Goal: Task Accomplishment & Management: Manage account settings

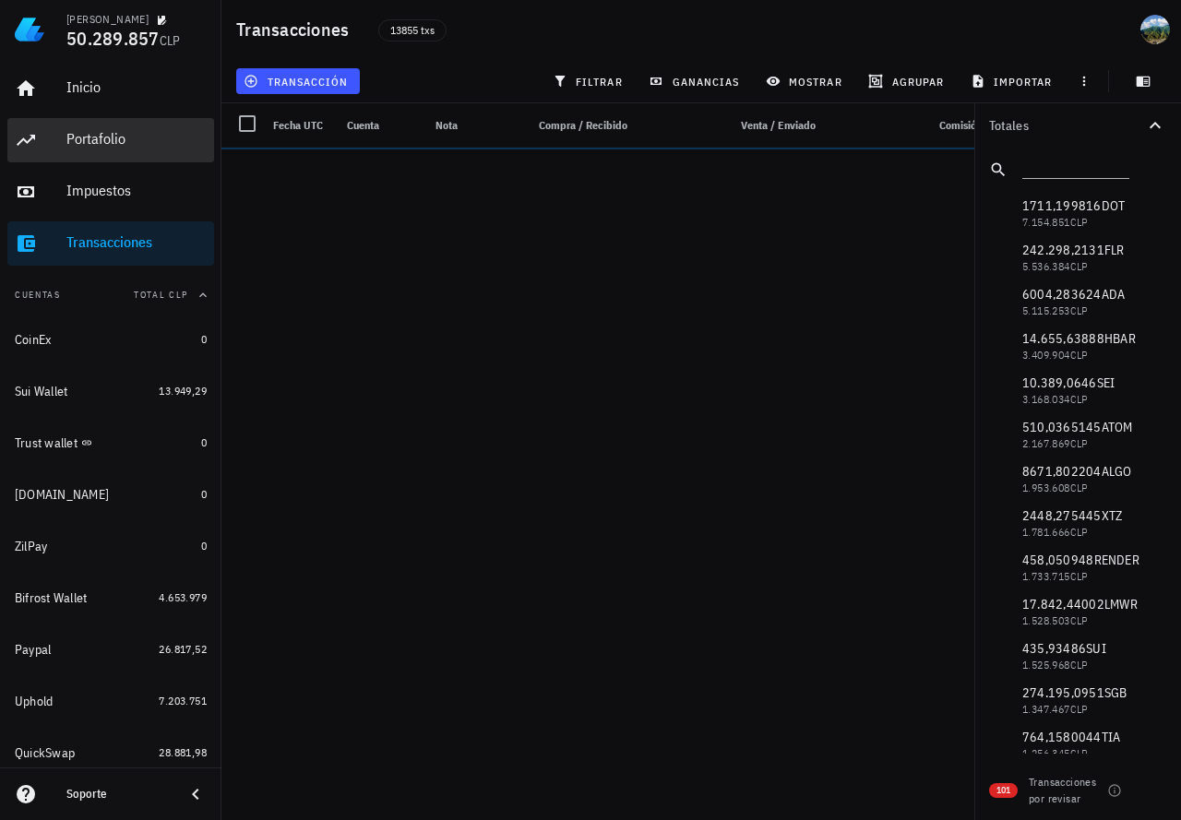
drag, startPoint x: 102, startPoint y: 144, endPoint x: 0, endPoint y: 200, distance: 116.1
click at [102, 144] on div "Portafolio" at bounding box center [136, 139] width 140 height 18
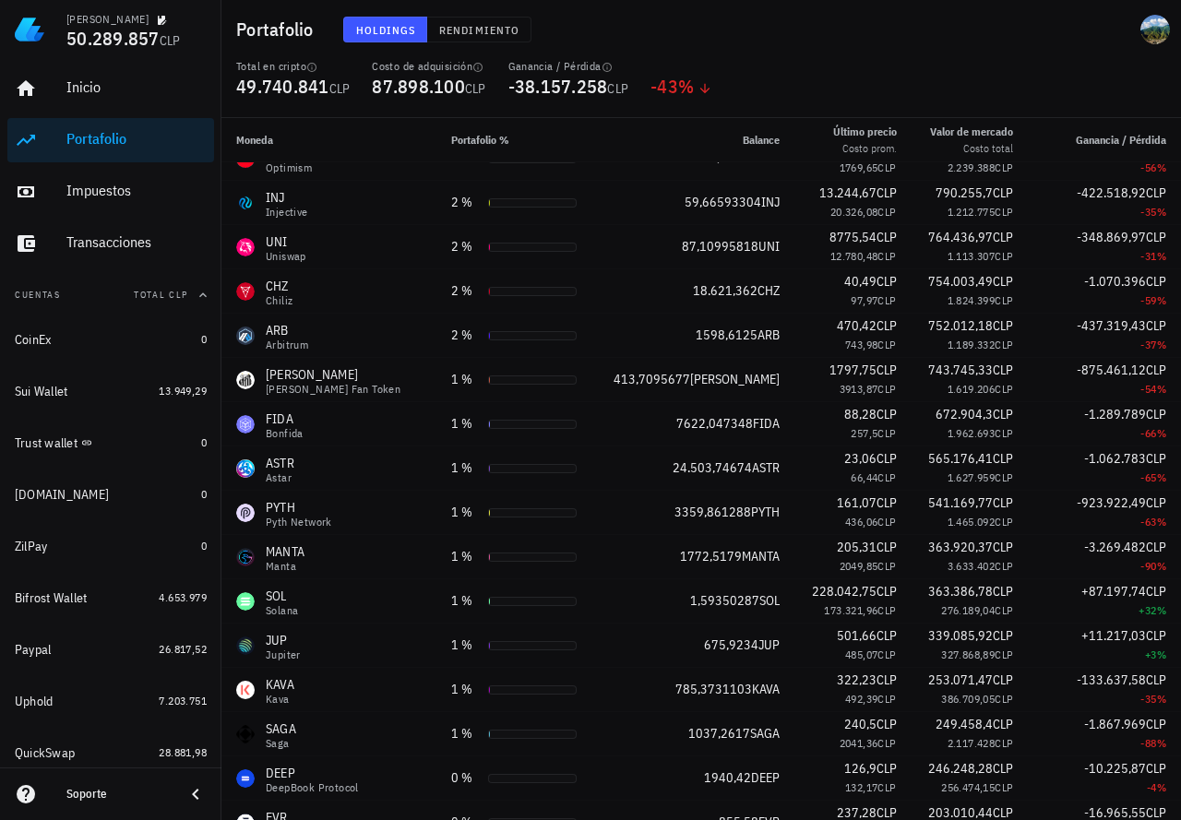
scroll to position [1702, 0]
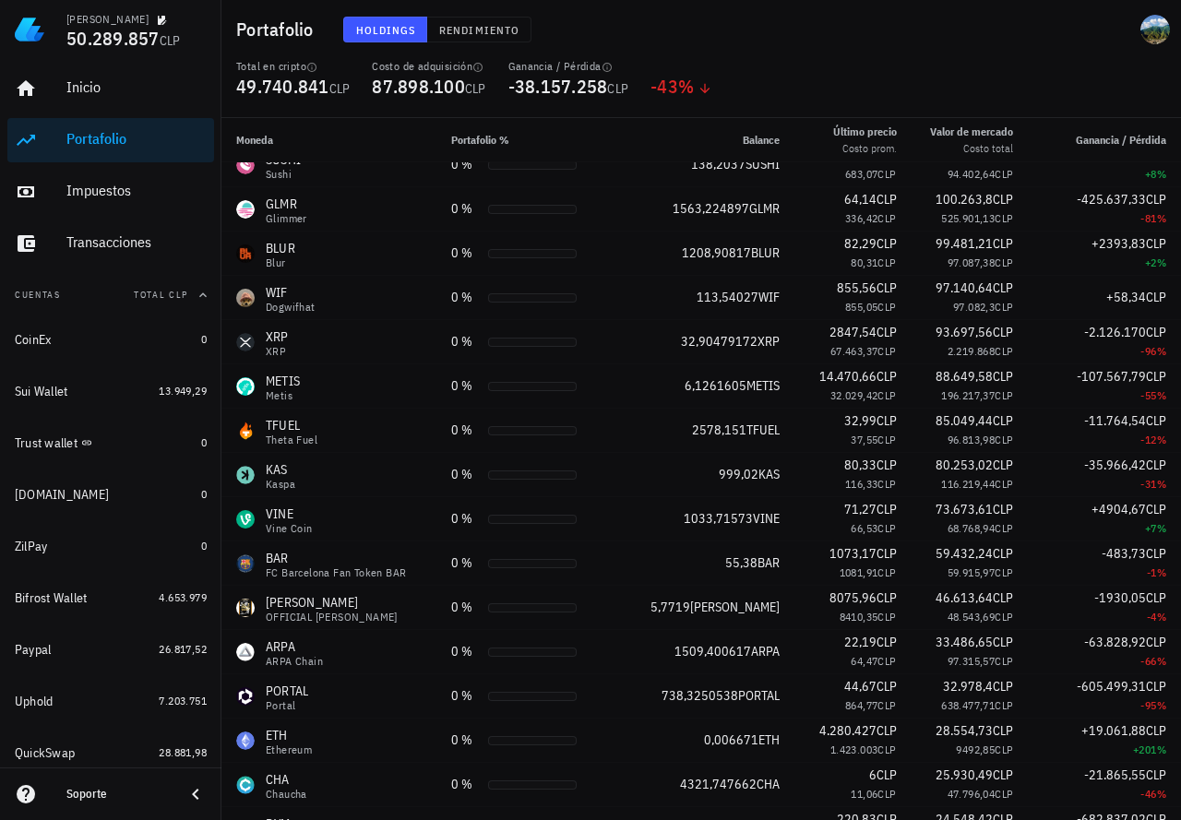
click at [839, 99] on div "Total en cripto 49.740.841 CLP Costo de adquisición 87.898.100 CLP Ganancia / P…" at bounding box center [701, 88] width 952 height 59
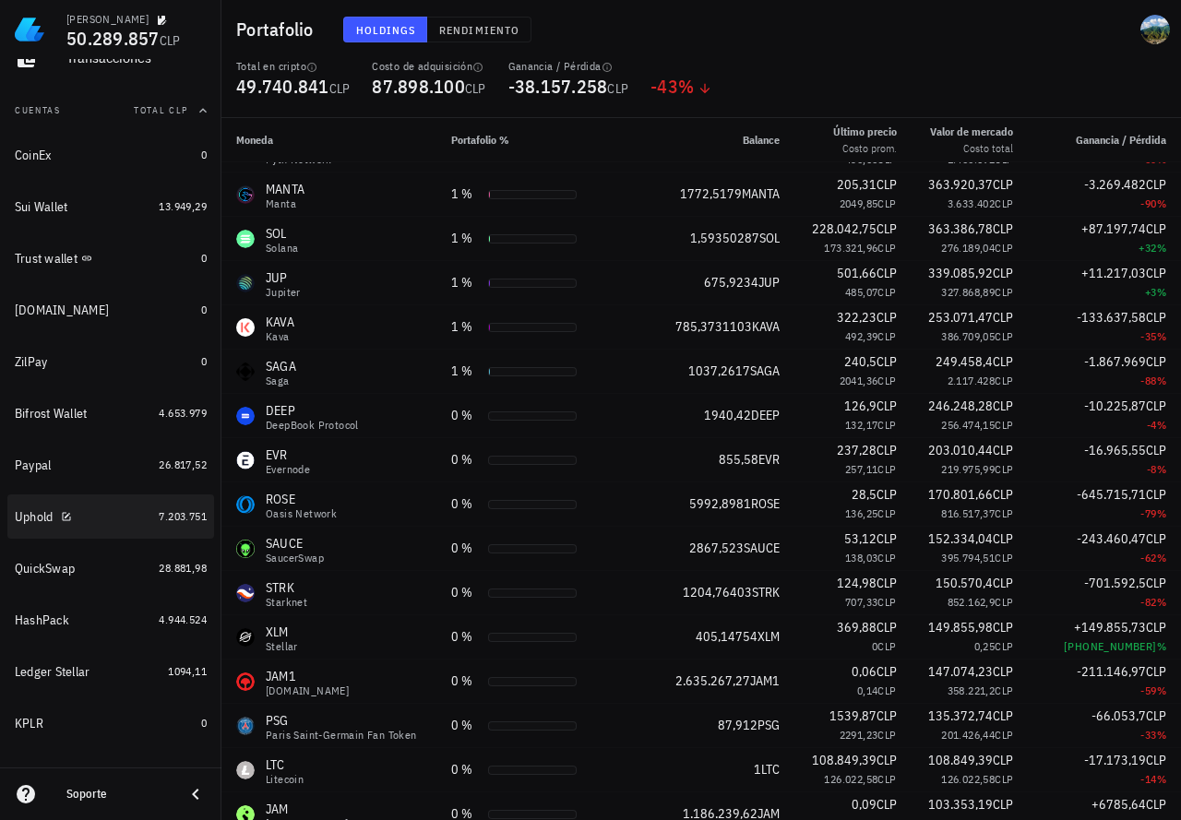
scroll to position [277, 0]
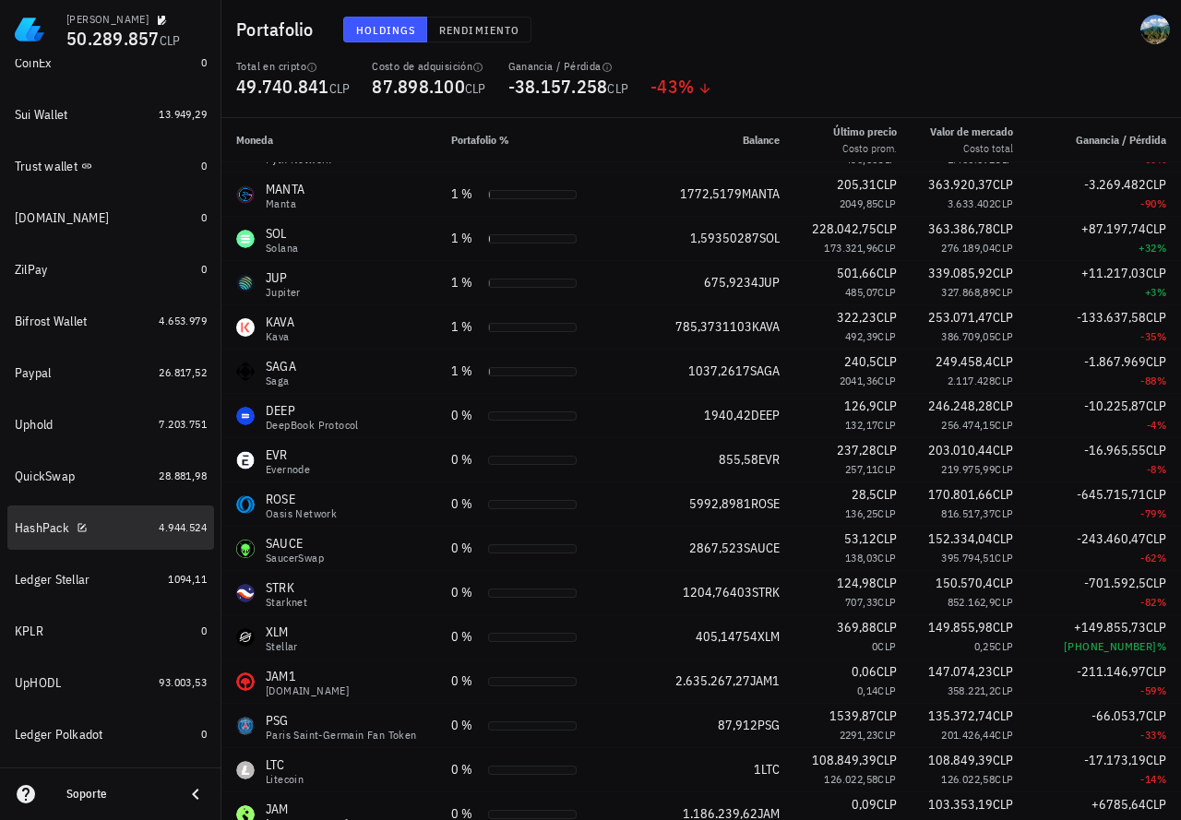
click at [130, 529] on div "HashPack" at bounding box center [83, 528] width 137 height 18
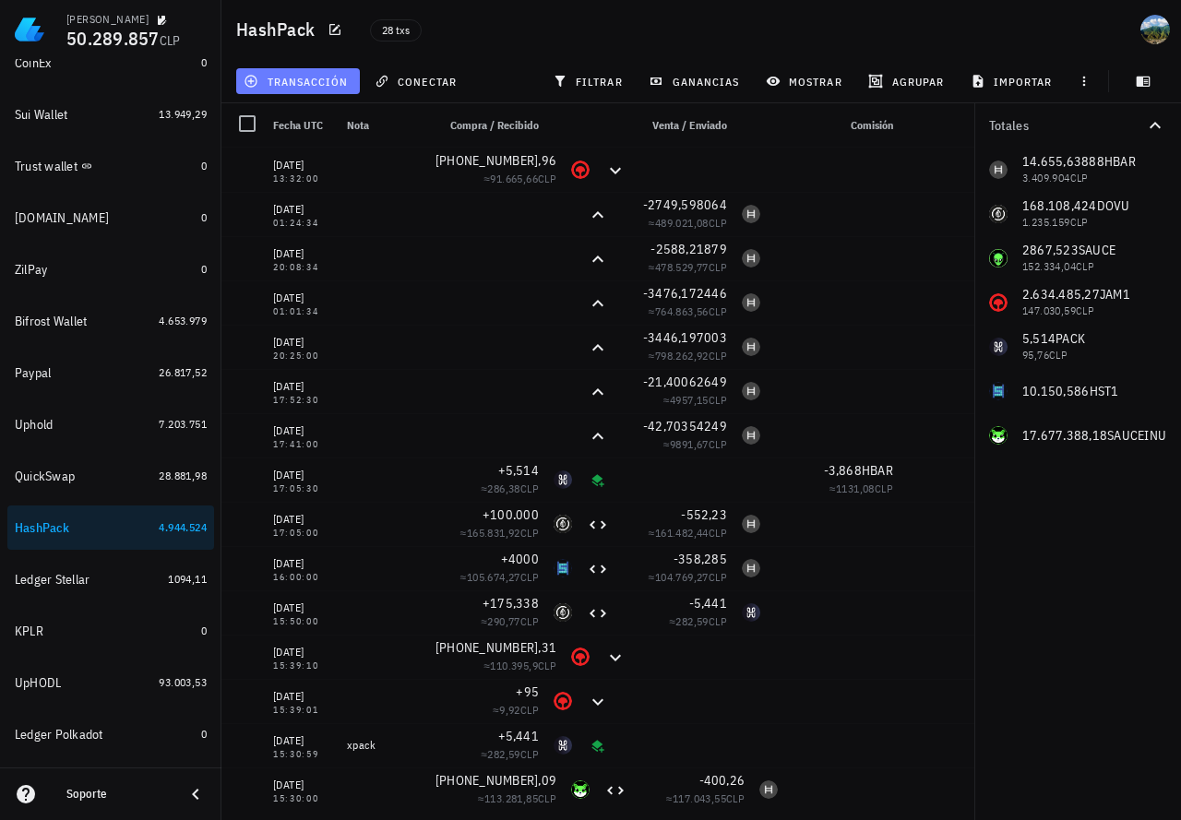
click at [303, 75] on span "transacción" at bounding box center [297, 81] width 101 height 15
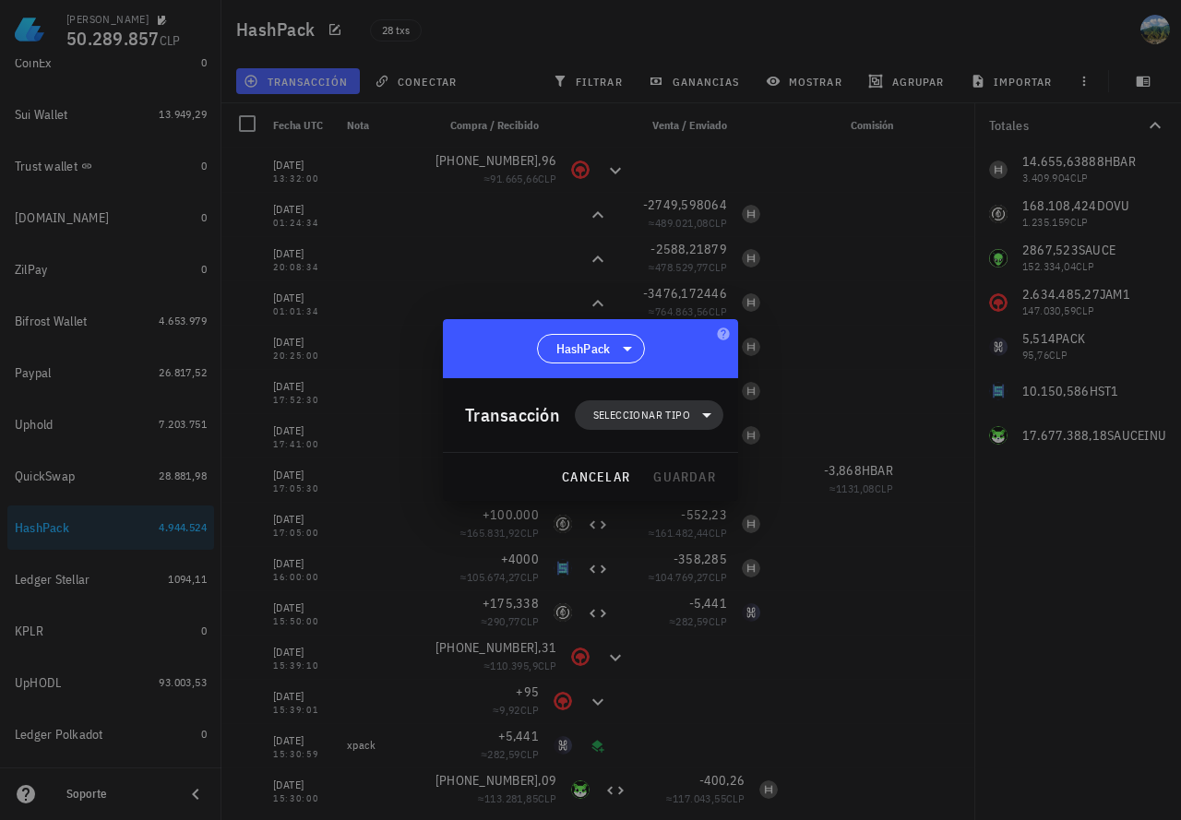
click at [650, 415] on span "Seleccionar tipo" at bounding box center [641, 415] width 97 height 18
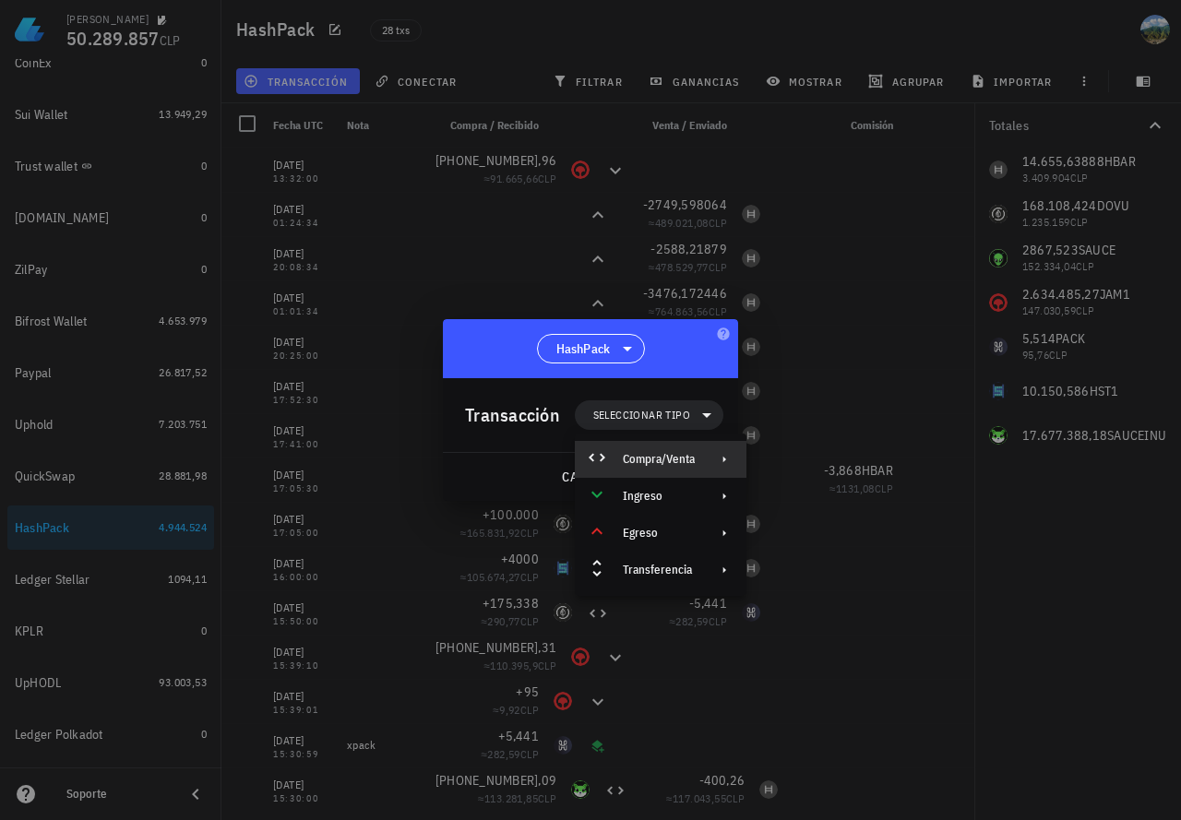
click at [654, 460] on div "Compra/Venta" at bounding box center [659, 459] width 72 height 15
click at [803, 456] on div "Compra/Venta" at bounding box center [833, 466] width 173 height 37
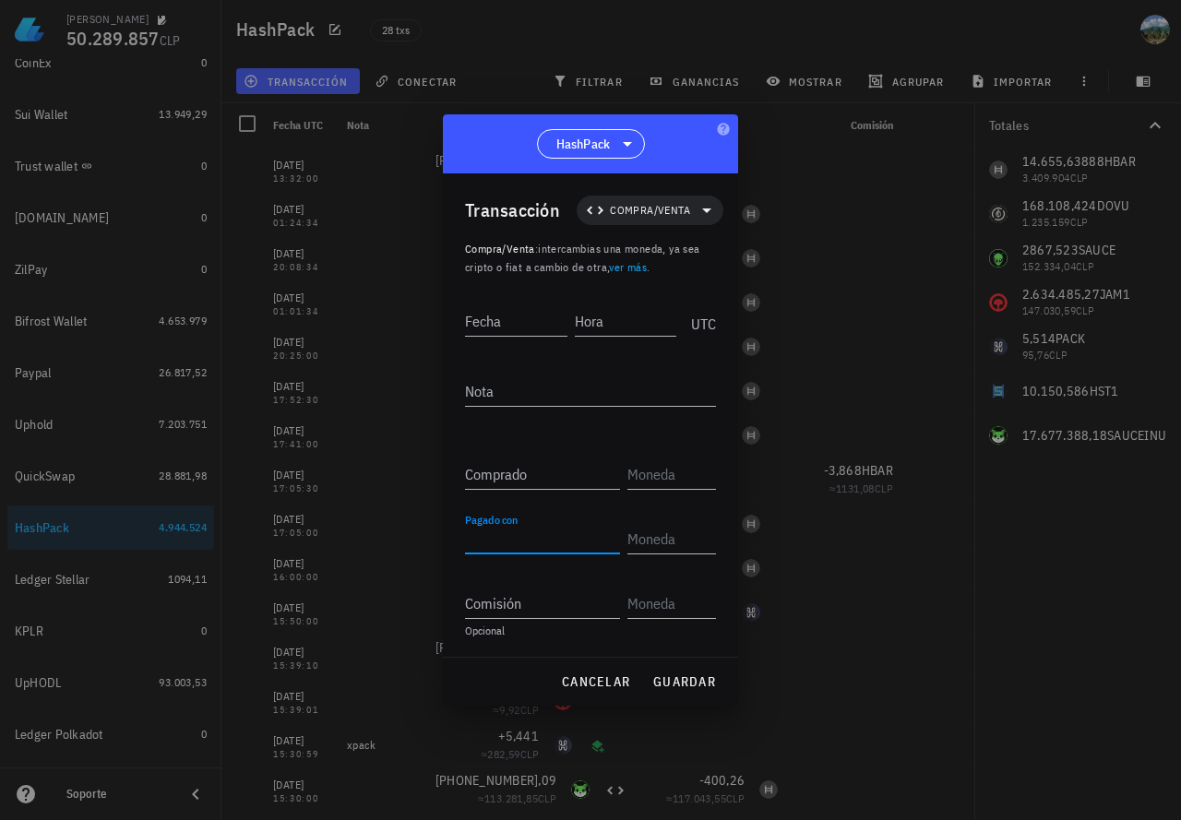
click at [506, 534] on input "Pagado con" at bounding box center [542, 539] width 155 height 30
paste input "400,114"
type input "400,114"
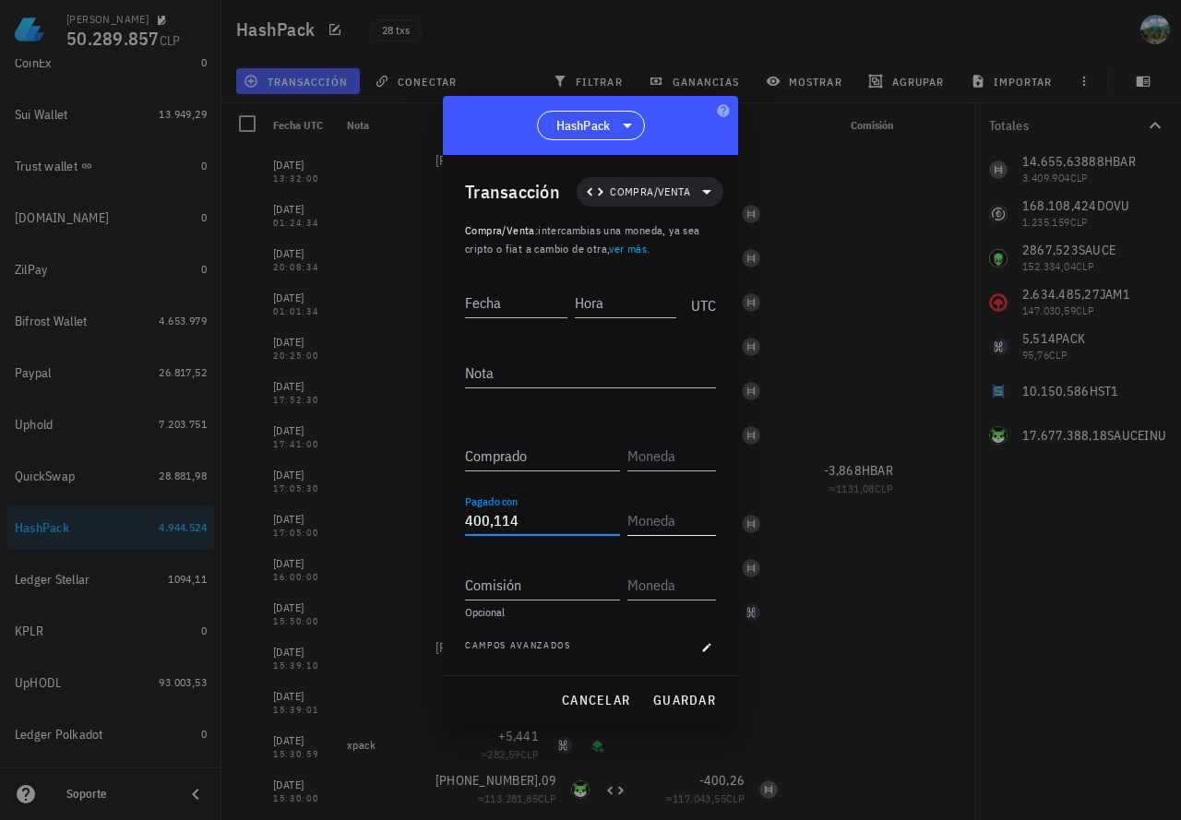
click at [680, 521] on input "text" at bounding box center [669, 521] width 85 height 30
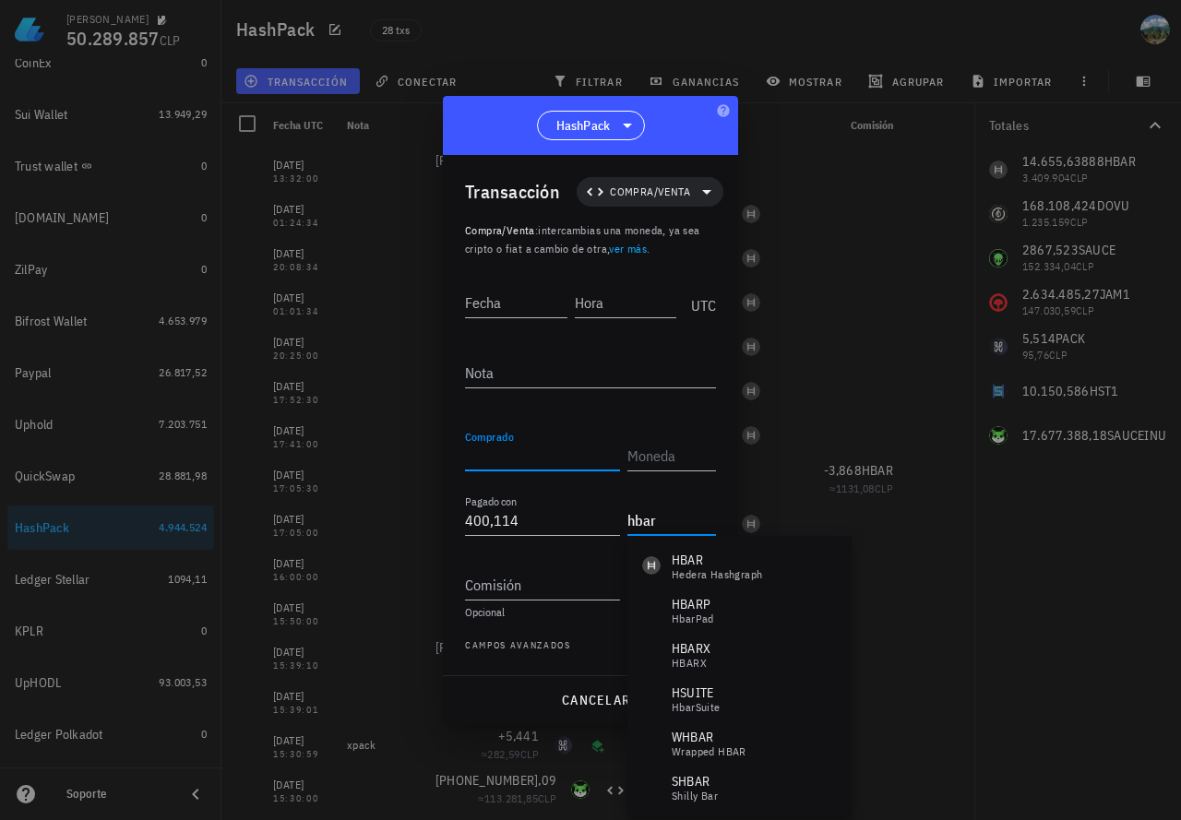
click at [579, 450] on input "Comprado" at bounding box center [542, 456] width 155 height 30
type input "HBAR"
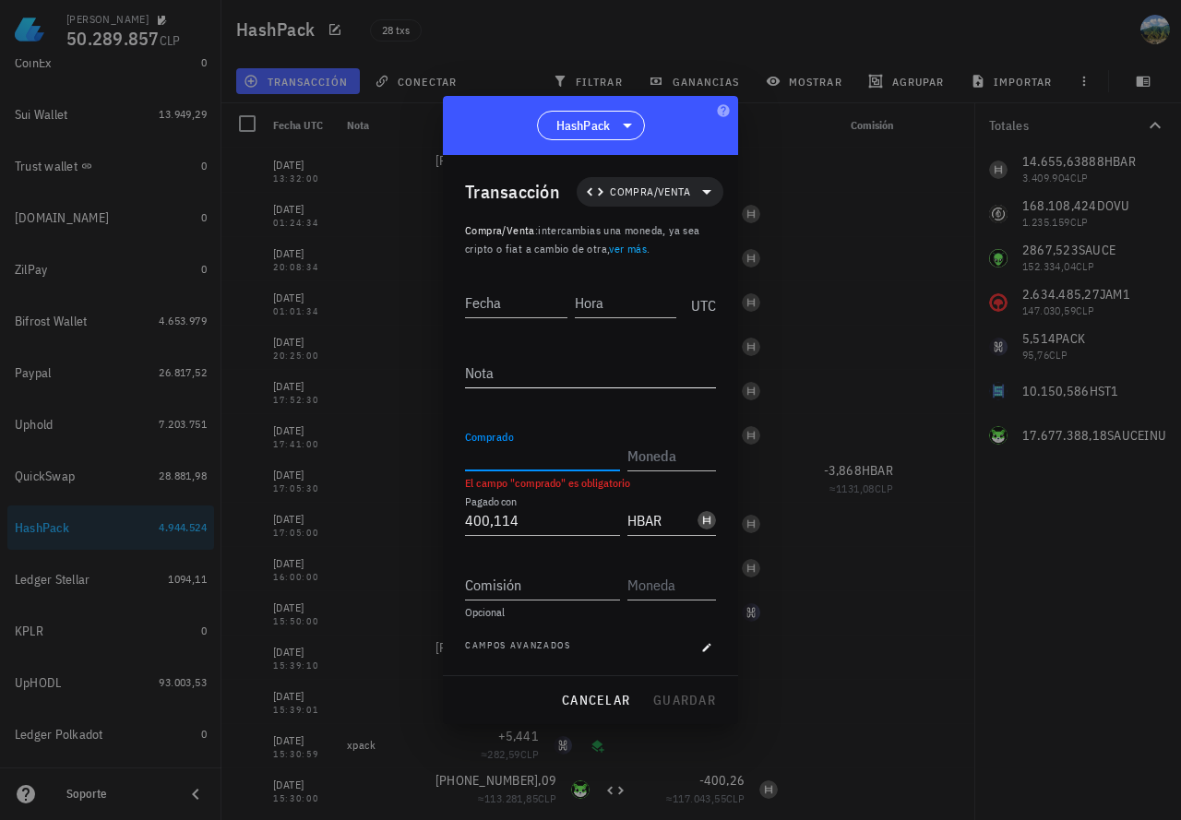
paste input "66953626,052"
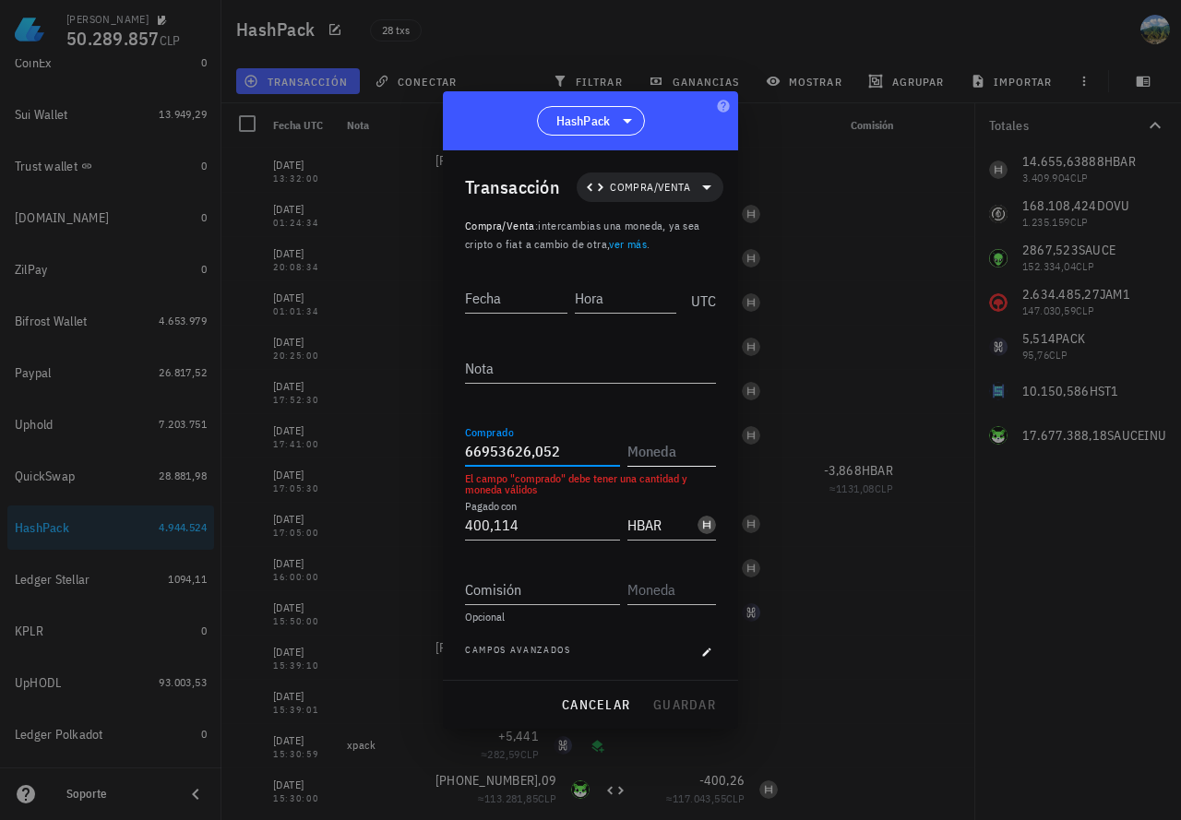
type input "66.953.626,052"
click at [635, 455] on input "text" at bounding box center [669, 451] width 85 height 30
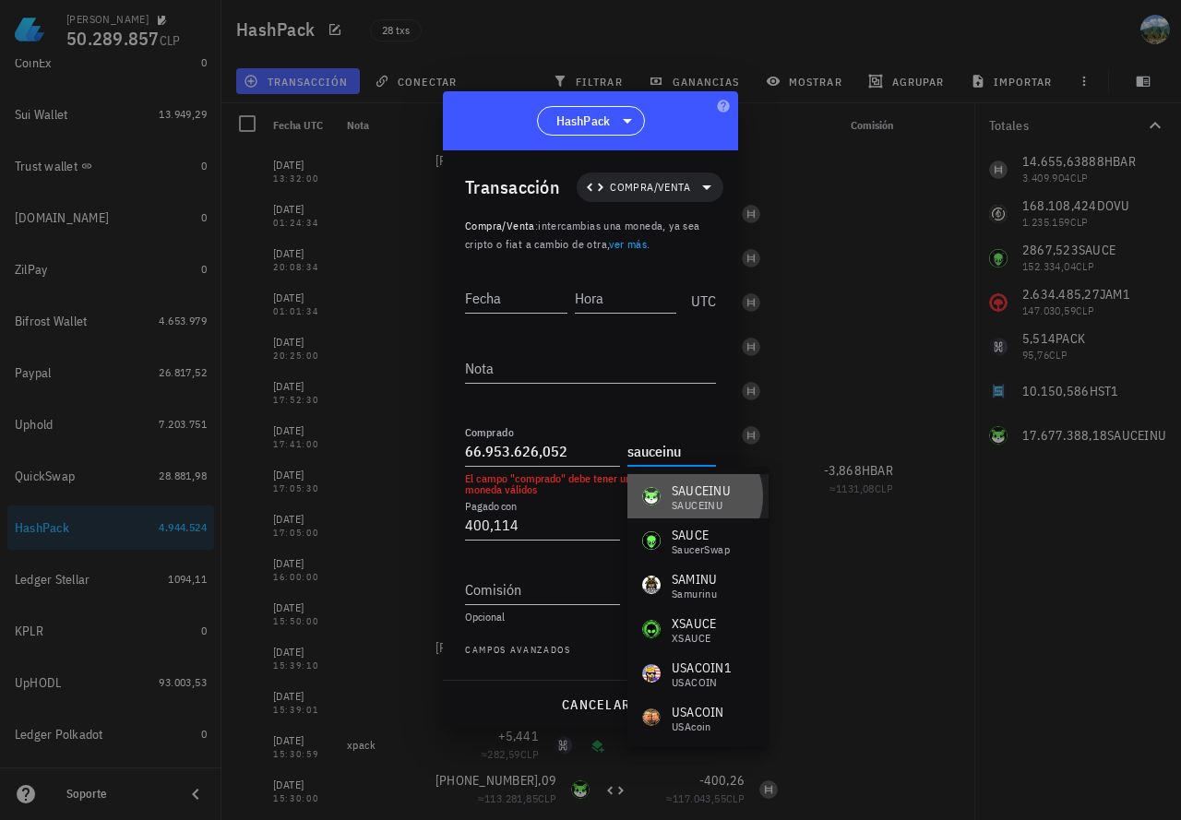
click at [702, 496] on div "SAUCEINU" at bounding box center [701, 491] width 59 height 18
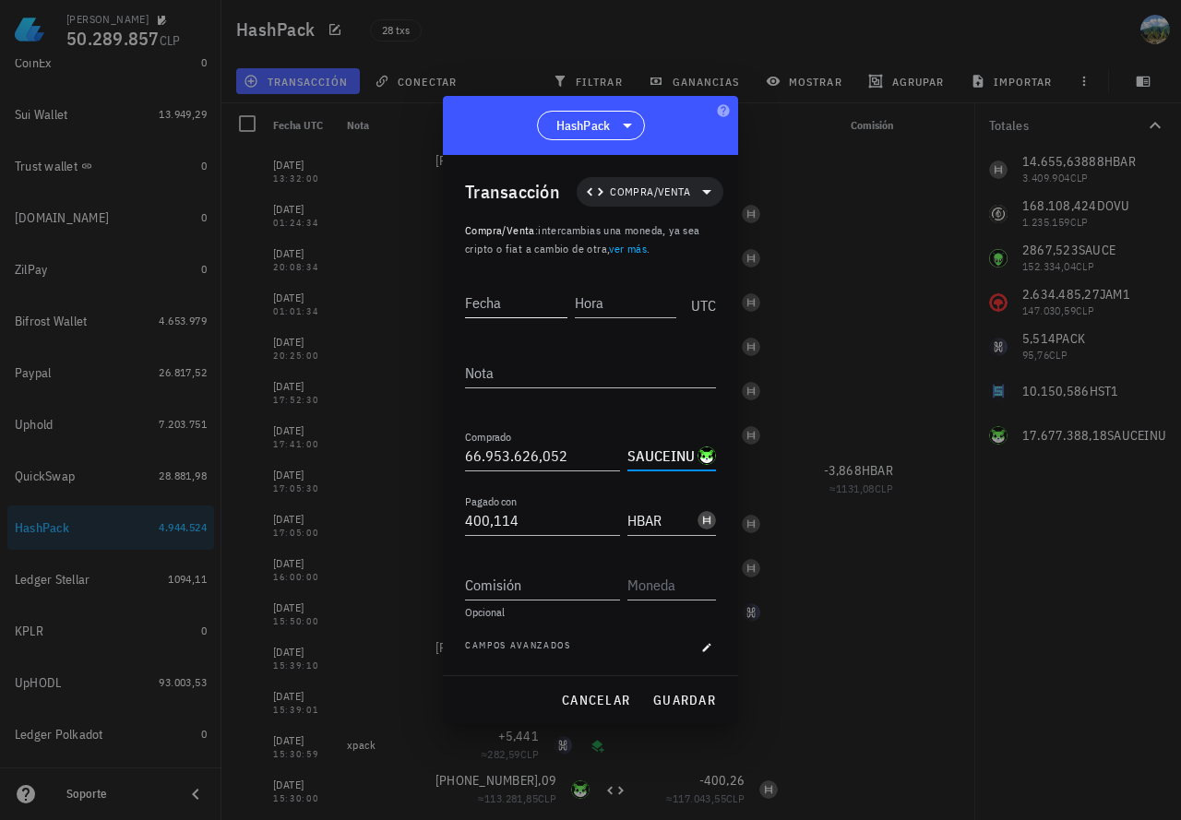
type input "SAUCEINU"
click at [498, 301] on input "Fecha" at bounding box center [516, 303] width 102 height 30
type input "0"
type input "2025-09-20"
click at [608, 312] on input "Hora" at bounding box center [627, 303] width 99 height 30
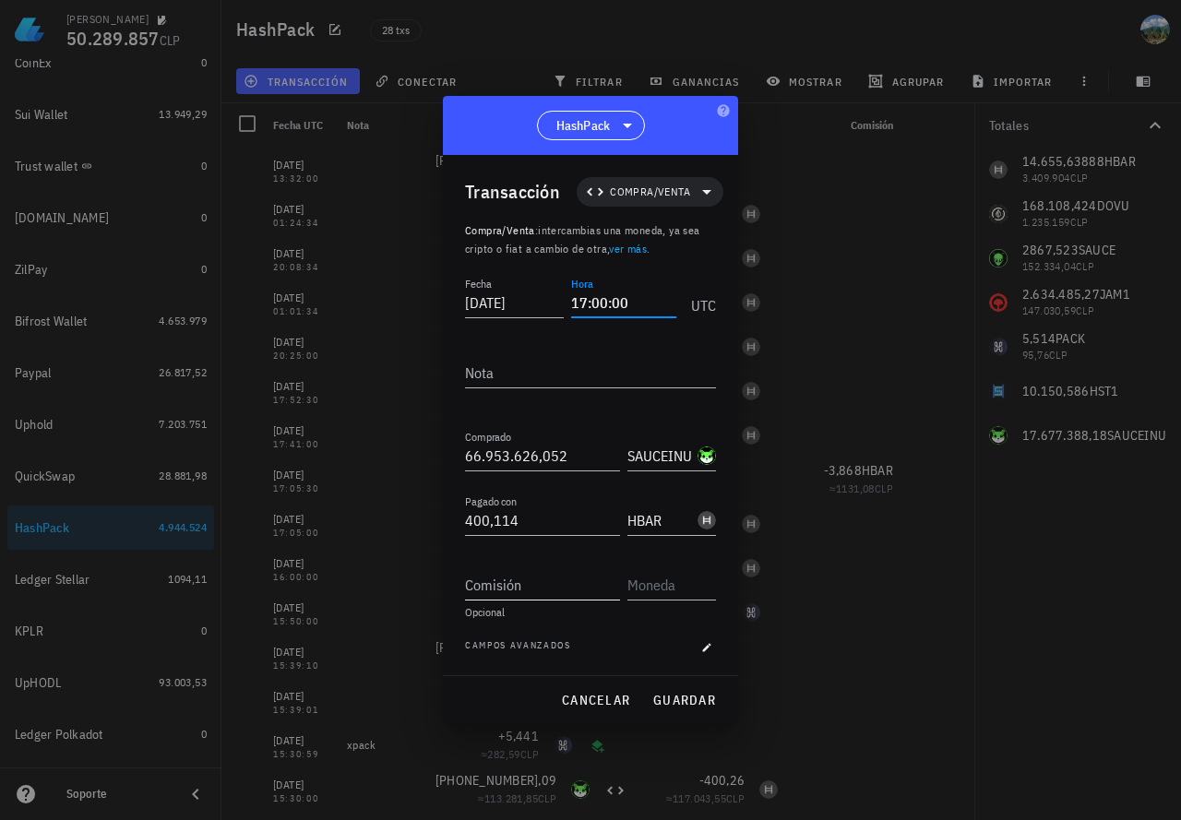
type input "17:00:00"
click at [561, 585] on input "Comisión" at bounding box center [542, 585] width 155 height 30
click at [673, 697] on span "guardar" at bounding box center [684, 700] width 64 height 17
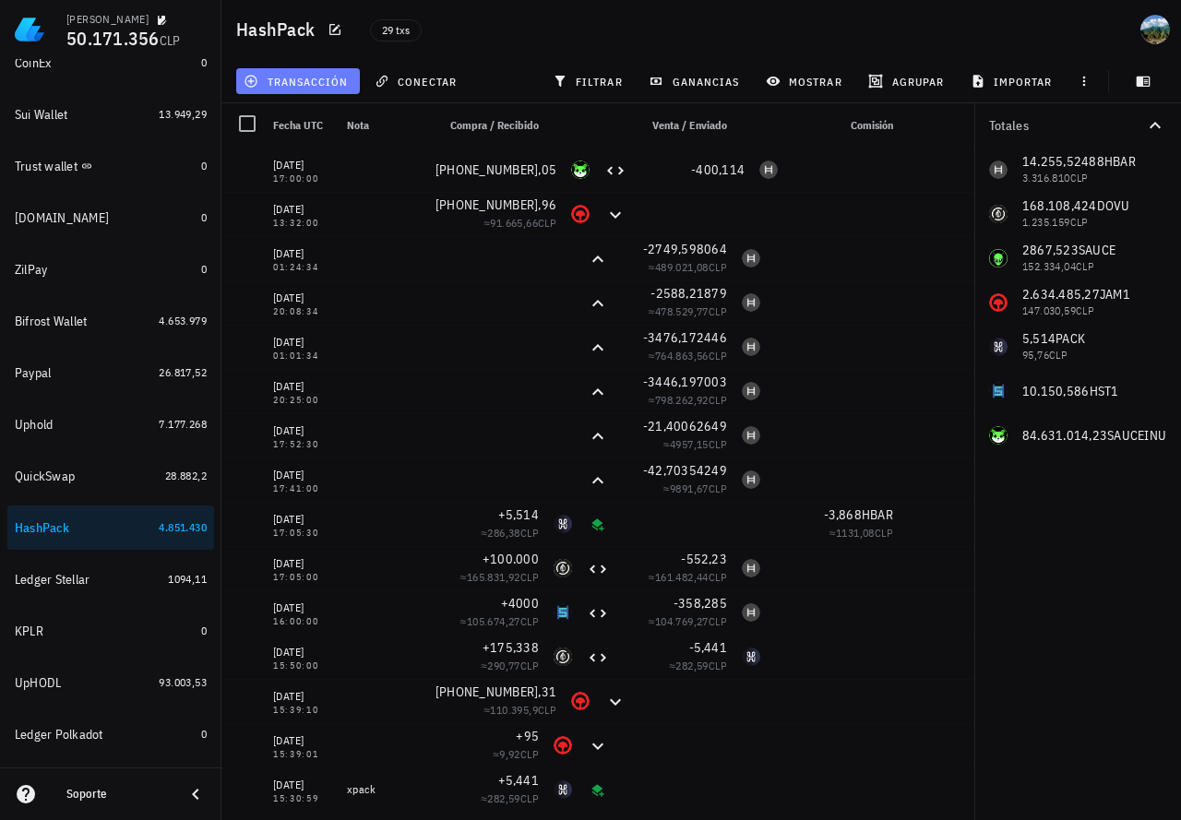
click at [333, 88] on span "transacción" at bounding box center [297, 81] width 101 height 15
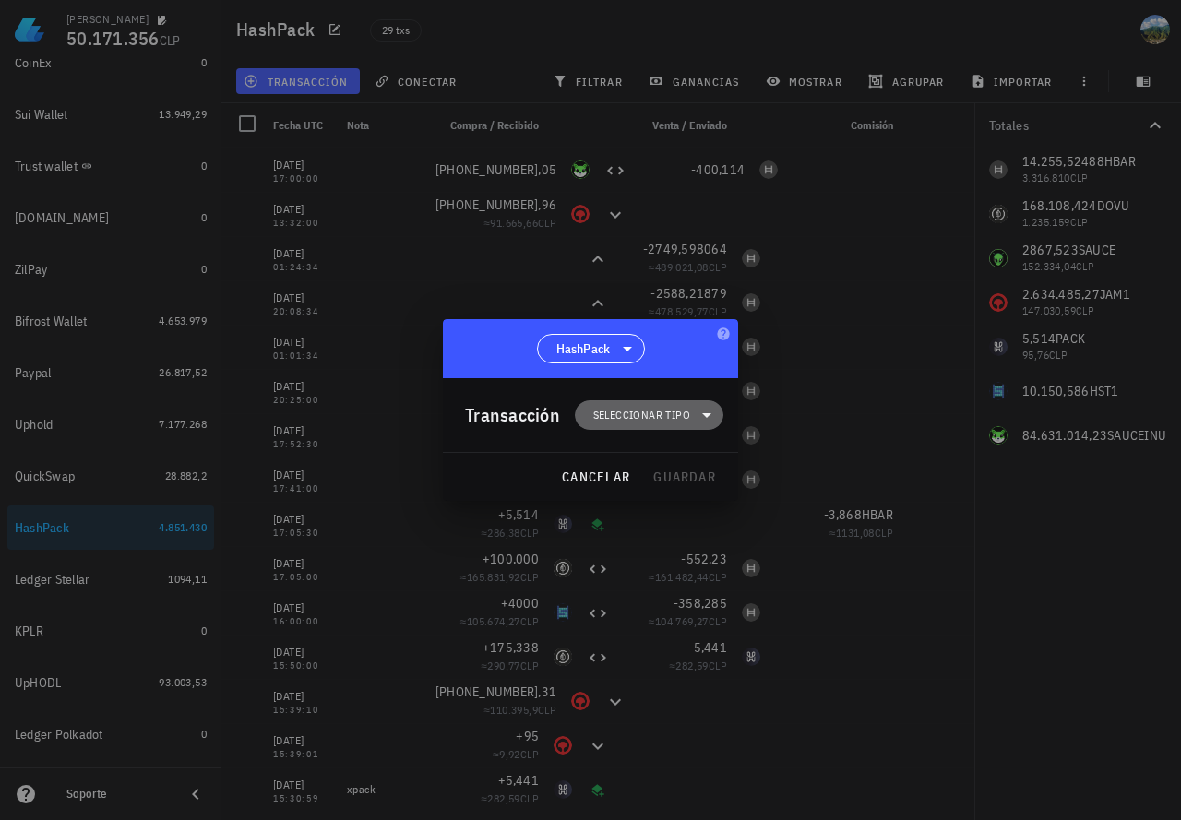
click at [627, 424] on span "Seleccionar tipo" at bounding box center [649, 415] width 126 height 30
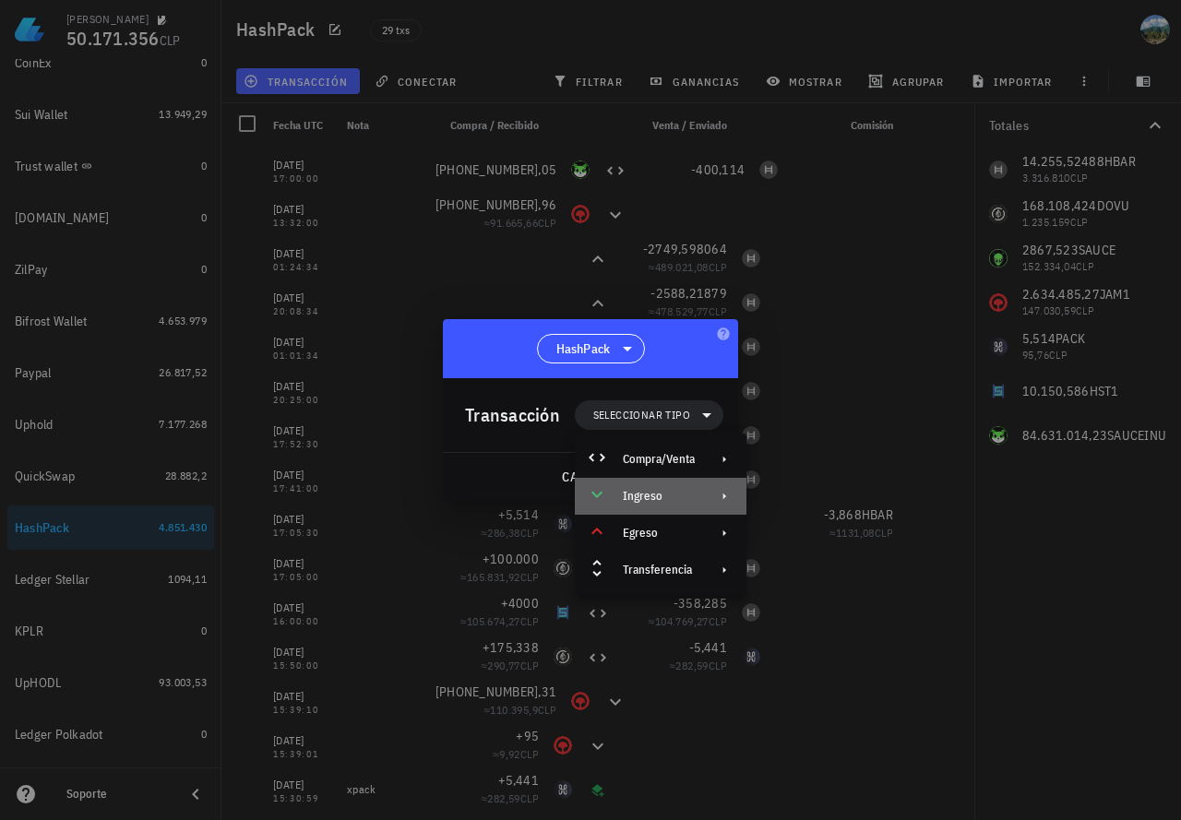
click at [632, 502] on div "Ingreso" at bounding box center [659, 496] width 72 height 15
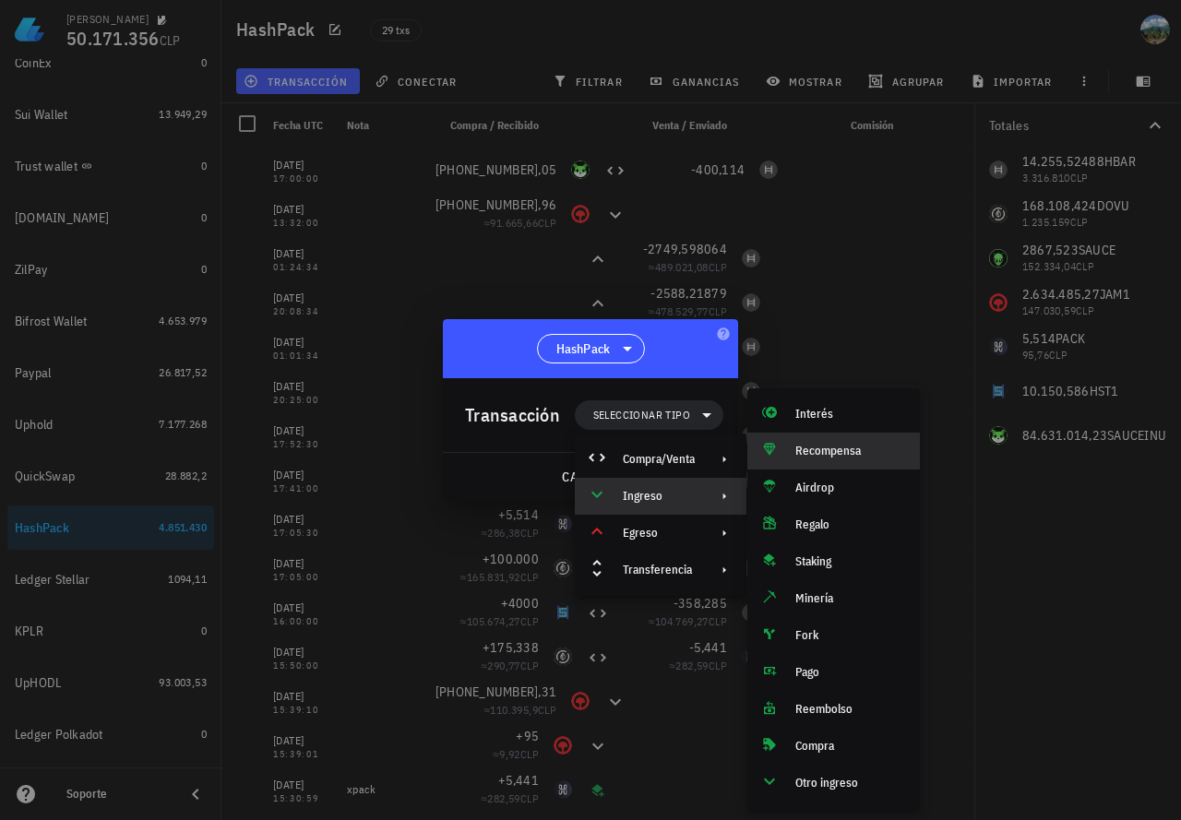
click at [839, 448] on div "Recompensa" at bounding box center [850, 451] width 110 height 15
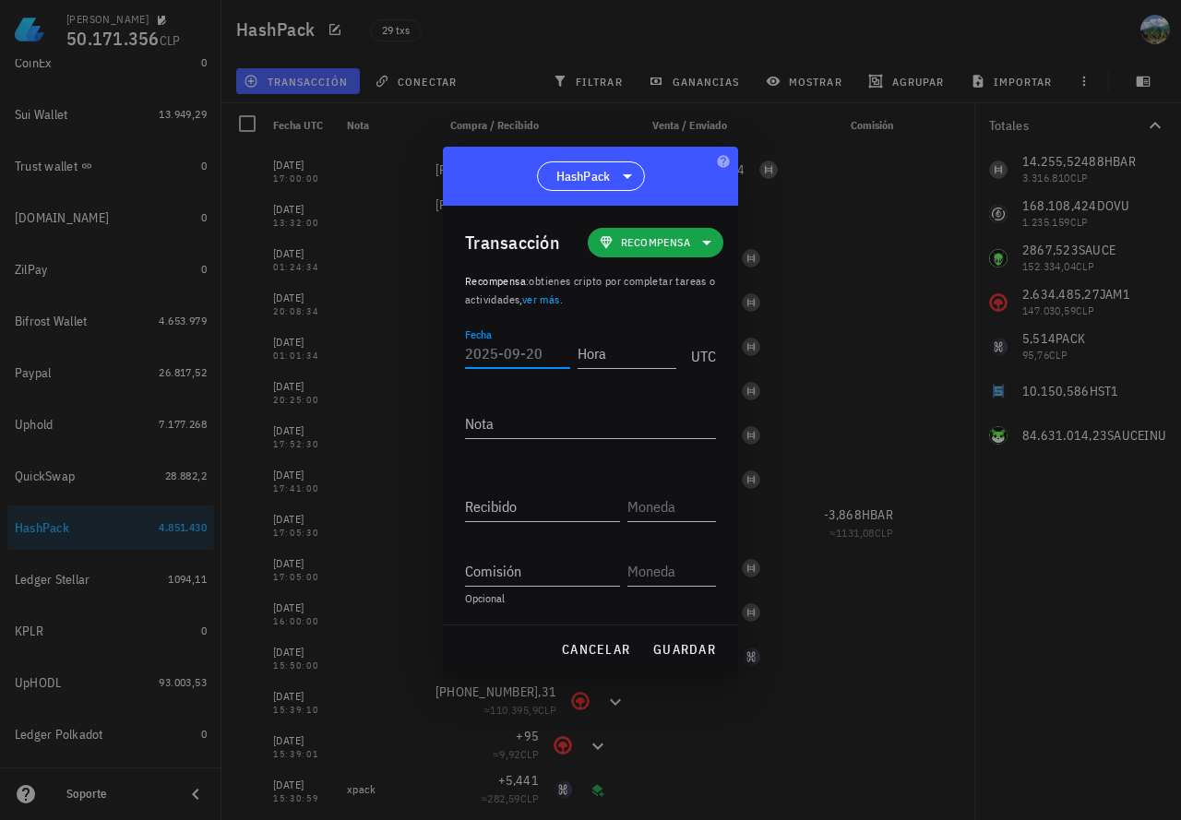
click at [519, 350] on input "Fecha" at bounding box center [517, 354] width 105 height 30
type input "2025-09-20"
click at [598, 353] on input "Hora" at bounding box center [623, 354] width 105 height 30
type input "17:01:00"
click at [522, 579] on input "Comisión" at bounding box center [542, 571] width 155 height 30
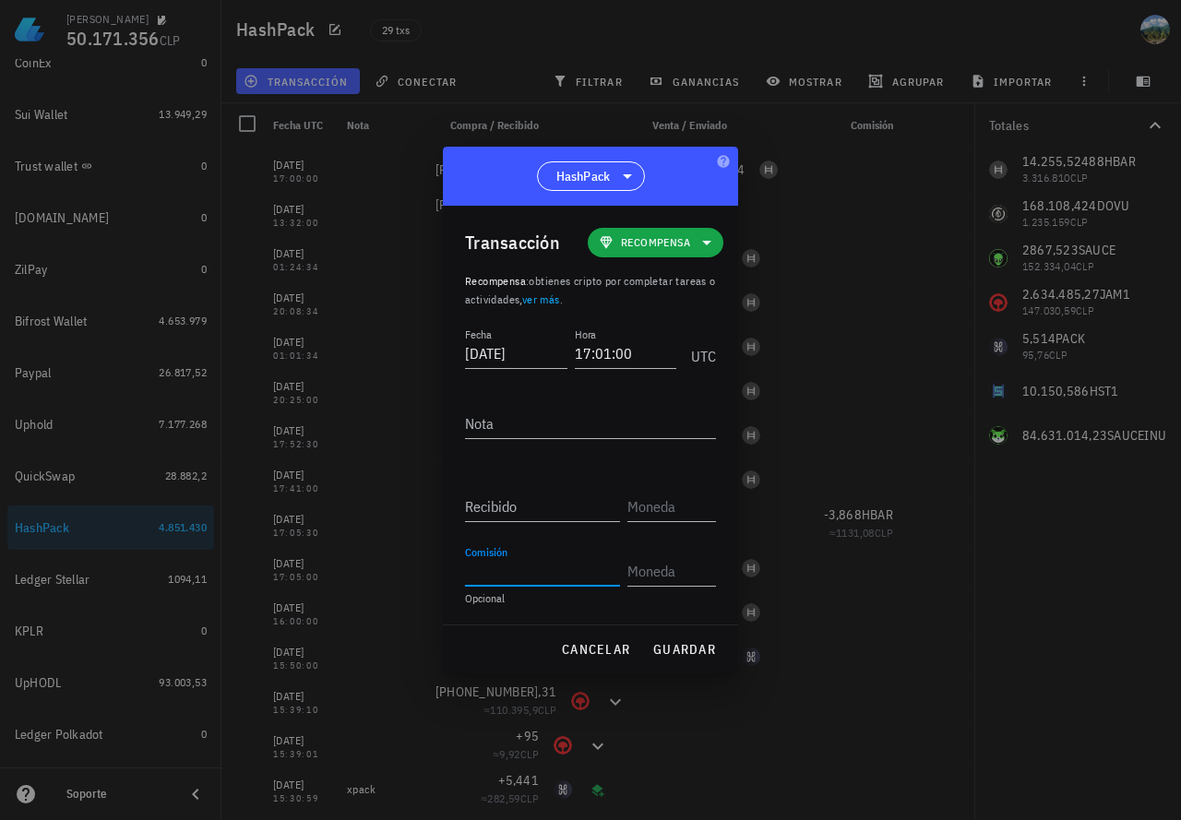
paste input "2,804"
type input "2,804"
click at [657, 568] on input "text" at bounding box center [669, 571] width 85 height 30
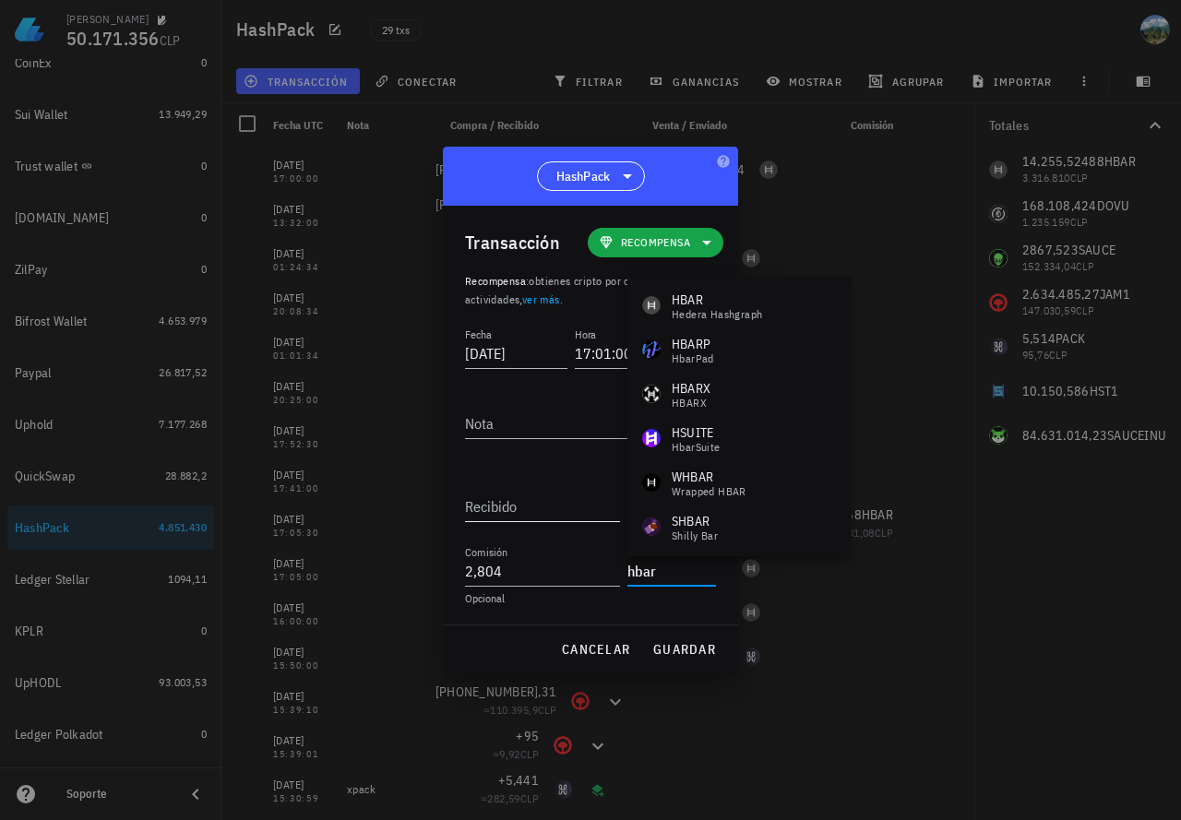
click at [545, 516] on input "Recibido" at bounding box center [542, 507] width 155 height 30
type input "HBAR"
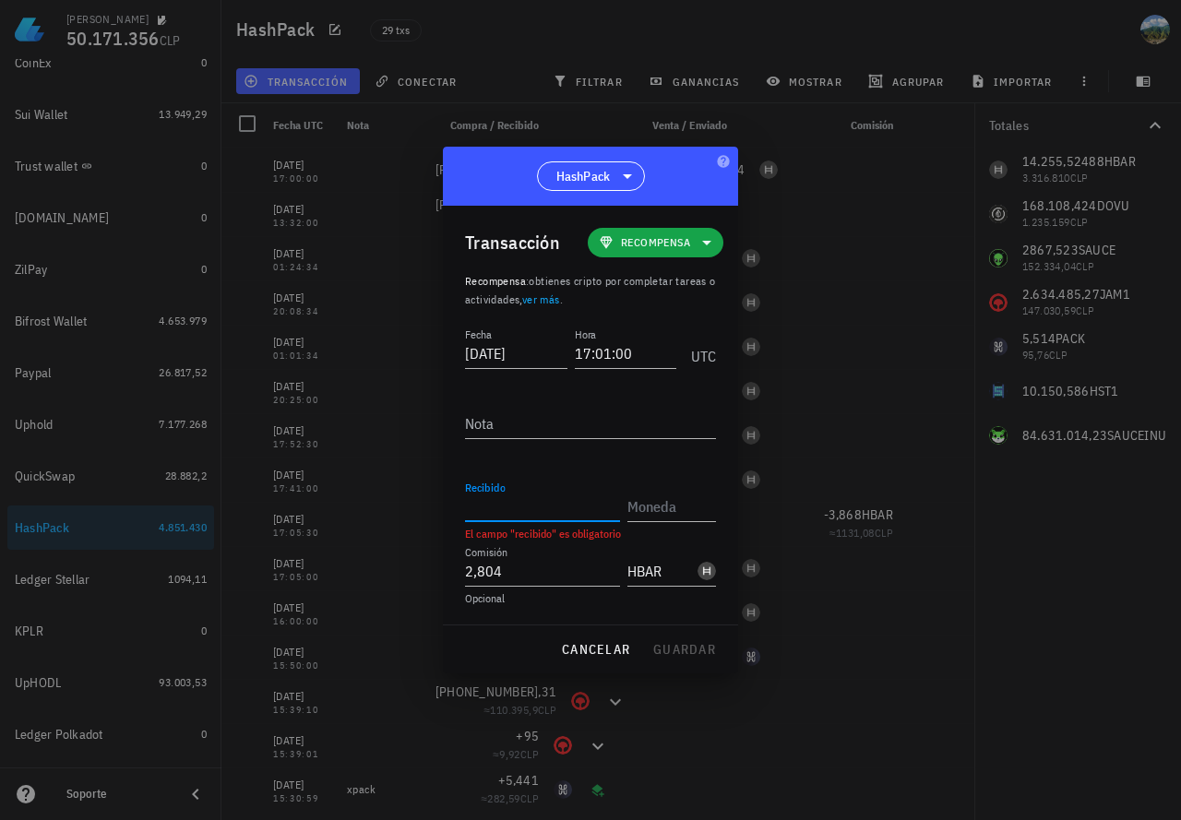
paste input "9,284"
type input "9,284"
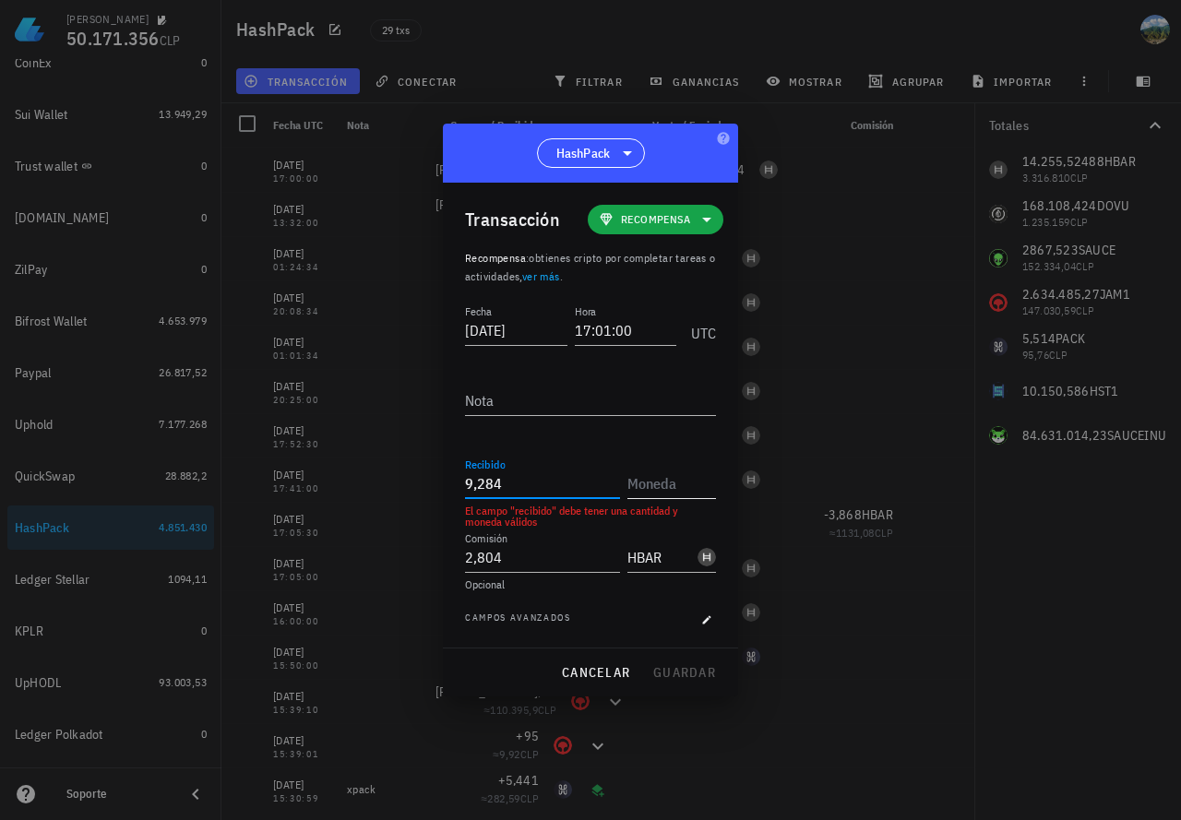
click at [637, 494] on input "text" at bounding box center [669, 484] width 85 height 30
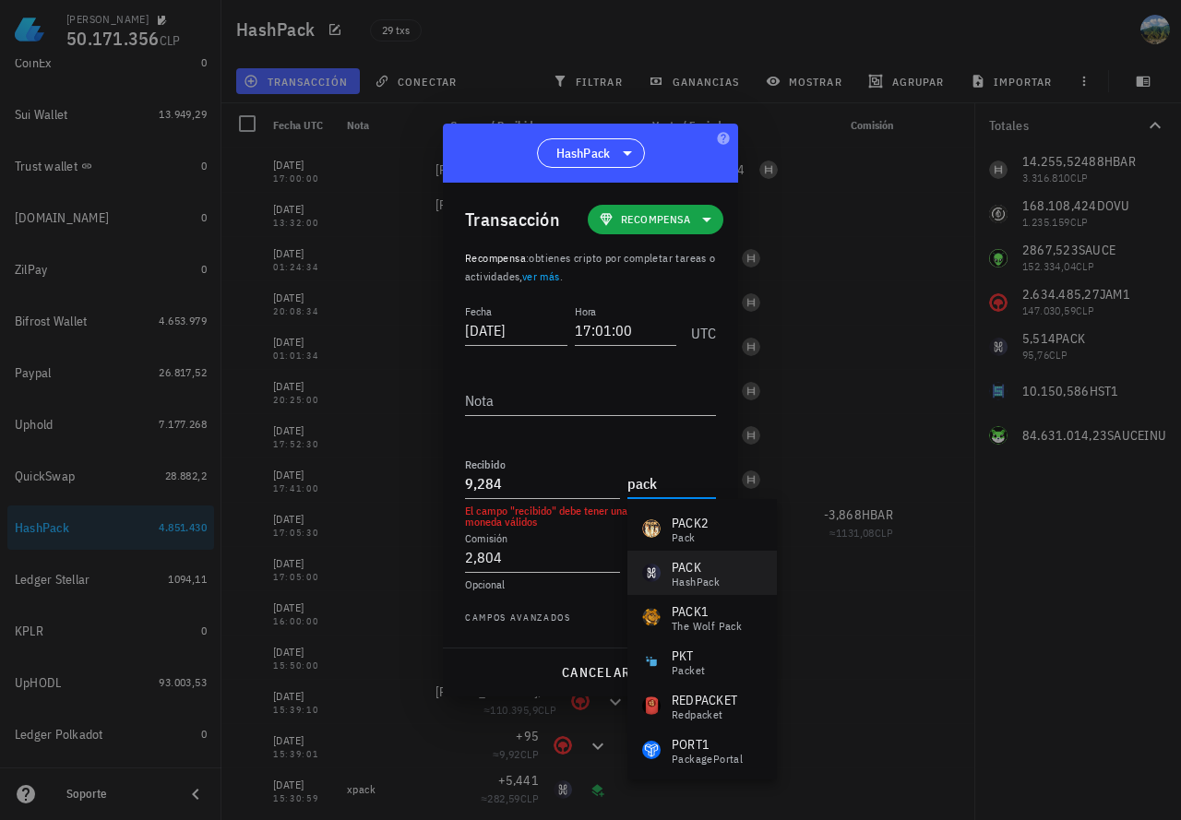
click at [700, 582] on div "HashPack" at bounding box center [696, 582] width 48 height 11
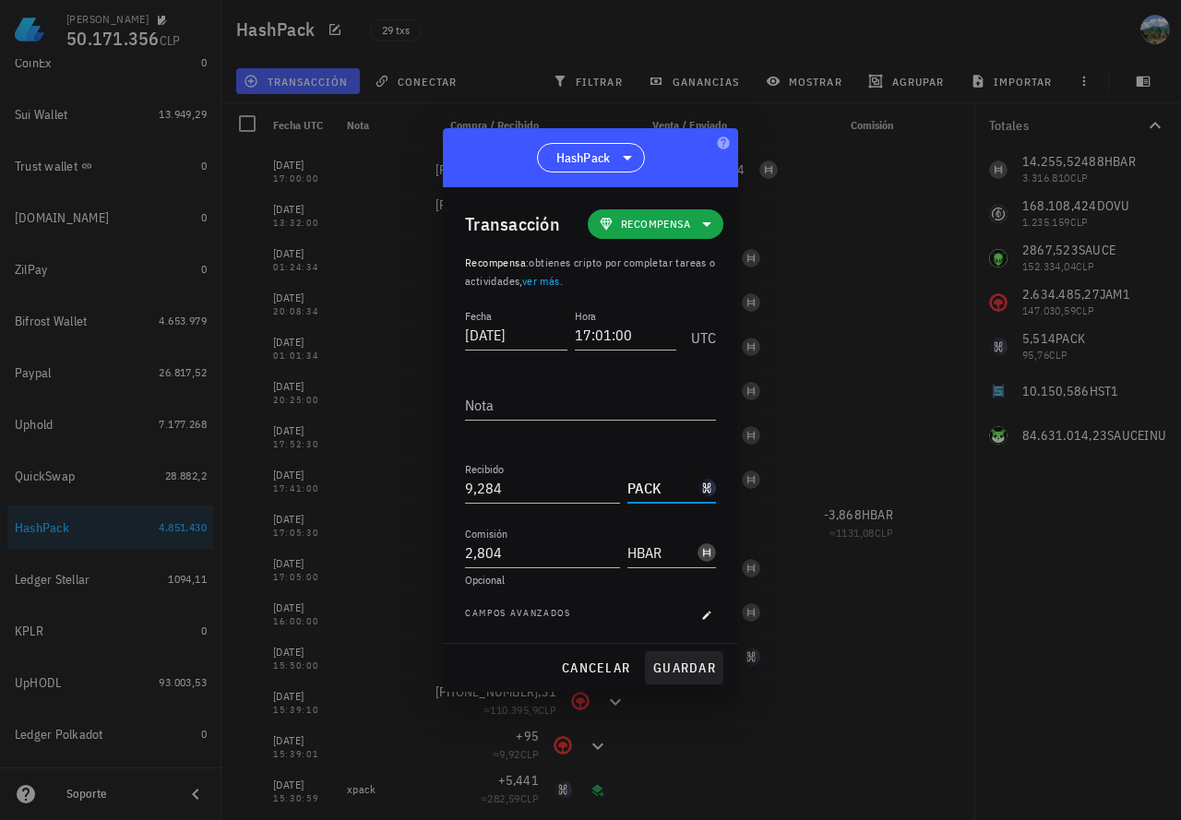
type input "PACK"
click at [683, 667] on span "guardar" at bounding box center [684, 668] width 64 height 17
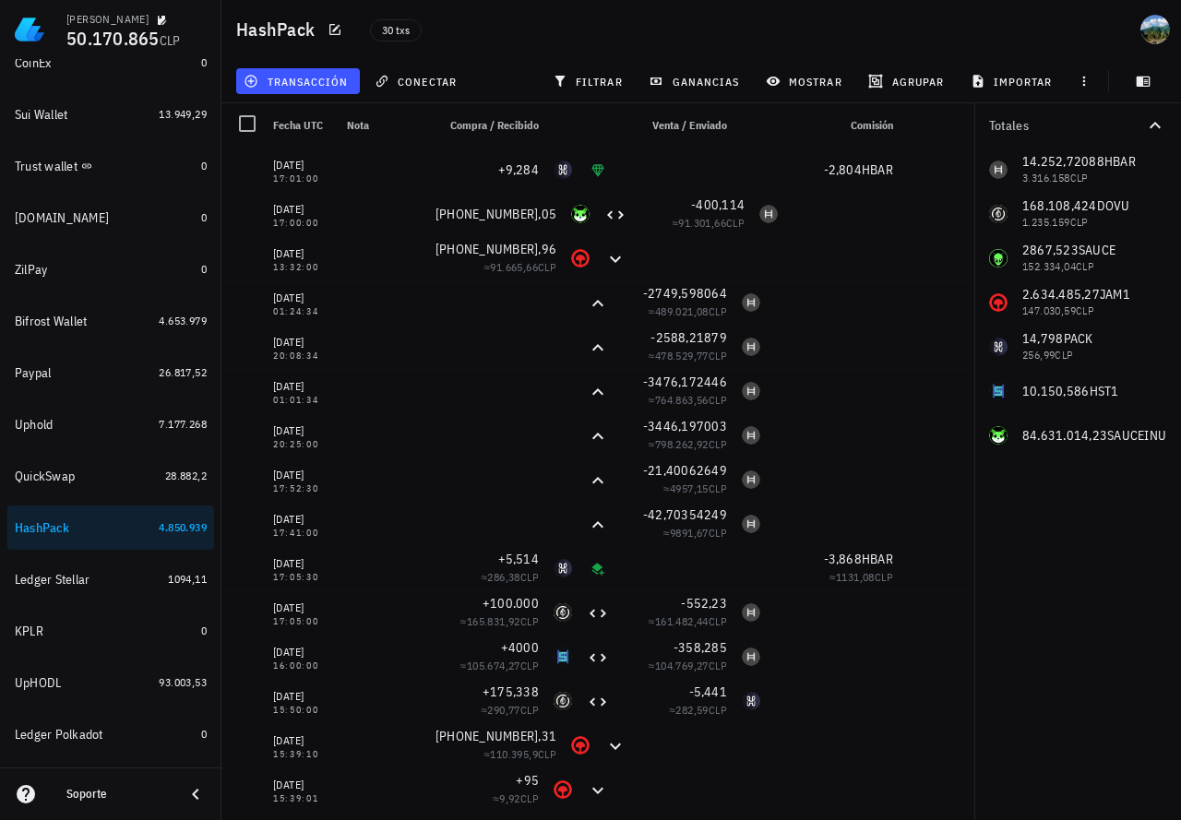
click at [1049, 677] on div "Totales 14.252,72088 HBAR 3.316.158 CLP 168.108,424 DOVU 1.235.159 CLP 2867,523…" at bounding box center [1077, 461] width 207 height 717
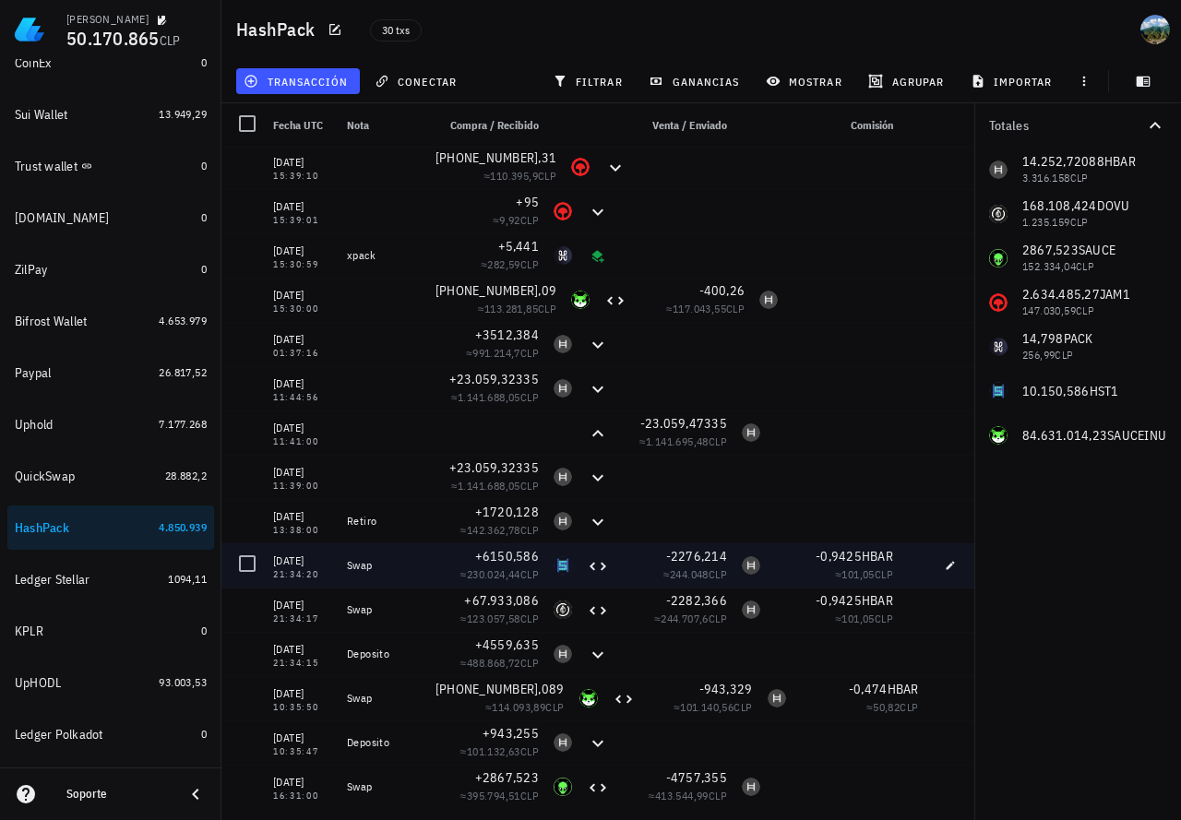
scroll to position [671, 0]
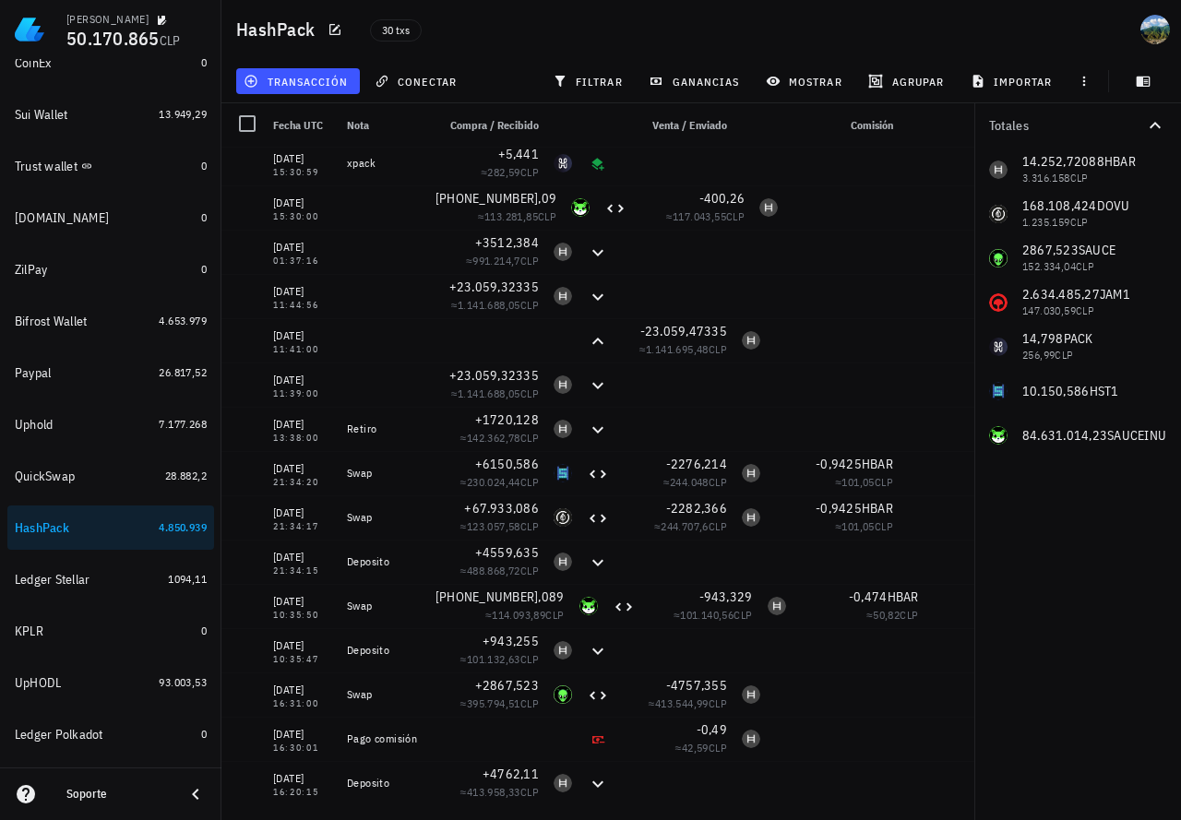
click at [1102, 714] on div "Totales 14.252,72088 HBAR 3.316.158 CLP 168.108,424 DOVU 1.235.159 CLP 2867,523…" at bounding box center [1077, 461] width 207 height 717
click at [321, 90] on button "transacción" at bounding box center [298, 81] width 124 height 26
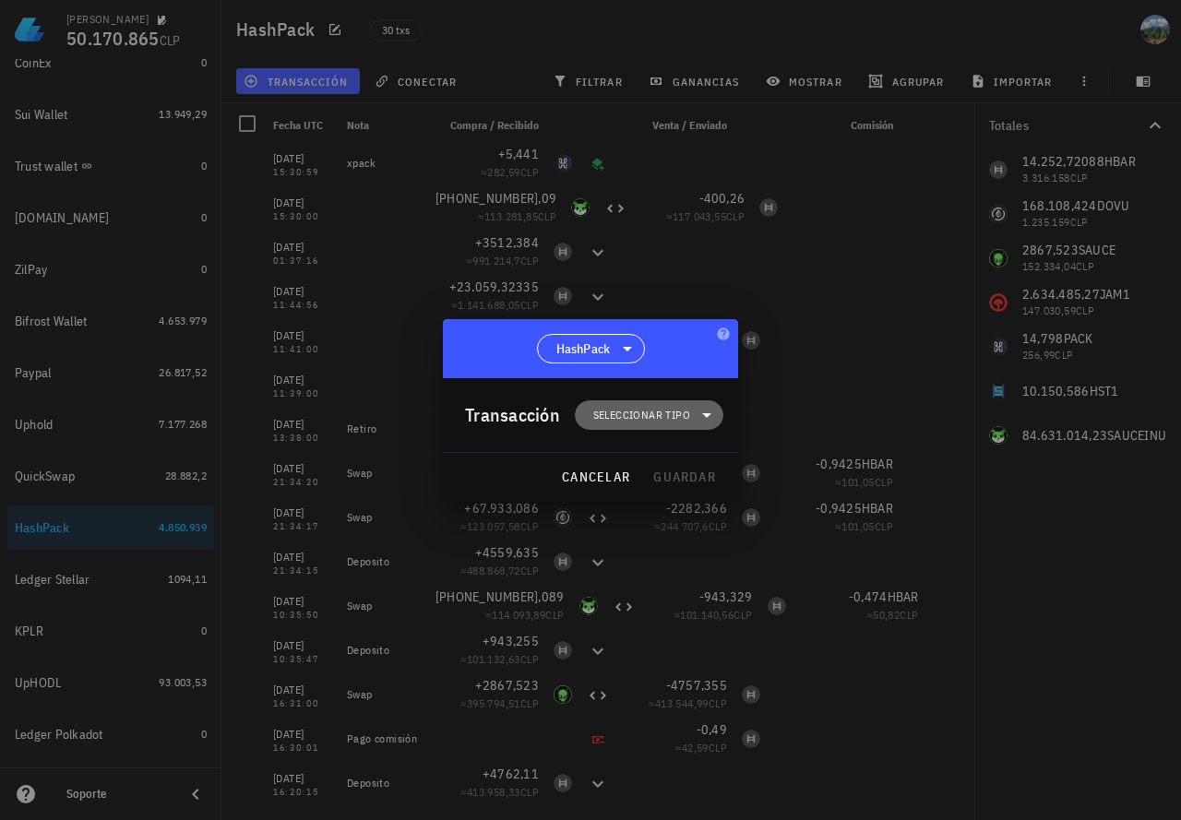
click at [671, 425] on span "Seleccionar tipo" at bounding box center [649, 415] width 126 height 30
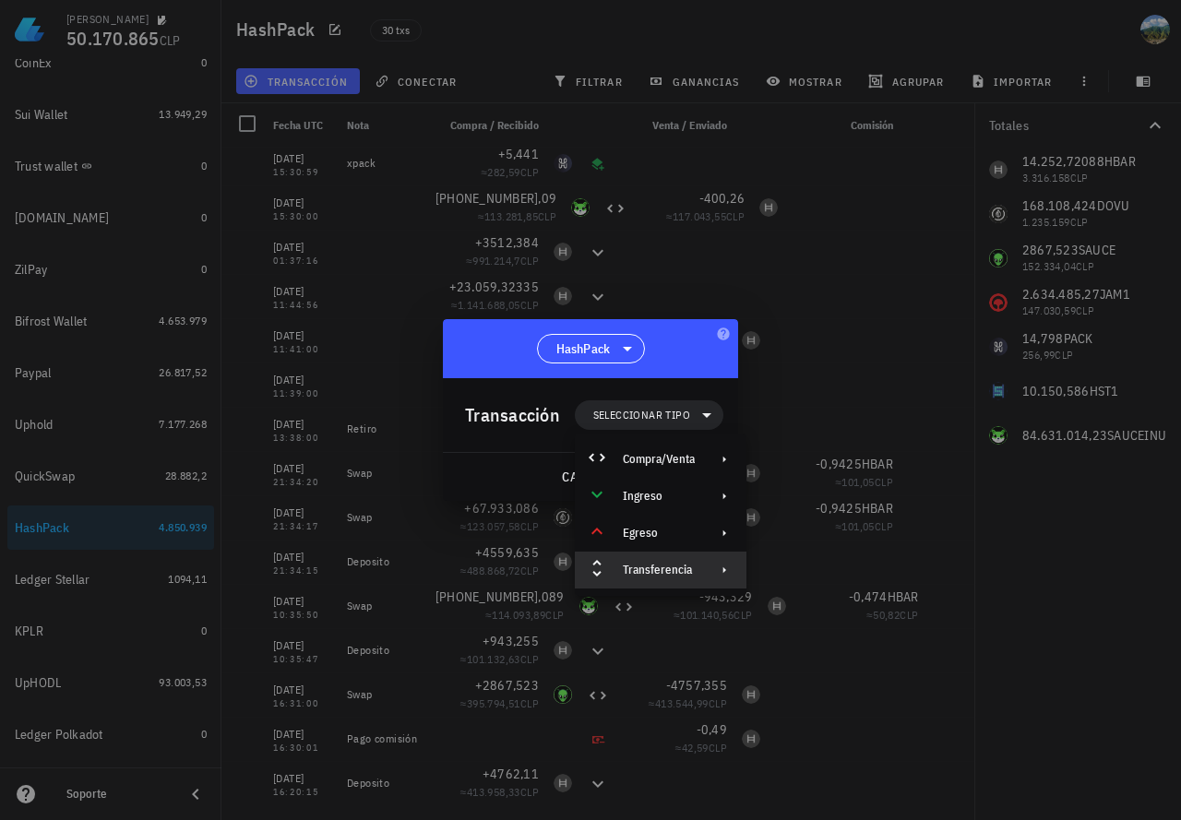
click at [686, 569] on div "Transferencia" at bounding box center [659, 570] width 72 height 15
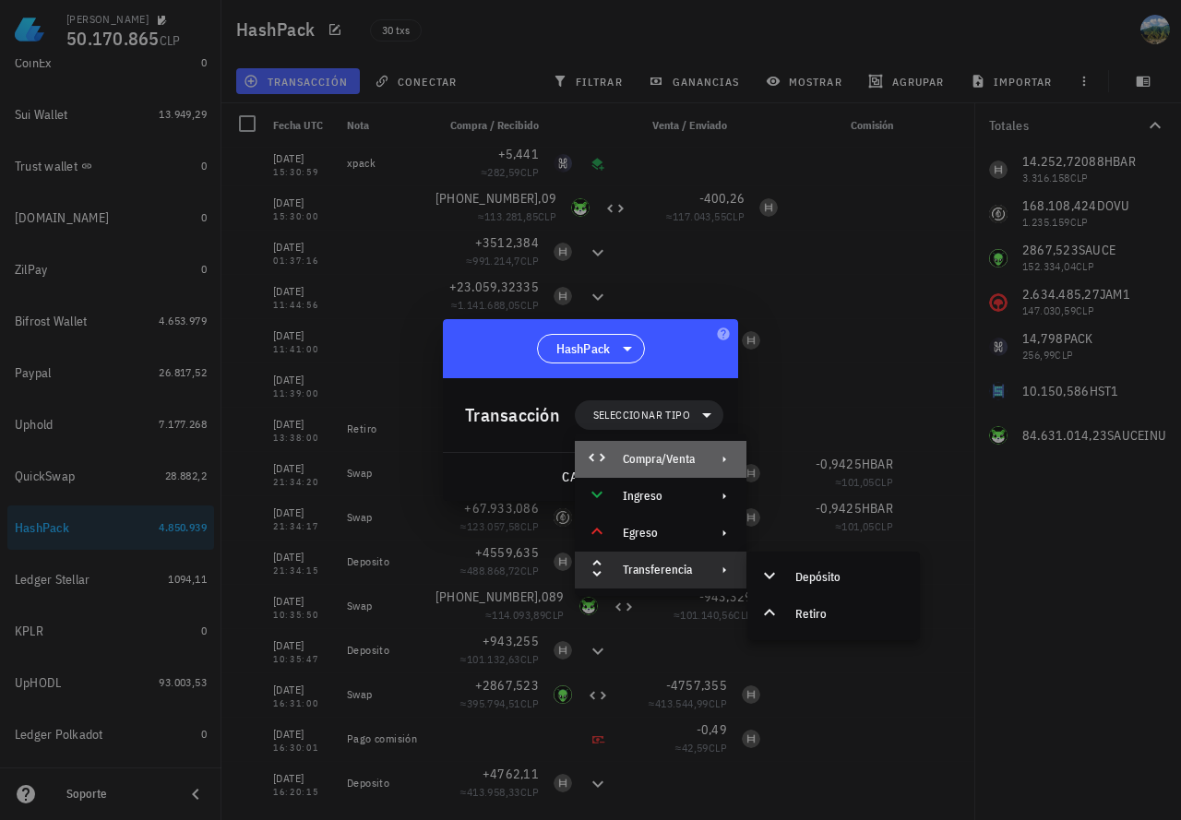
click at [670, 470] on div "Compra/Venta" at bounding box center [661, 459] width 172 height 37
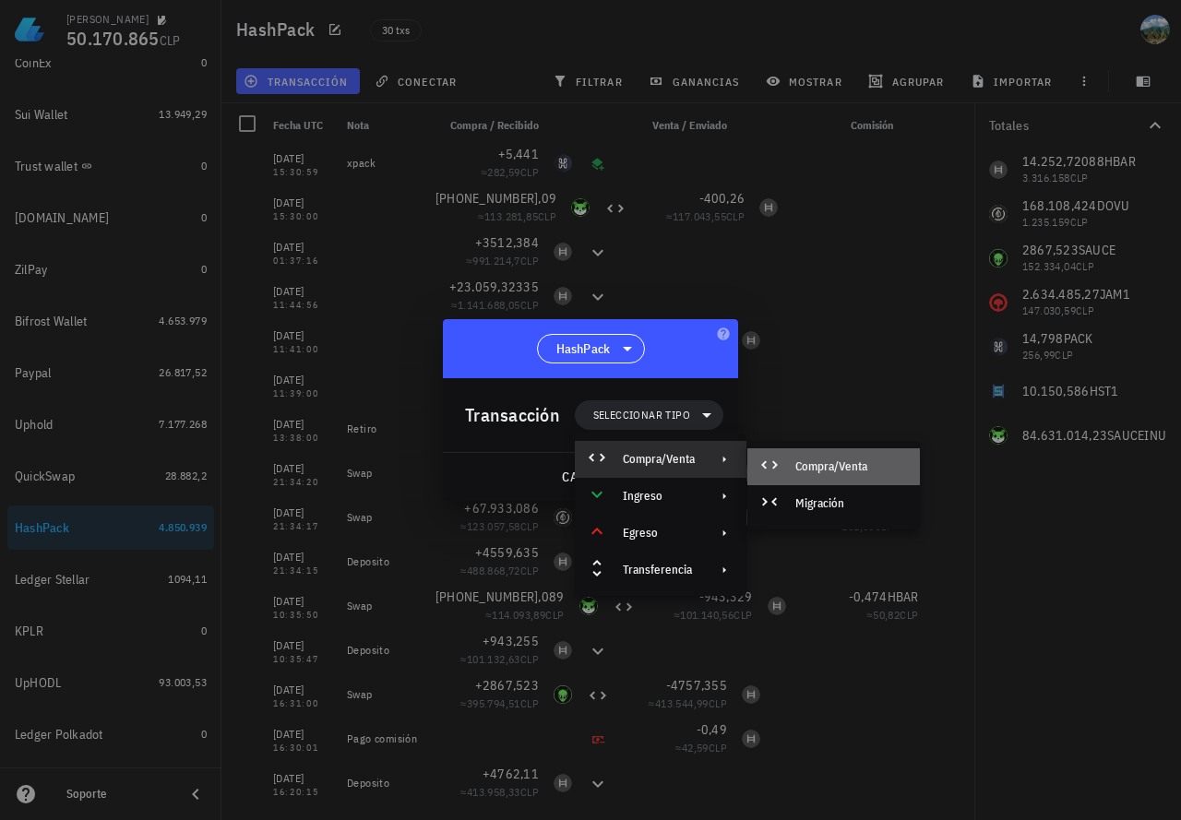
click at [806, 468] on div "Compra/Venta" at bounding box center [850, 467] width 110 height 15
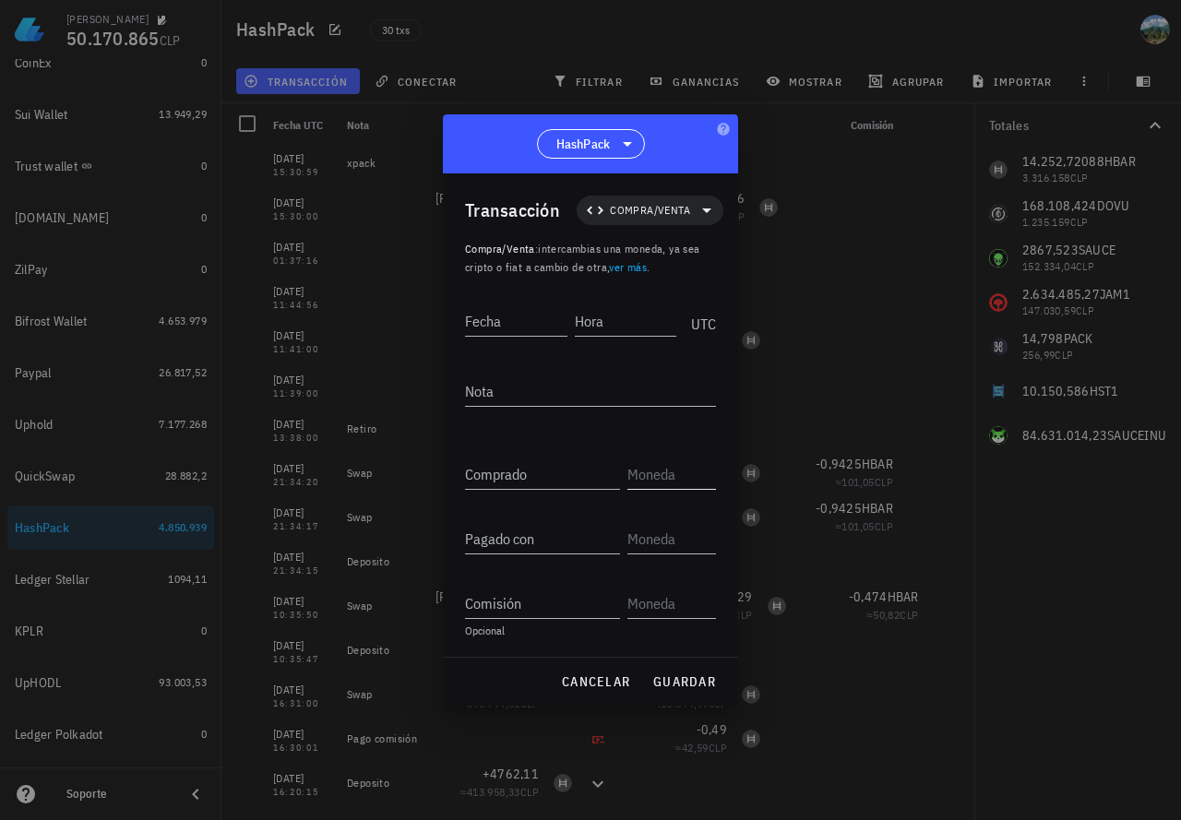
click at [651, 476] on input "text" at bounding box center [669, 475] width 85 height 30
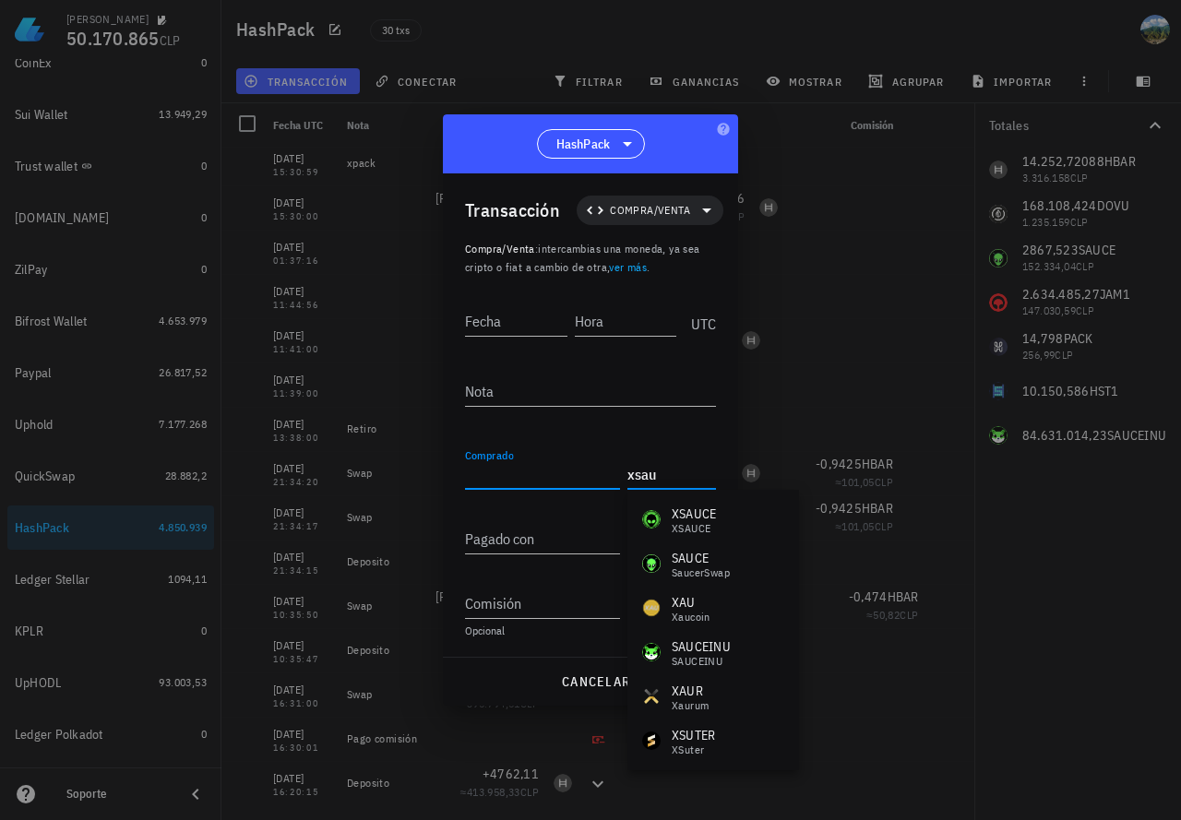
click at [553, 472] on input "Comprado" at bounding box center [542, 475] width 155 height 30
type input "XSAU"
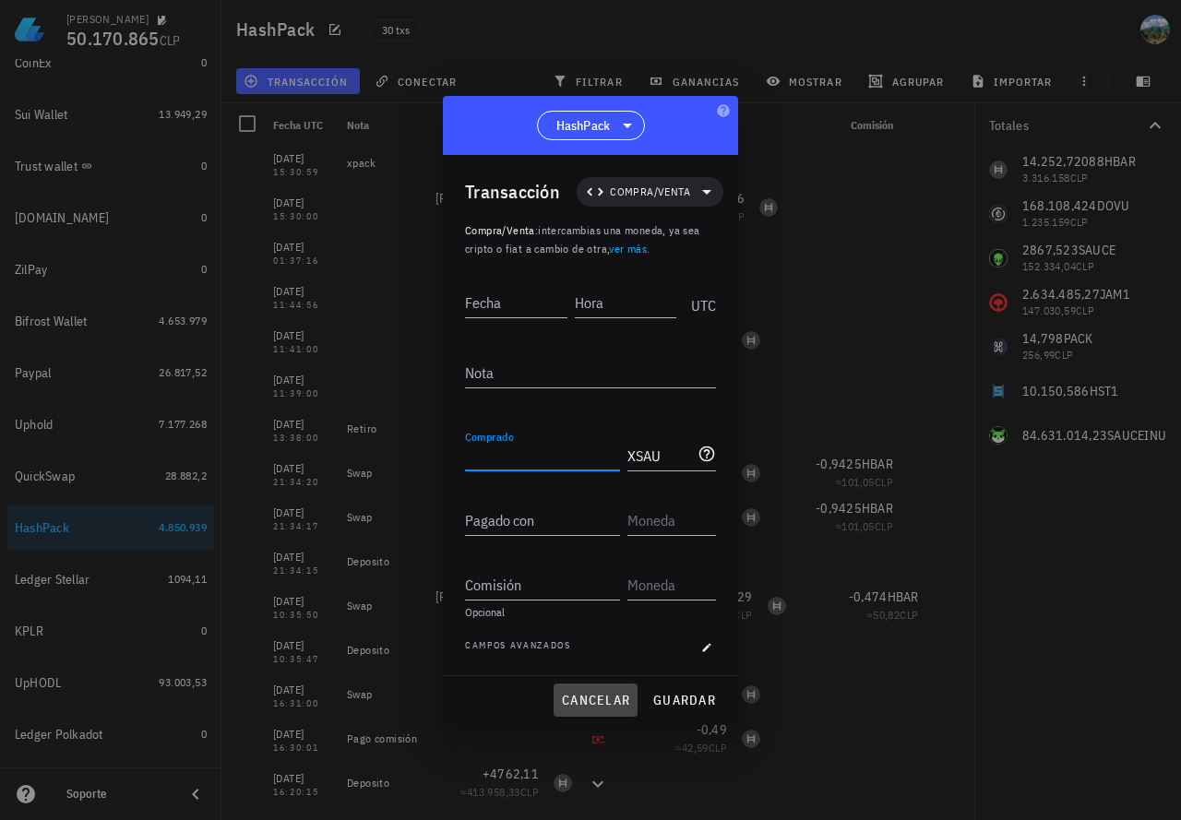
click at [594, 698] on span "cancelar" at bounding box center [595, 700] width 69 height 17
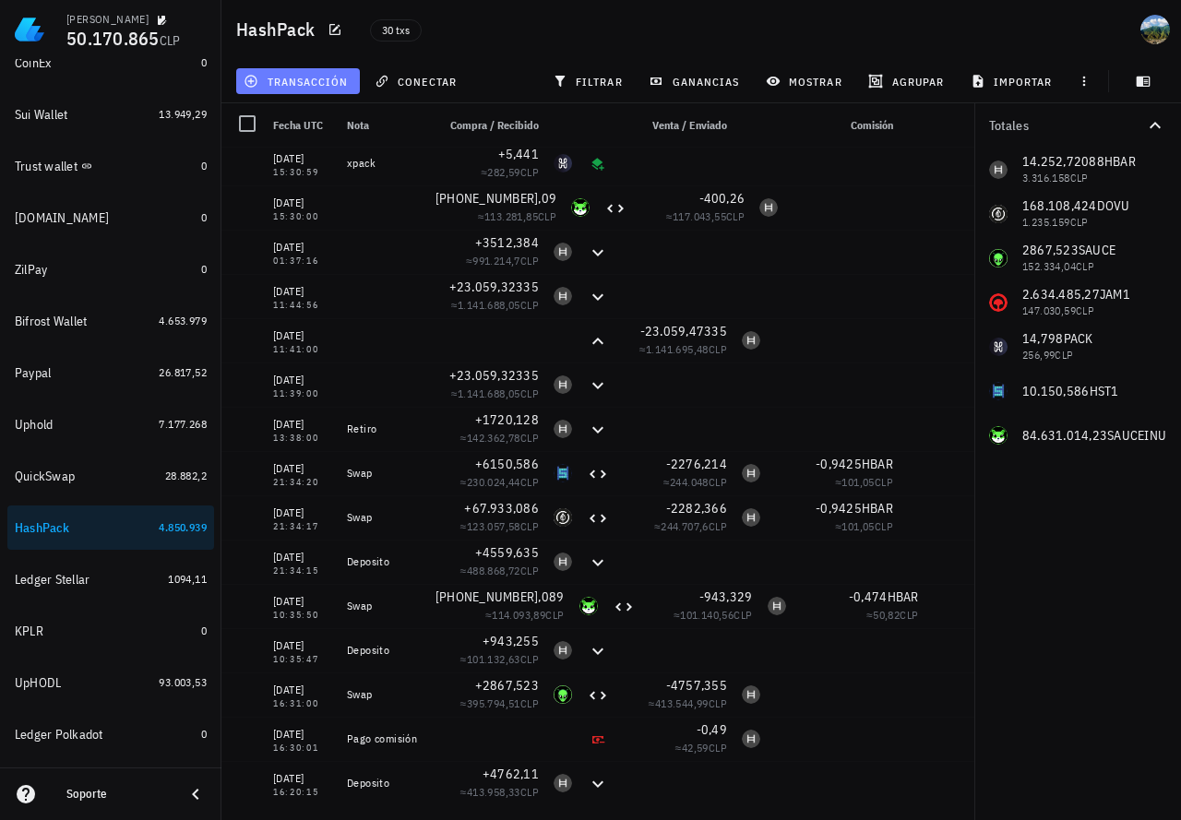
click at [337, 81] on span "transacción" at bounding box center [297, 81] width 101 height 15
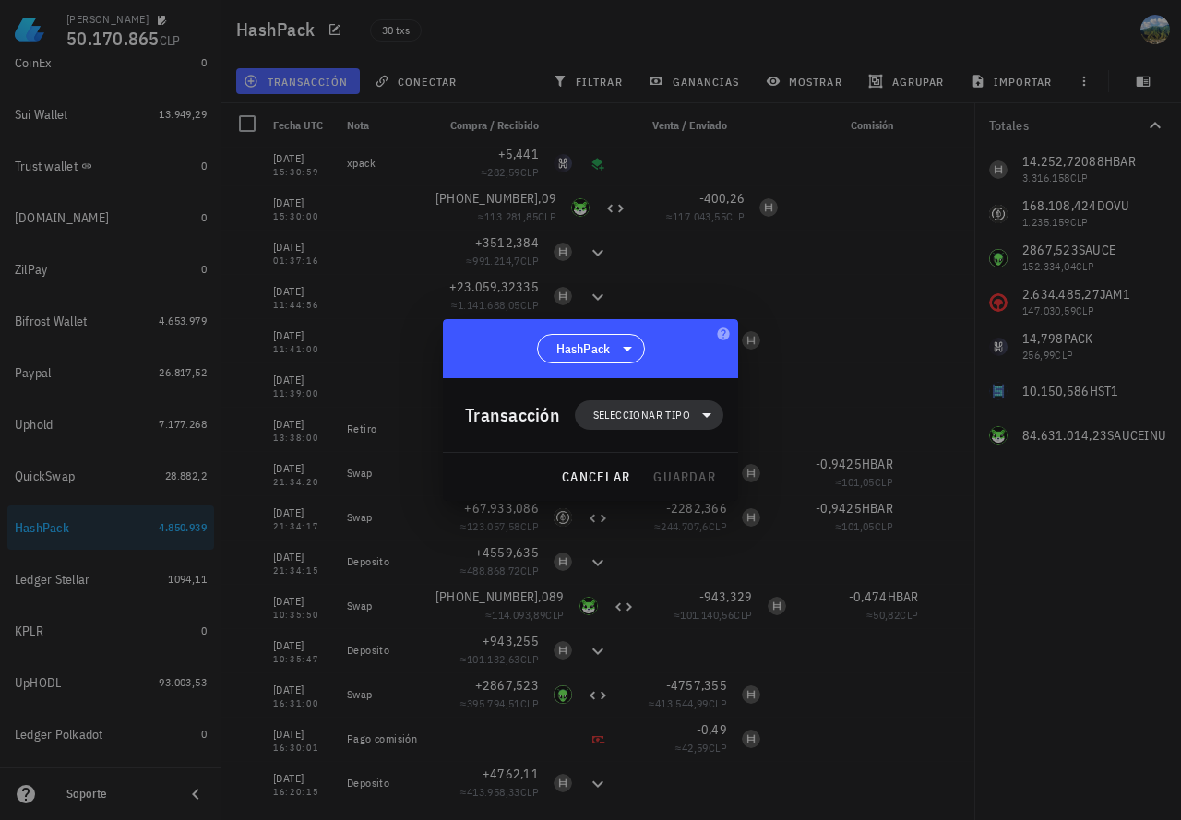
click at [640, 415] on span "Seleccionar tipo" at bounding box center [641, 415] width 97 height 18
click at [675, 465] on div "Compra/Venta" at bounding box center [659, 459] width 72 height 15
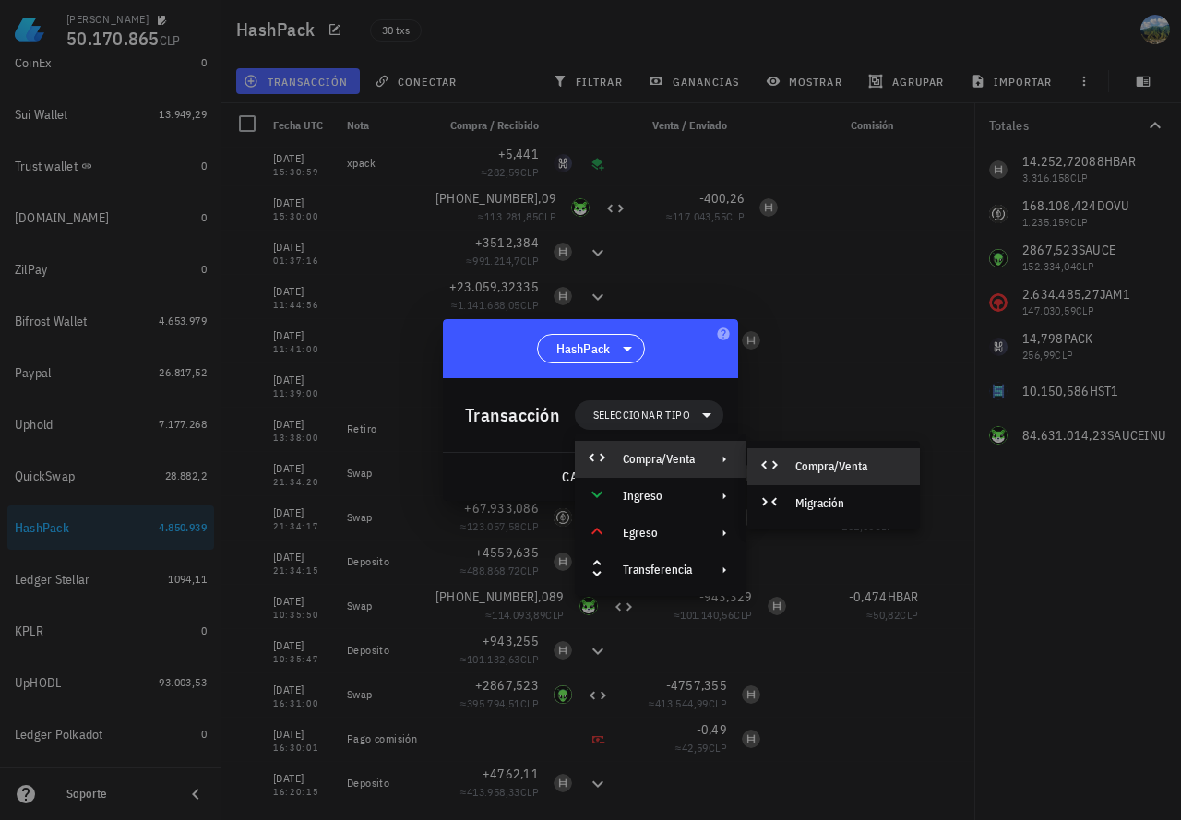
click at [847, 468] on div "Compra/Venta" at bounding box center [850, 467] width 110 height 15
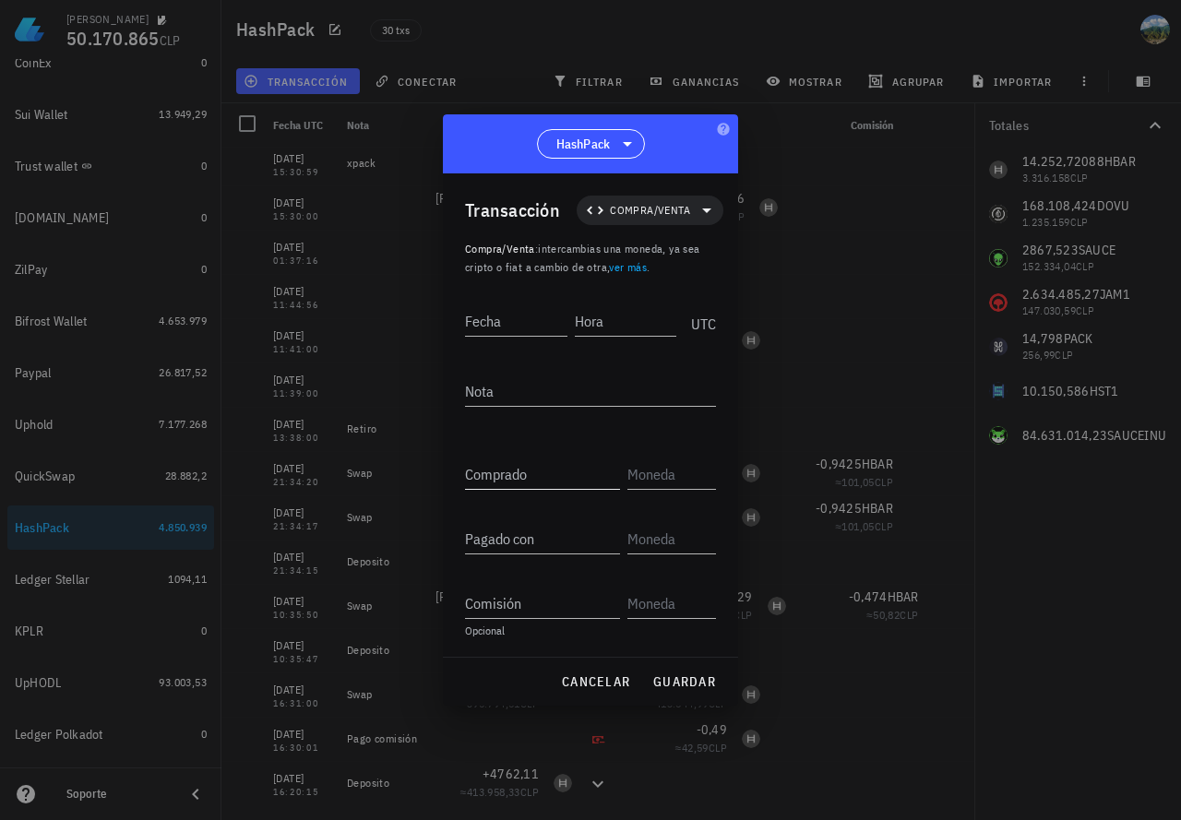
click at [524, 471] on input "Comprado" at bounding box center [542, 475] width 155 height 30
paste input "2524,490718"
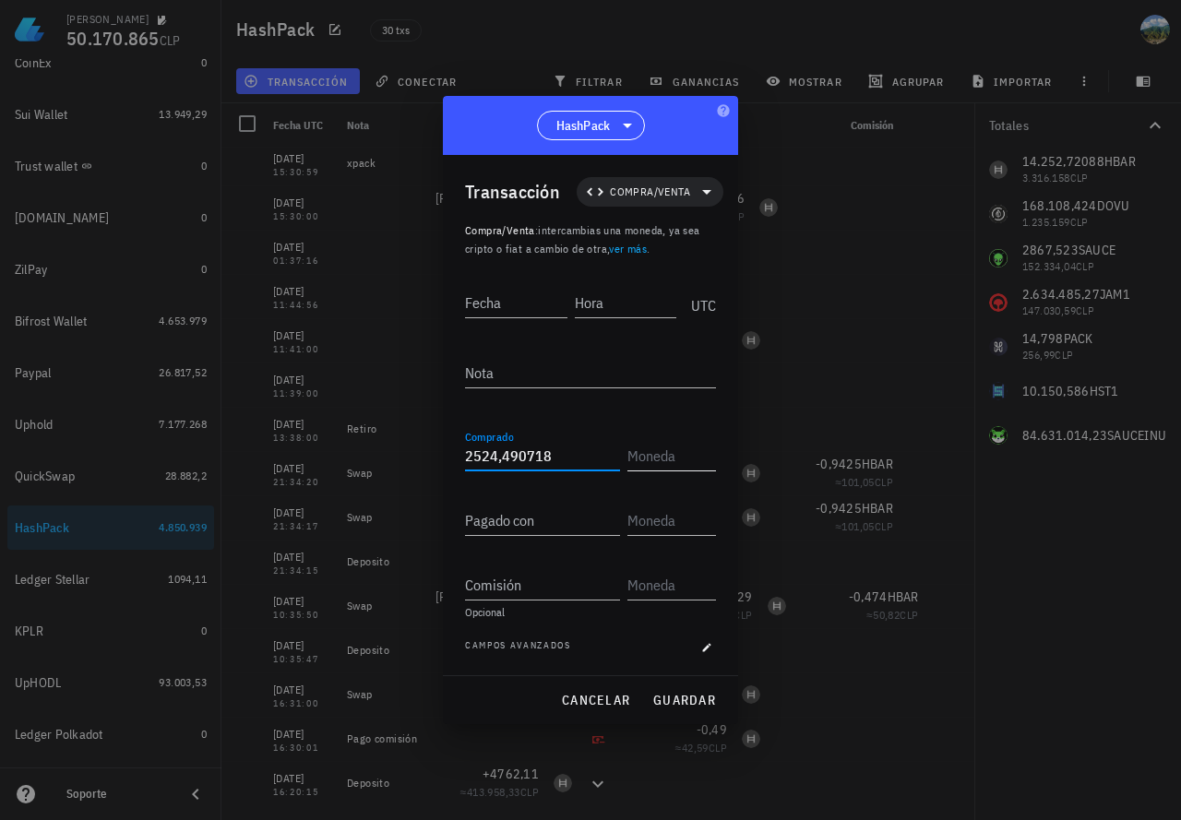
type input "2.524,490718"
click at [669, 462] on input "text" at bounding box center [669, 456] width 85 height 30
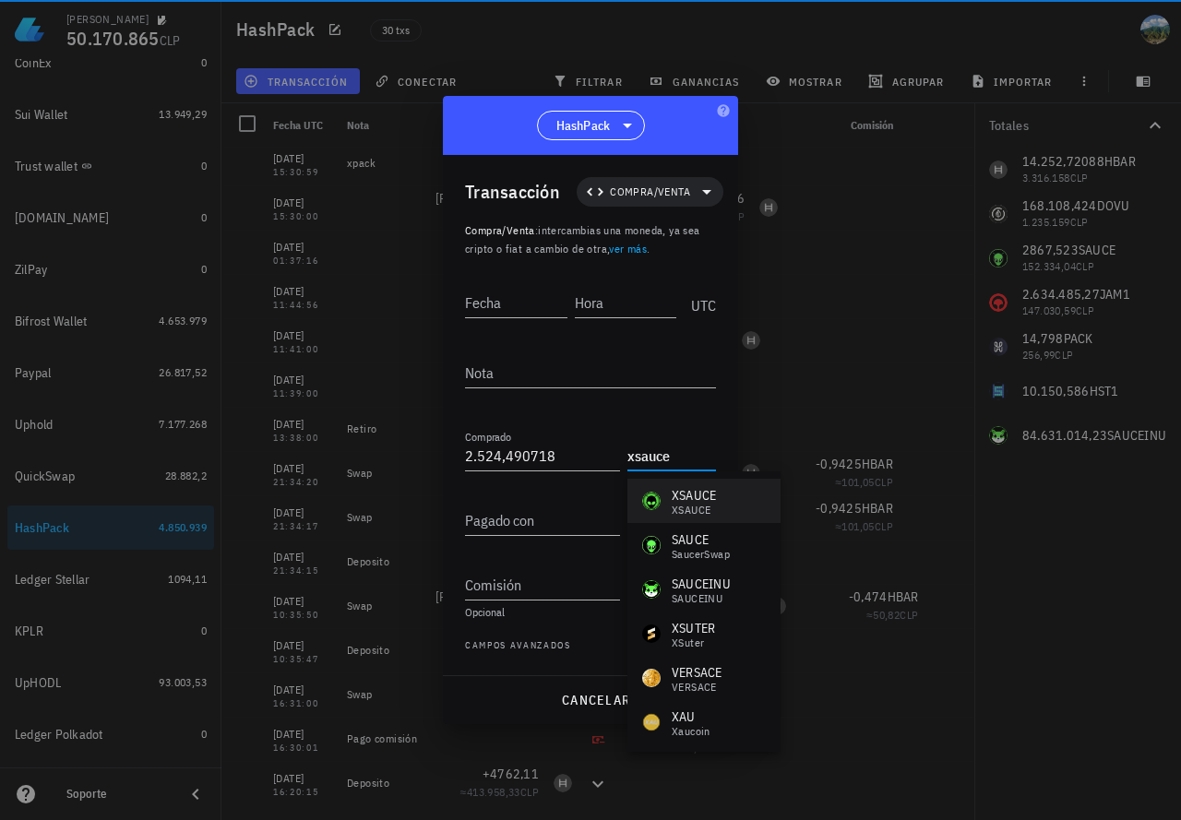
click at [694, 497] on div "XSAUCE" at bounding box center [694, 495] width 45 height 18
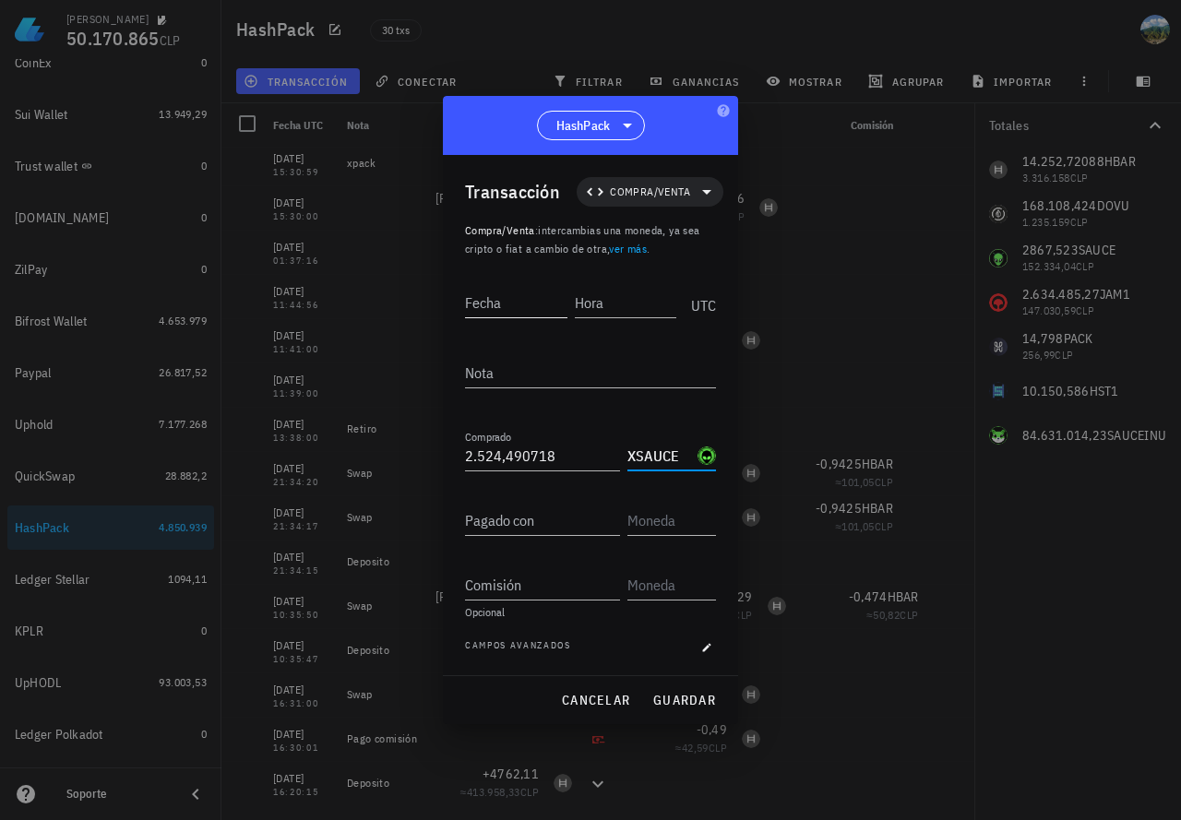
type input "XSAUCE"
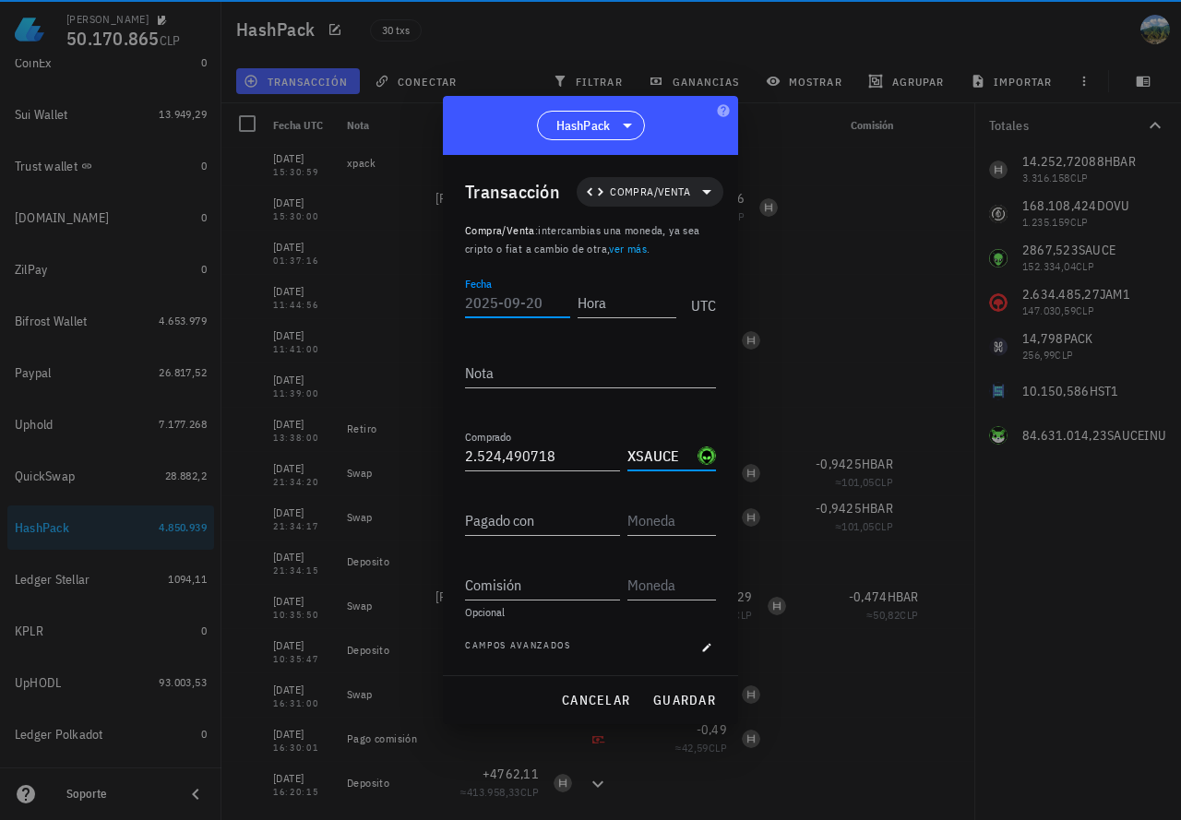
click at [490, 300] on input "Fecha" at bounding box center [517, 303] width 105 height 30
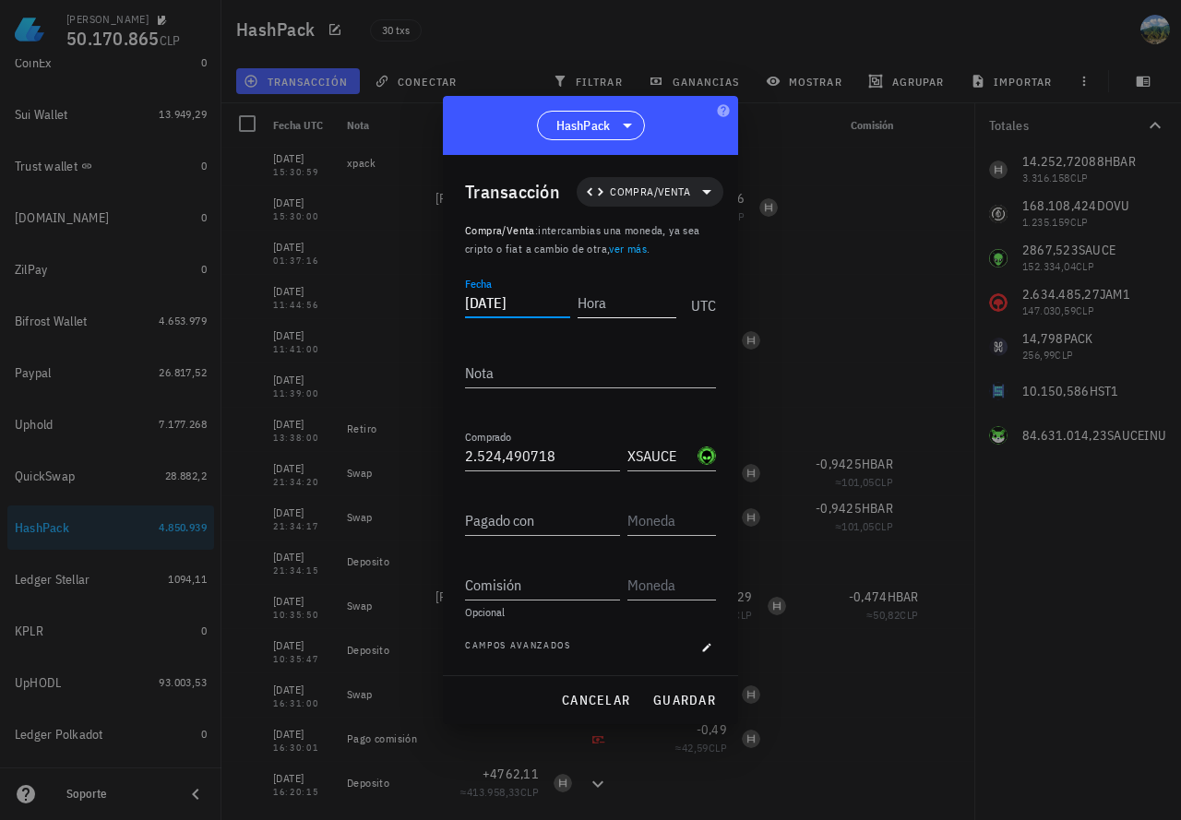
type input "2025-09-20"
click at [638, 305] on input "Hora" at bounding box center [627, 303] width 99 height 30
type input "00:00:00"
click at [555, 520] on input "Pagado con" at bounding box center [542, 521] width 155 height 30
type input "2.867,523"
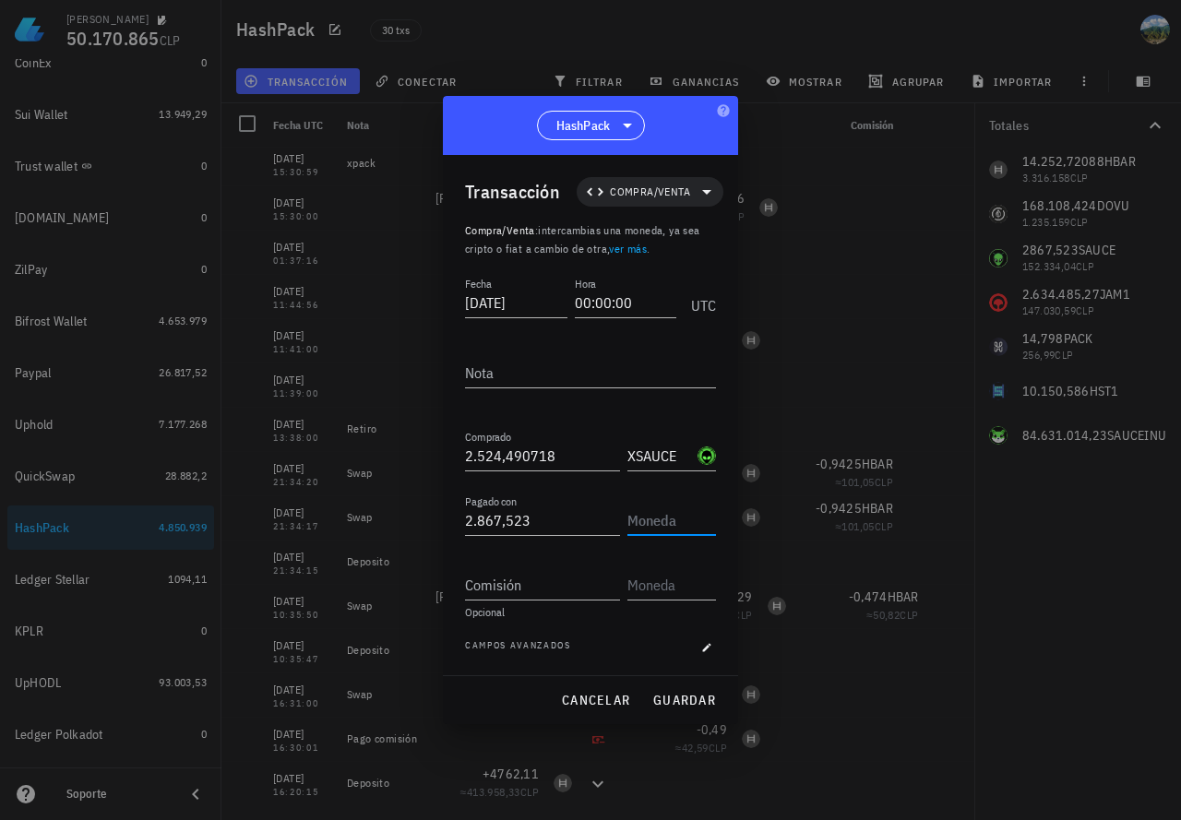
click at [664, 527] on input "text" at bounding box center [669, 521] width 85 height 30
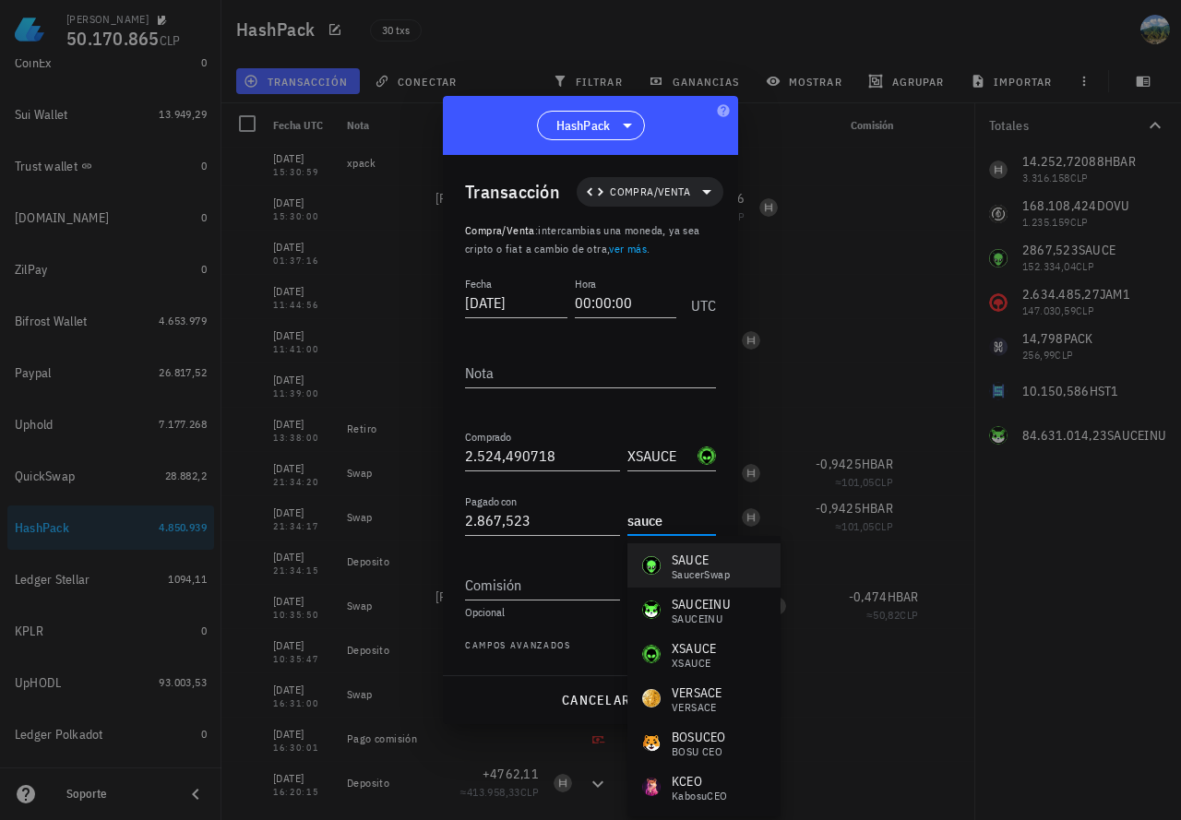
click at [679, 573] on div "SaucerSwap" at bounding box center [701, 574] width 58 height 11
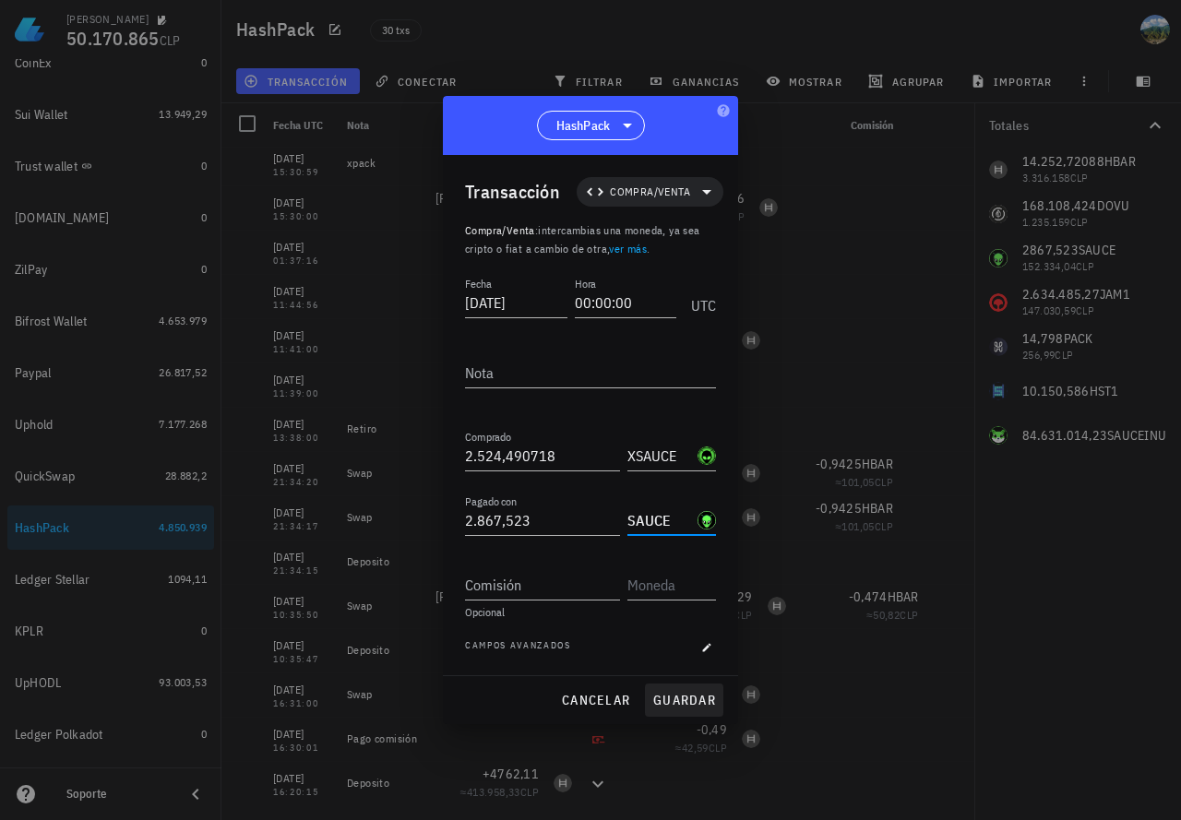
type input "SAUCE"
click at [674, 705] on span "guardar" at bounding box center [684, 700] width 64 height 17
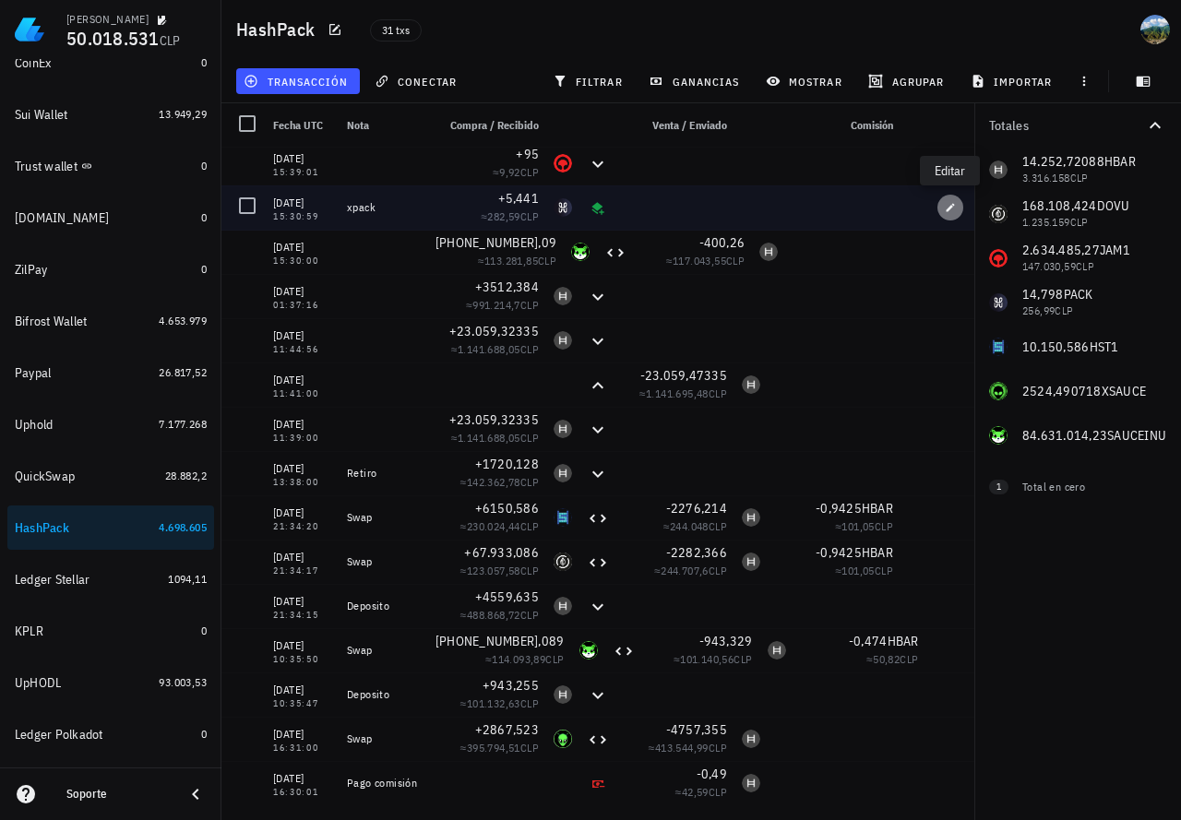
drag, startPoint x: 949, startPoint y: 208, endPoint x: 900, endPoint y: 236, distance: 57.5
click at [949, 209] on icon "button" at bounding box center [951, 207] width 8 height 8
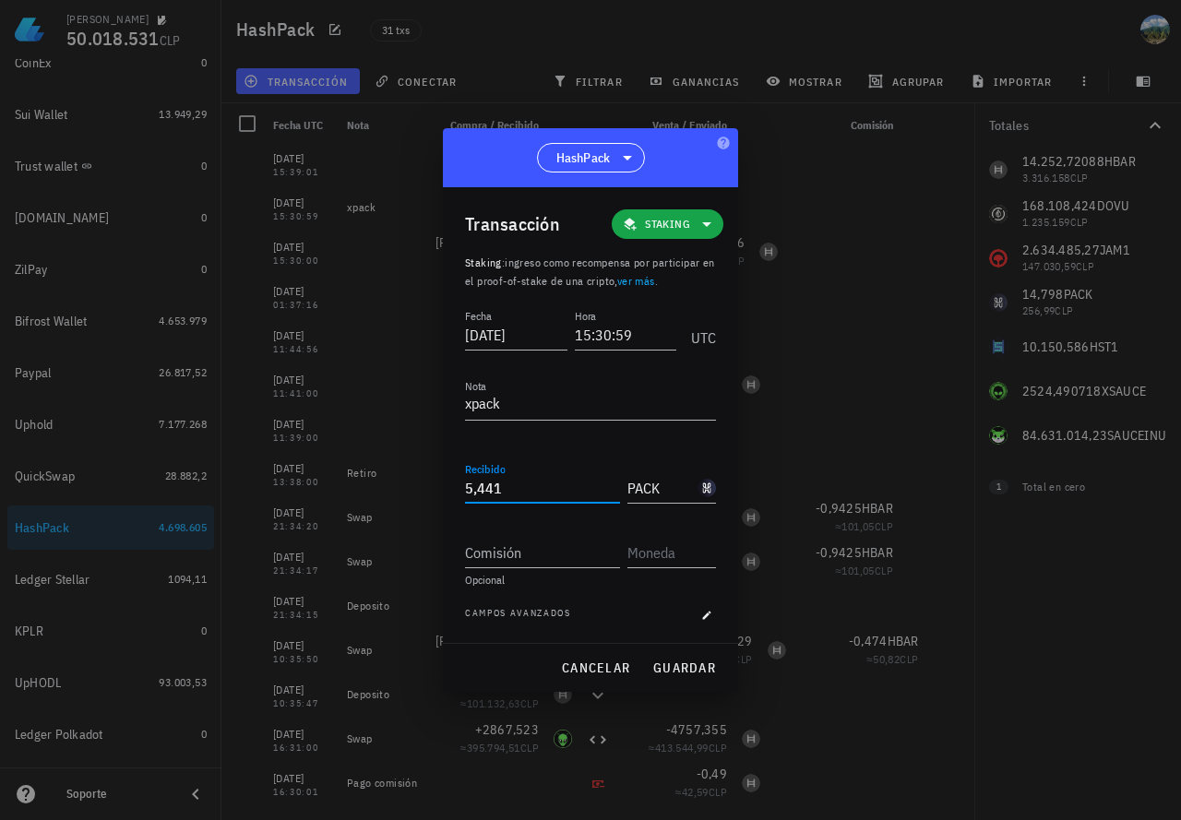
drag, startPoint x: 523, startPoint y: 488, endPoint x: 409, endPoint y: 472, distance: 115.5
click at [409, 472] on div "Martín 50.018.531 CLP Inicio Portafolio Impuestos Transacciones Cuentas Total C…" at bounding box center [590, 410] width 1181 height 820
paste input "9,284299"
click at [695, 672] on span "guardar" at bounding box center [684, 668] width 64 height 17
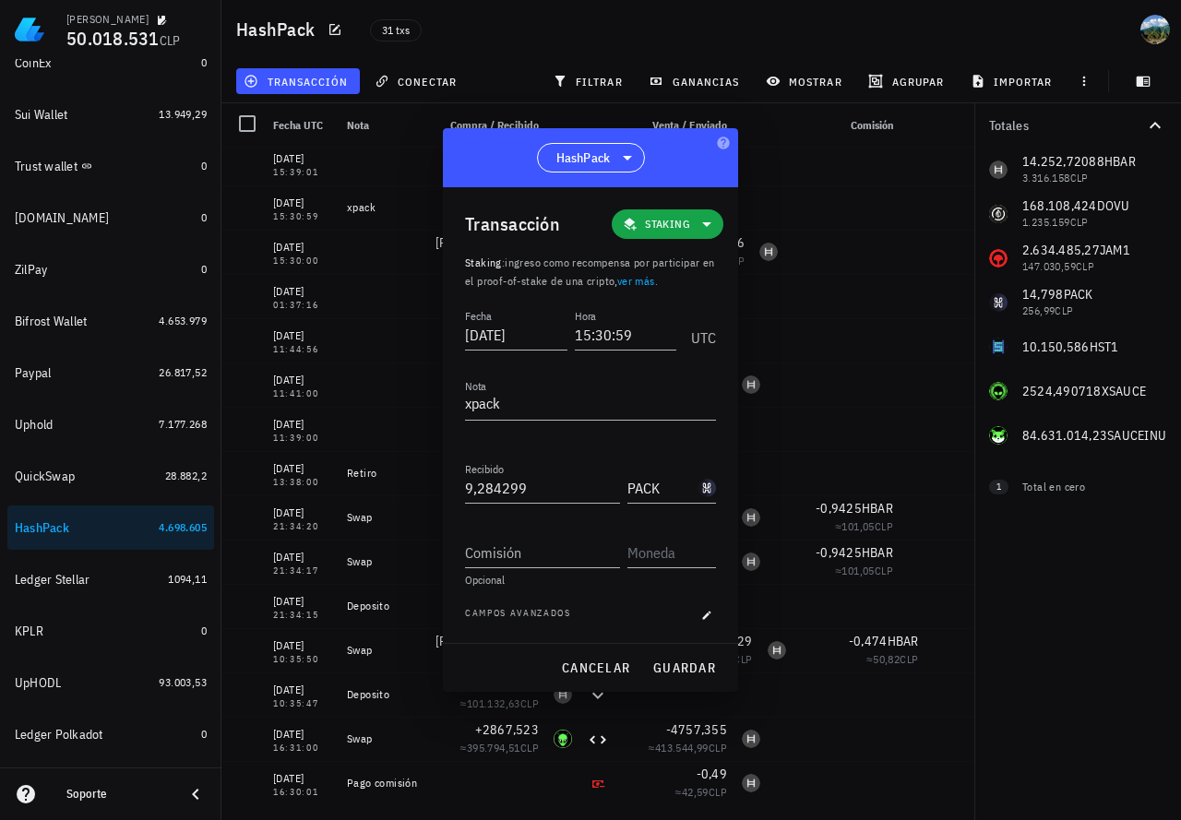
type input "5,441"
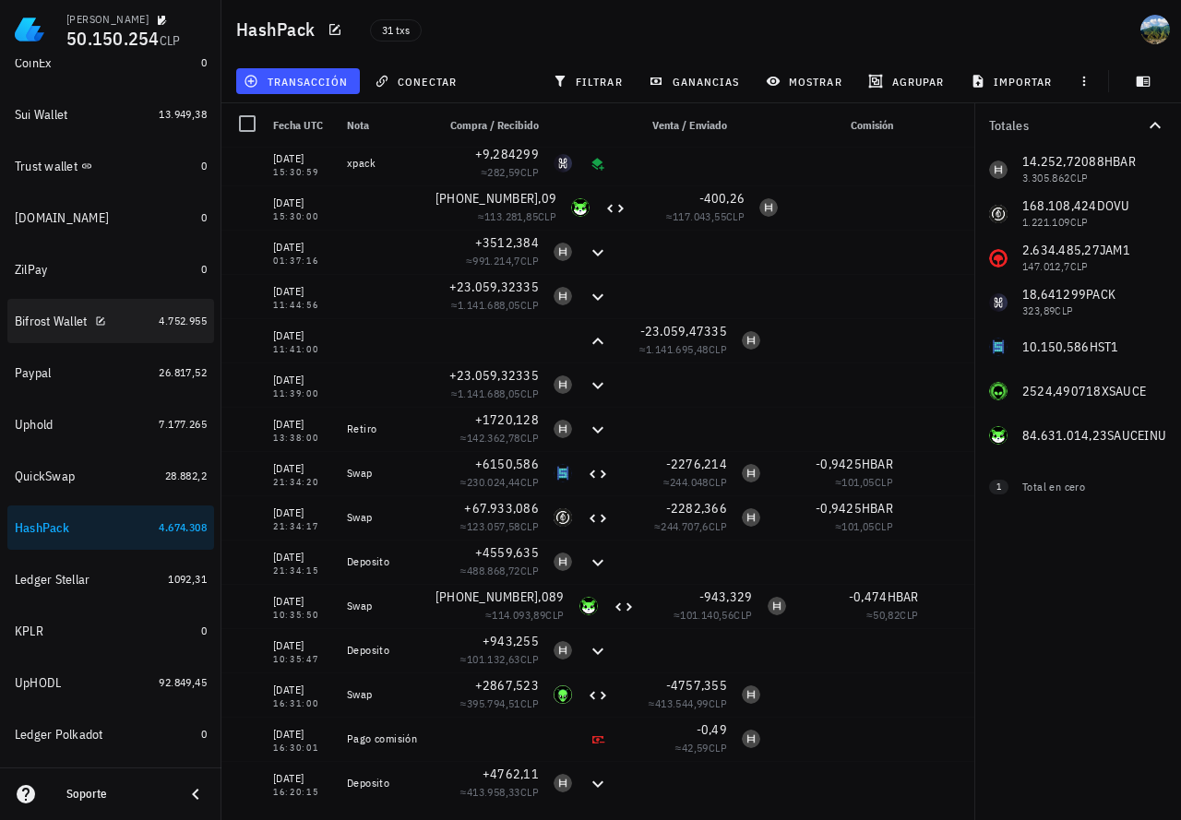
scroll to position [185, 0]
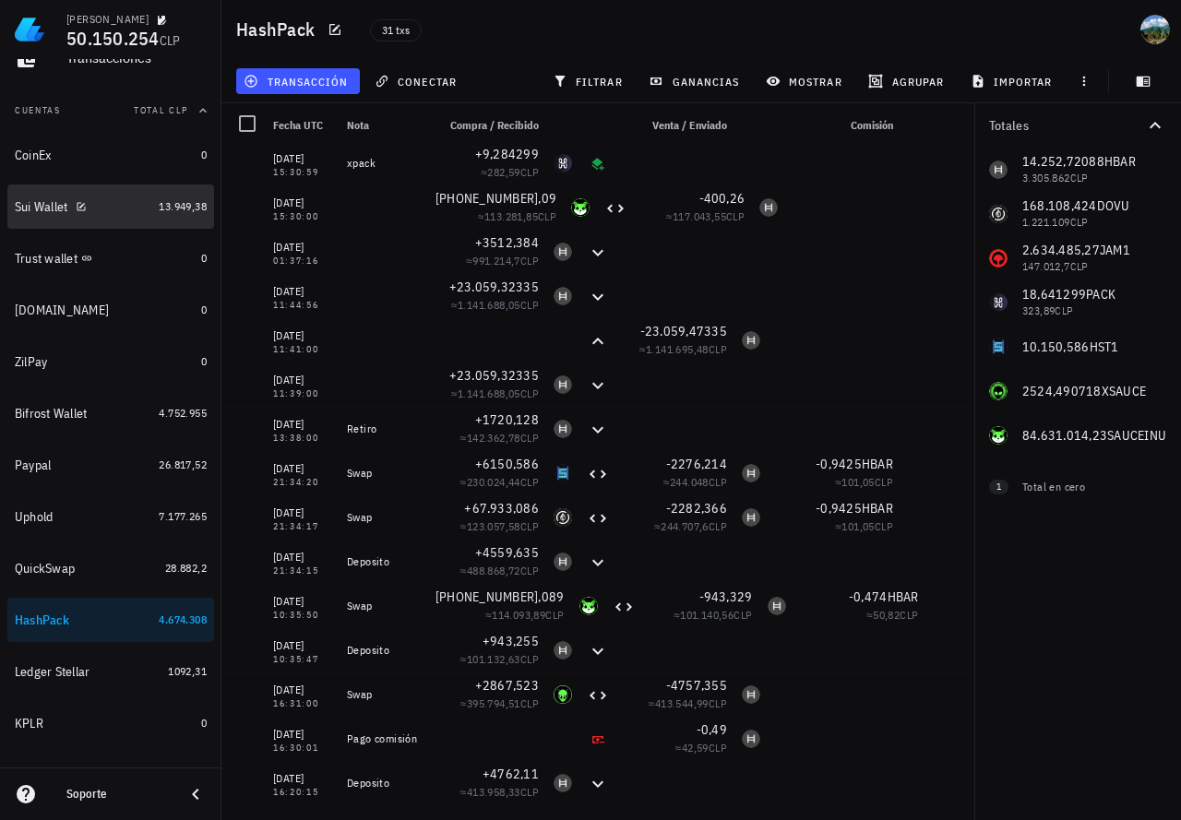
drag, startPoint x: 128, startPoint y: 205, endPoint x: 0, endPoint y: 301, distance: 160.2
click at [128, 205] on div "Sui Wallet" at bounding box center [83, 207] width 137 height 18
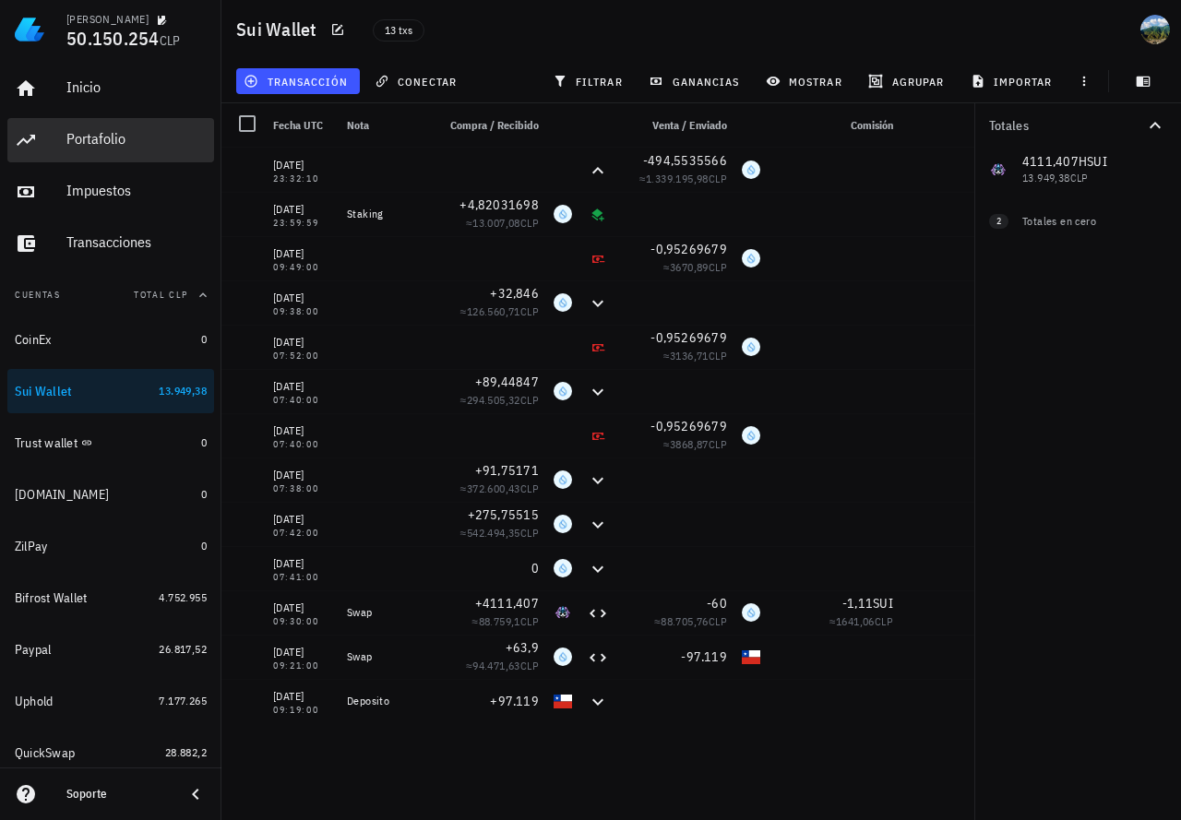
click at [94, 138] on div "Portafolio" at bounding box center [136, 139] width 140 height 18
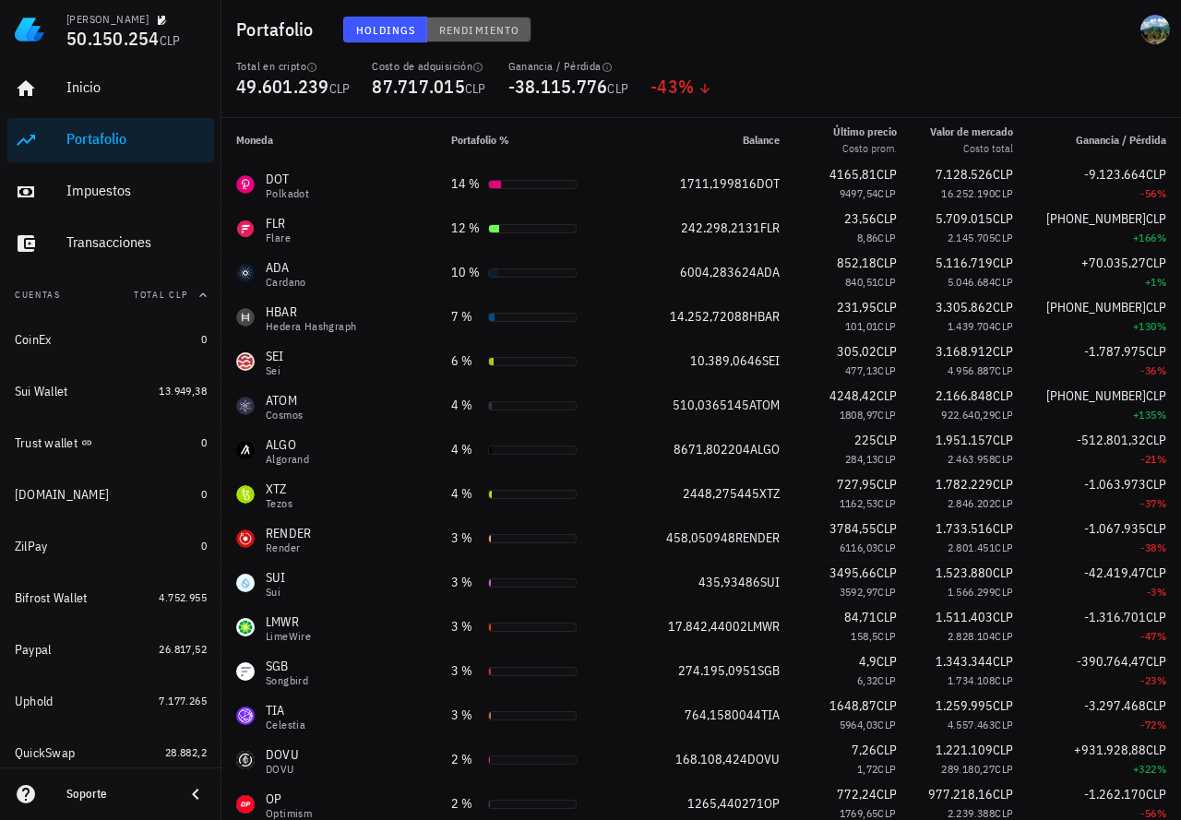
click at [463, 23] on span "Rendimiento" at bounding box center [478, 30] width 81 height 14
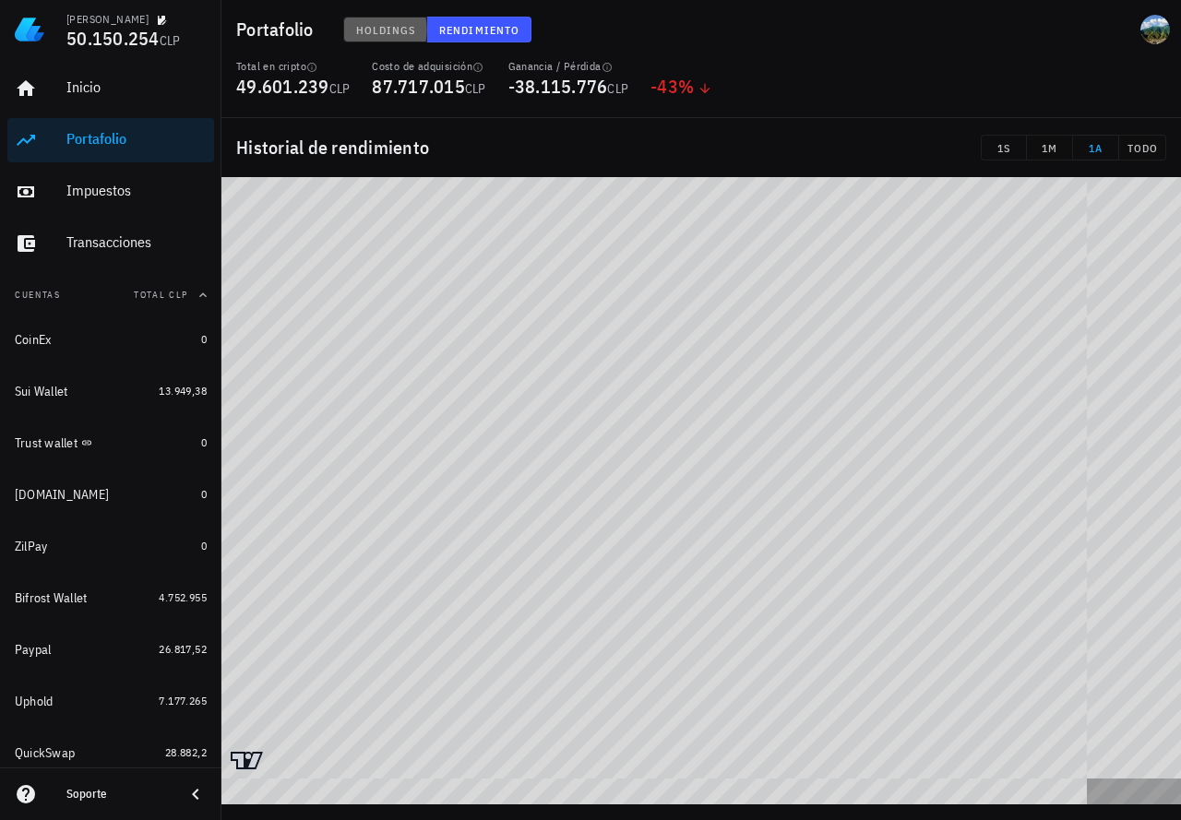
click at [387, 32] on span "Holdings" at bounding box center [385, 30] width 61 height 14
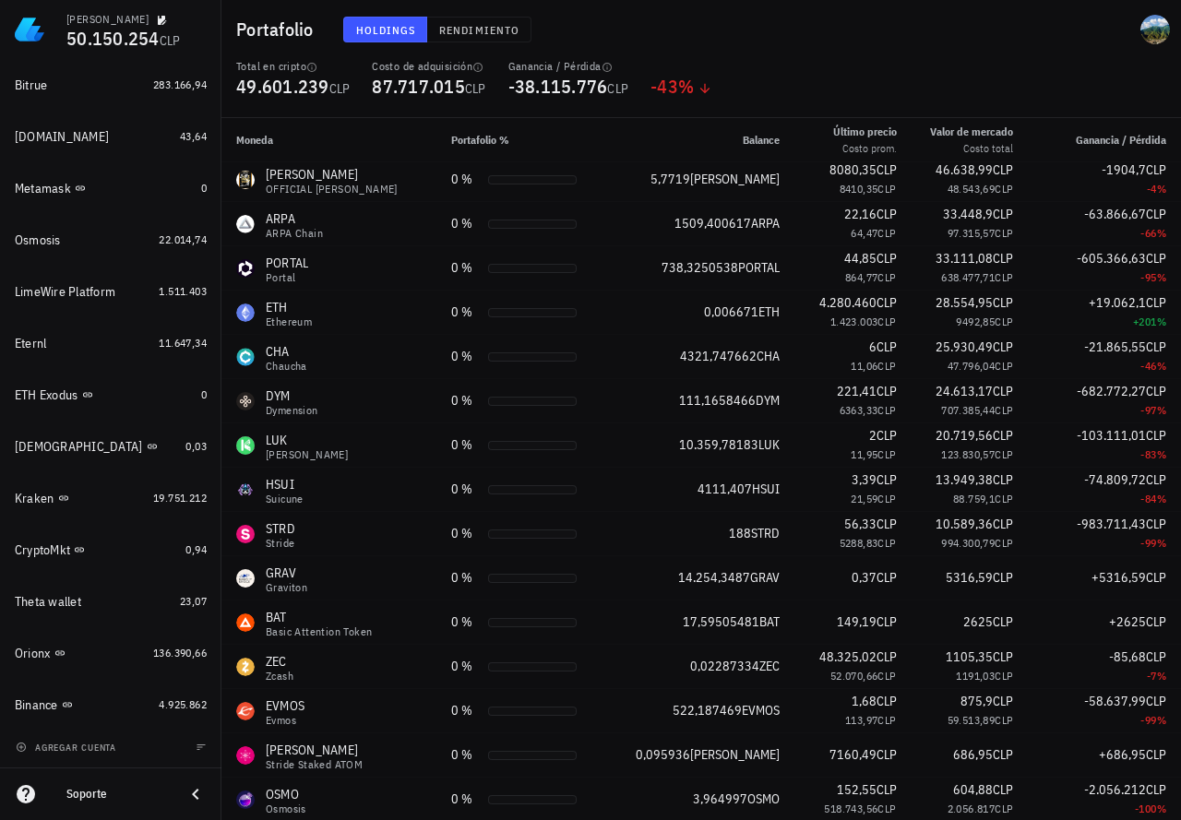
scroll to position [2090, 0]
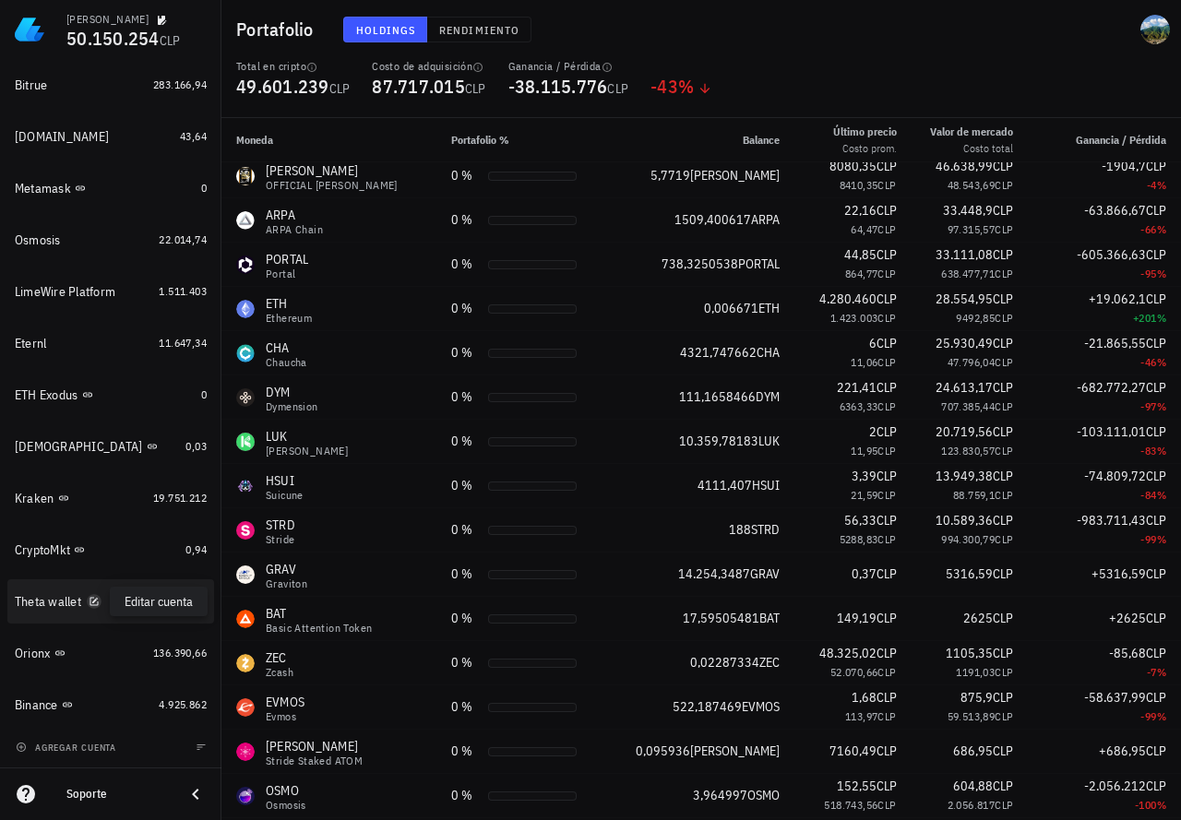
click at [95, 599] on icon "button" at bounding box center [94, 601] width 11 height 11
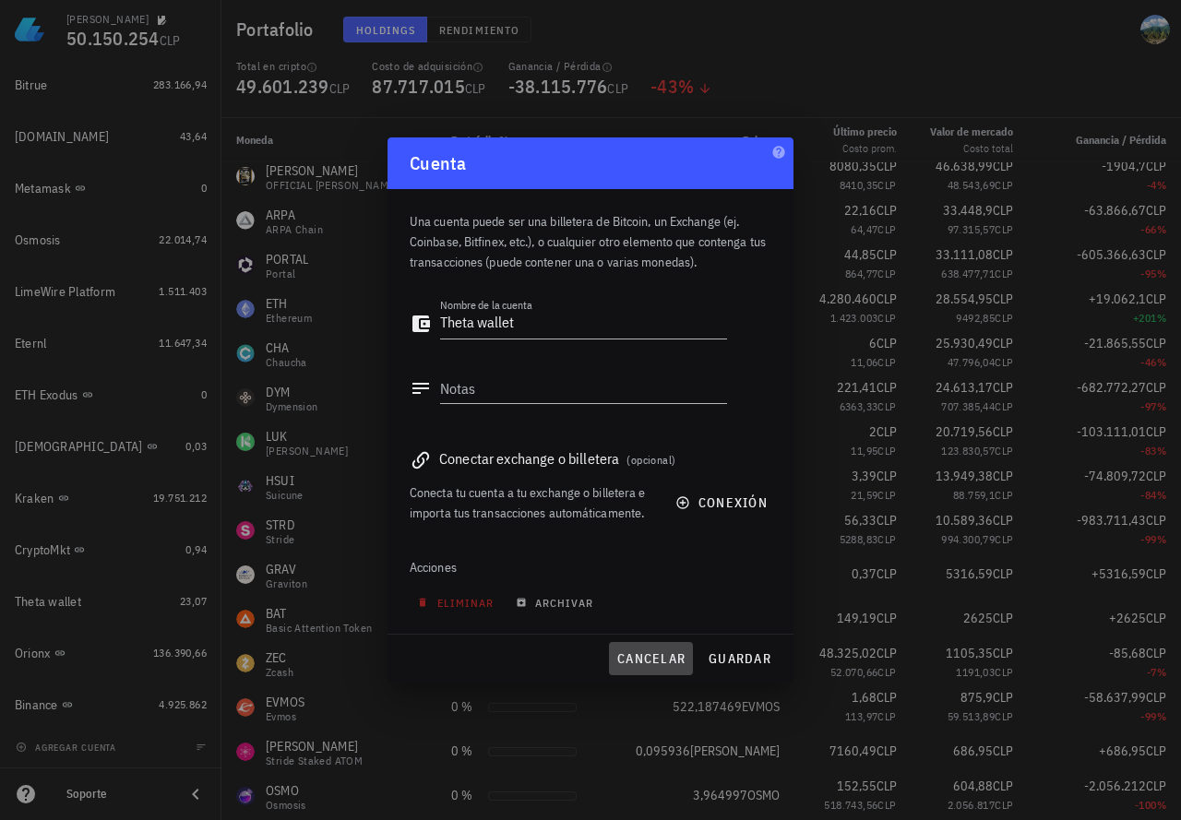
click at [617, 658] on span "cancelar" at bounding box center [650, 659] width 69 height 17
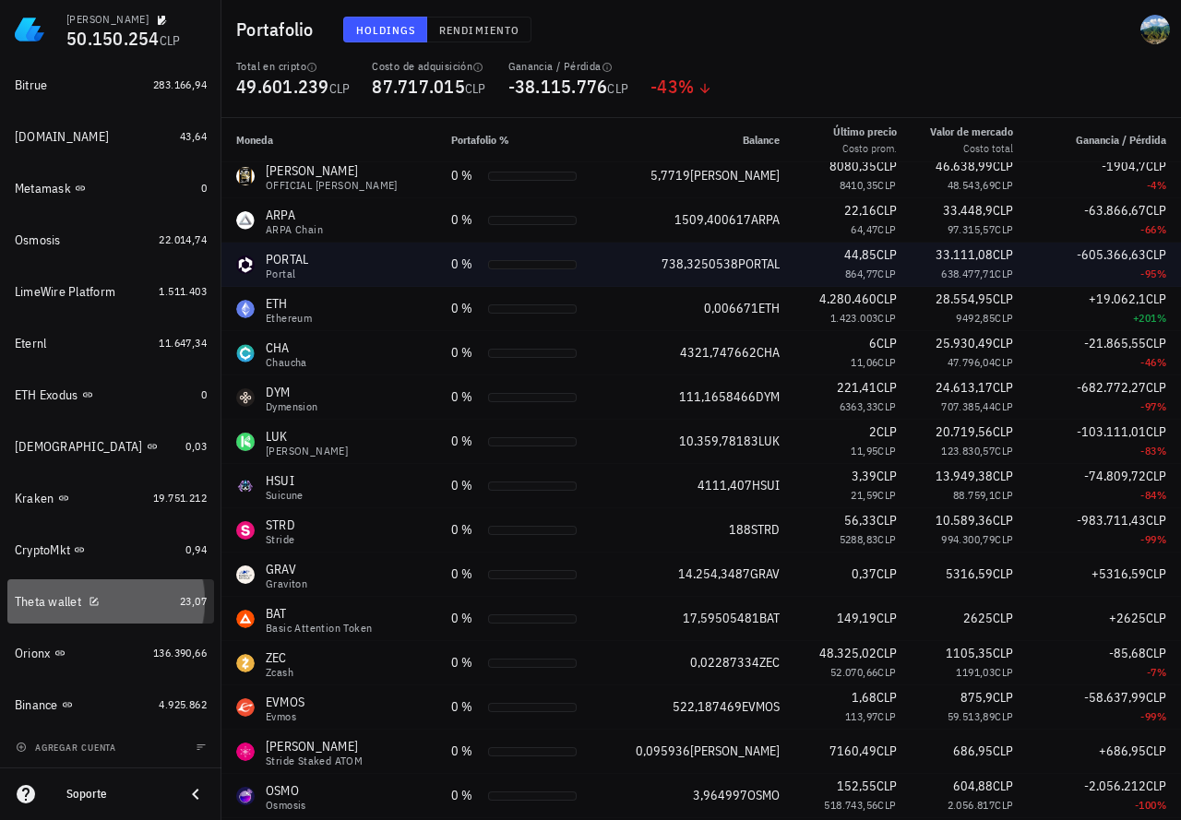
drag, startPoint x: 159, startPoint y: 599, endPoint x: 404, endPoint y: 255, distance: 422.7
click at [160, 599] on div "Theta wallet" at bounding box center [94, 602] width 158 height 18
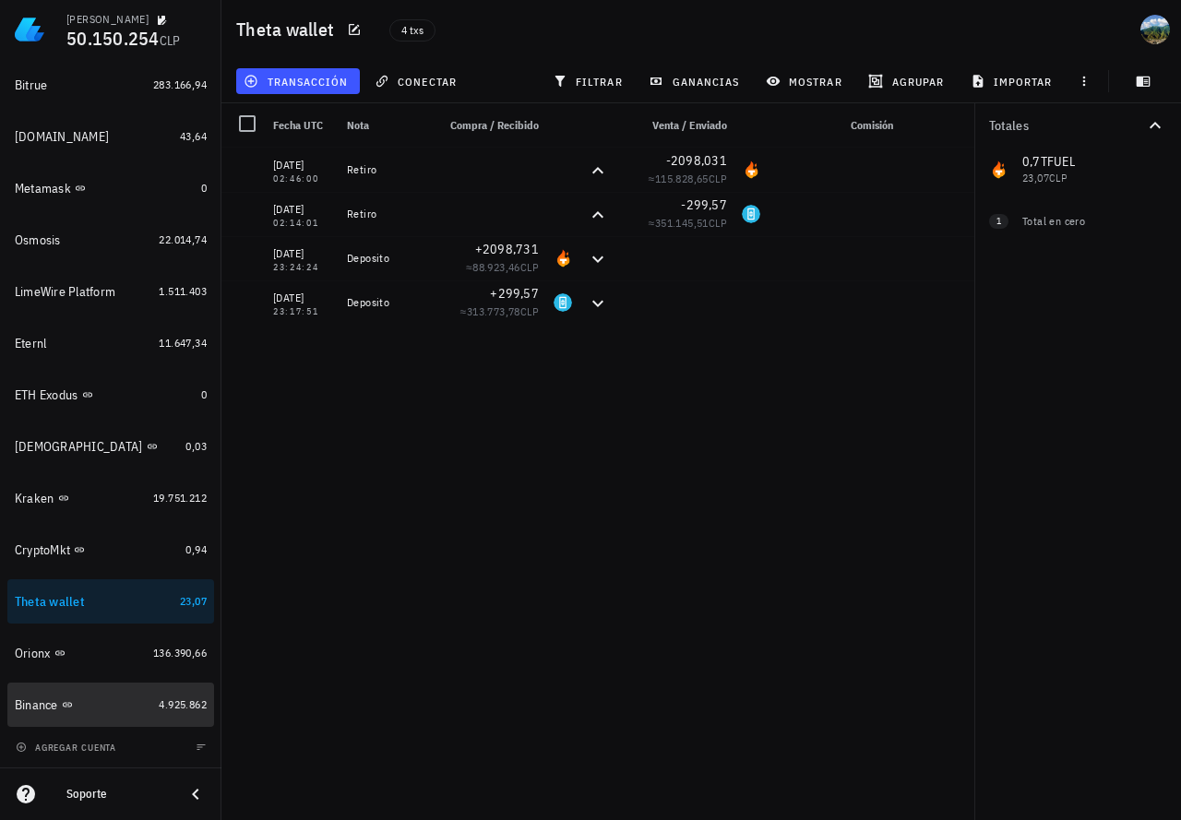
click at [178, 703] on span "4.925.862" at bounding box center [183, 705] width 48 height 14
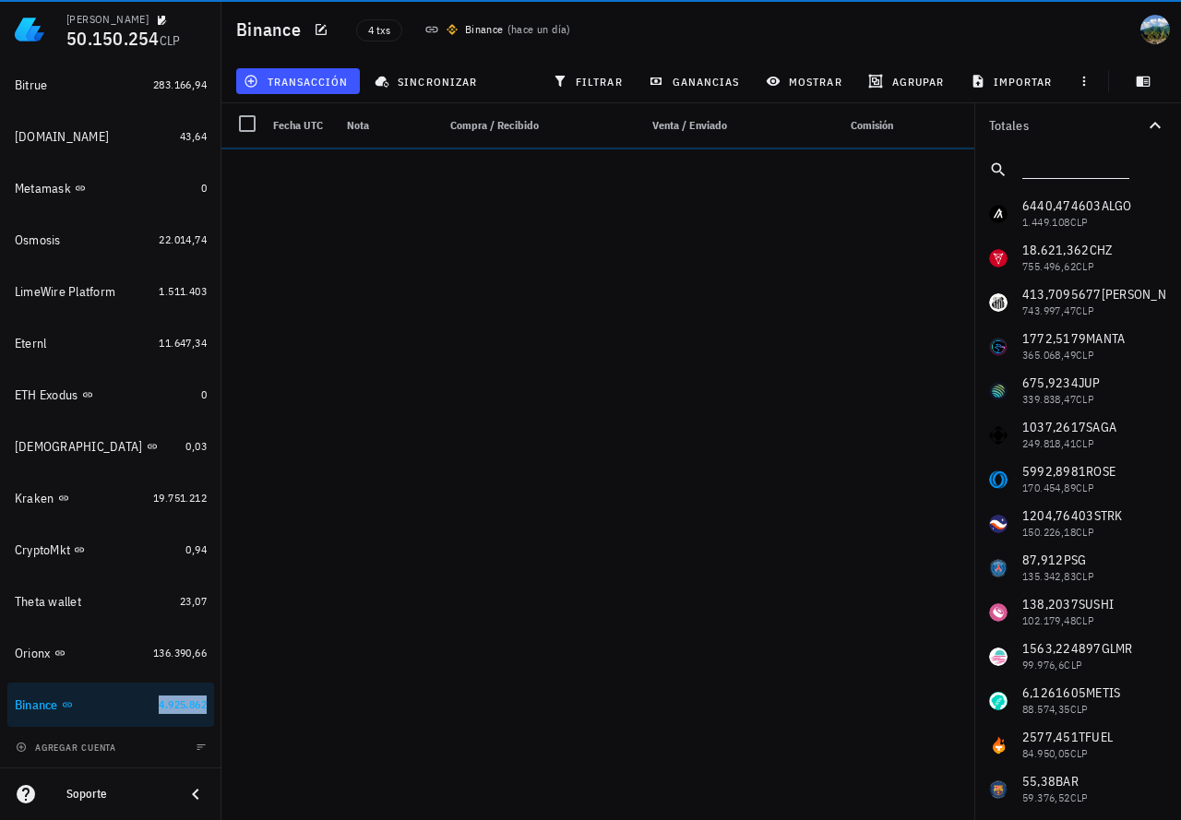
click at [1040, 165] on input "text" at bounding box center [1073, 166] width 103 height 24
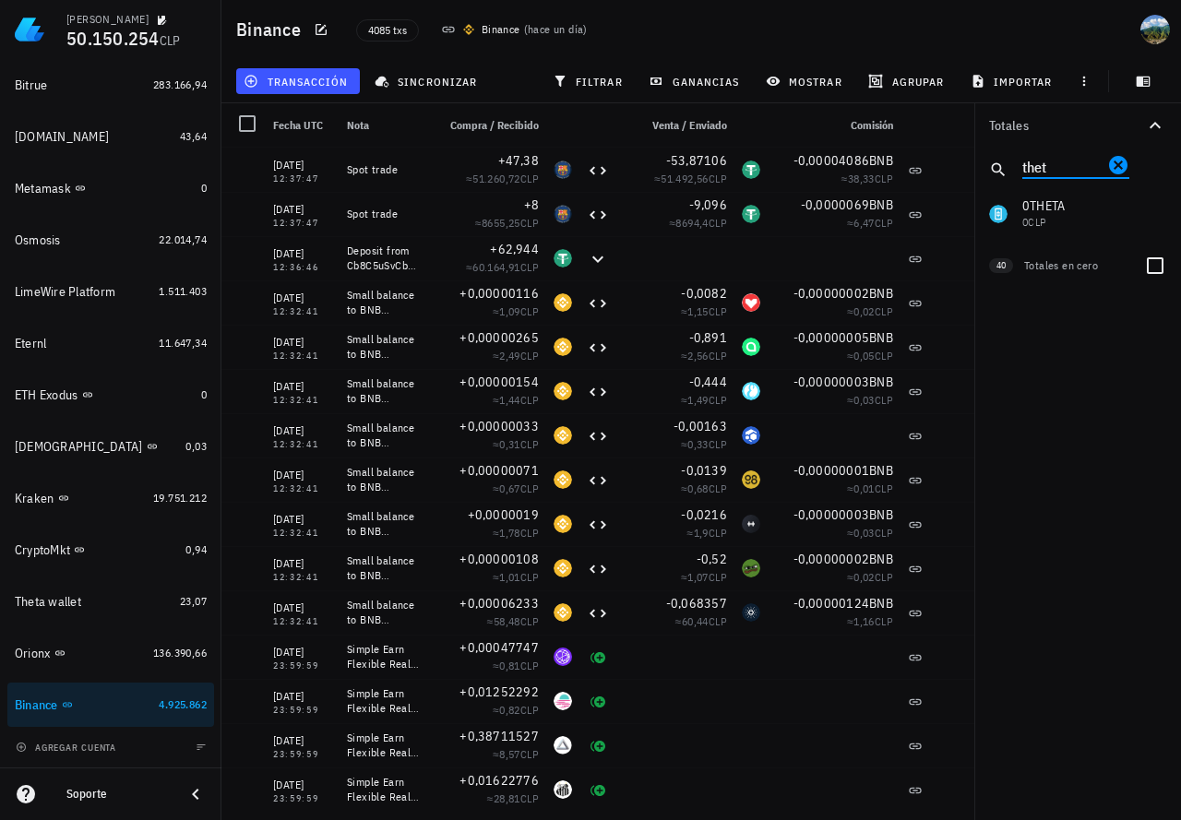
type input "thet"
click at [1080, 209] on div "6440,474603 ALGO 1.449.108 CLP 18.621,362 CHZ 755.496,62 CLP 413,7095677 SANTOS…" at bounding box center [1077, 214] width 207 height 44
click at [606, 82] on span "filtrar" at bounding box center [589, 81] width 66 height 15
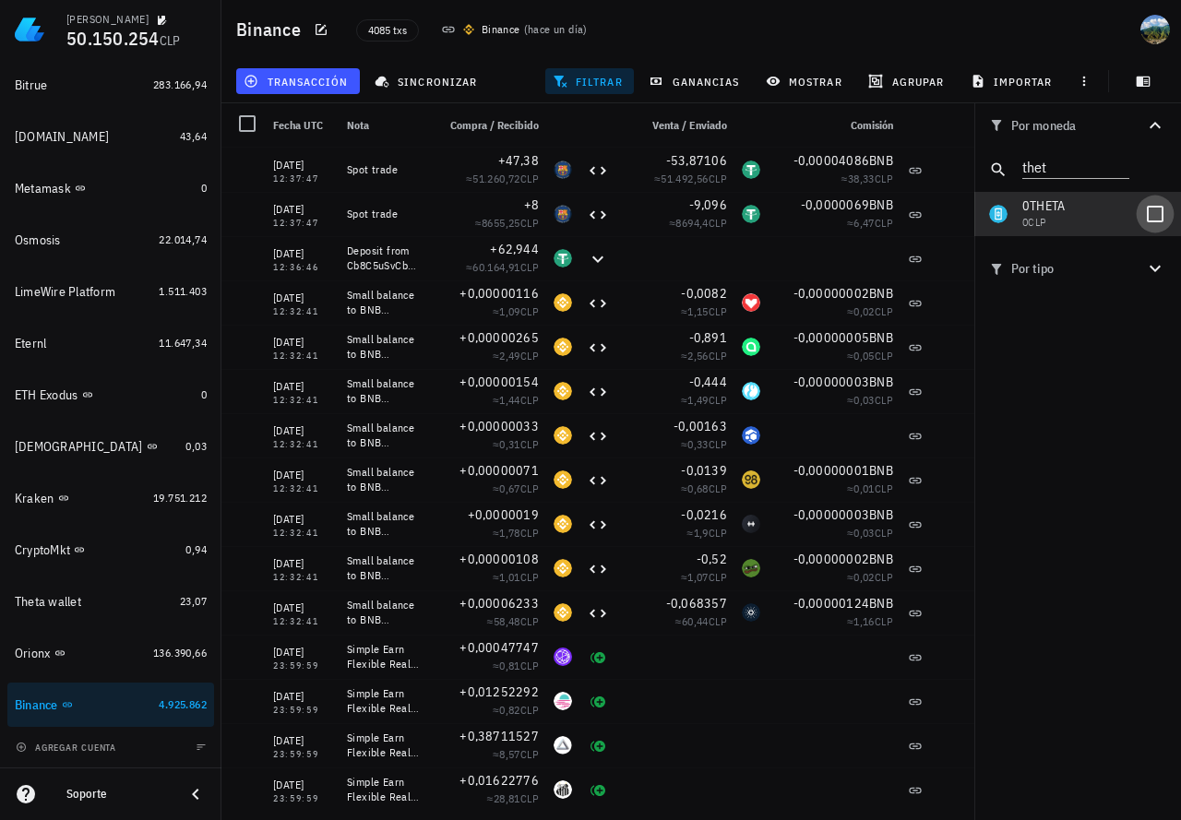
click at [1158, 209] on div at bounding box center [1155, 213] width 31 height 31
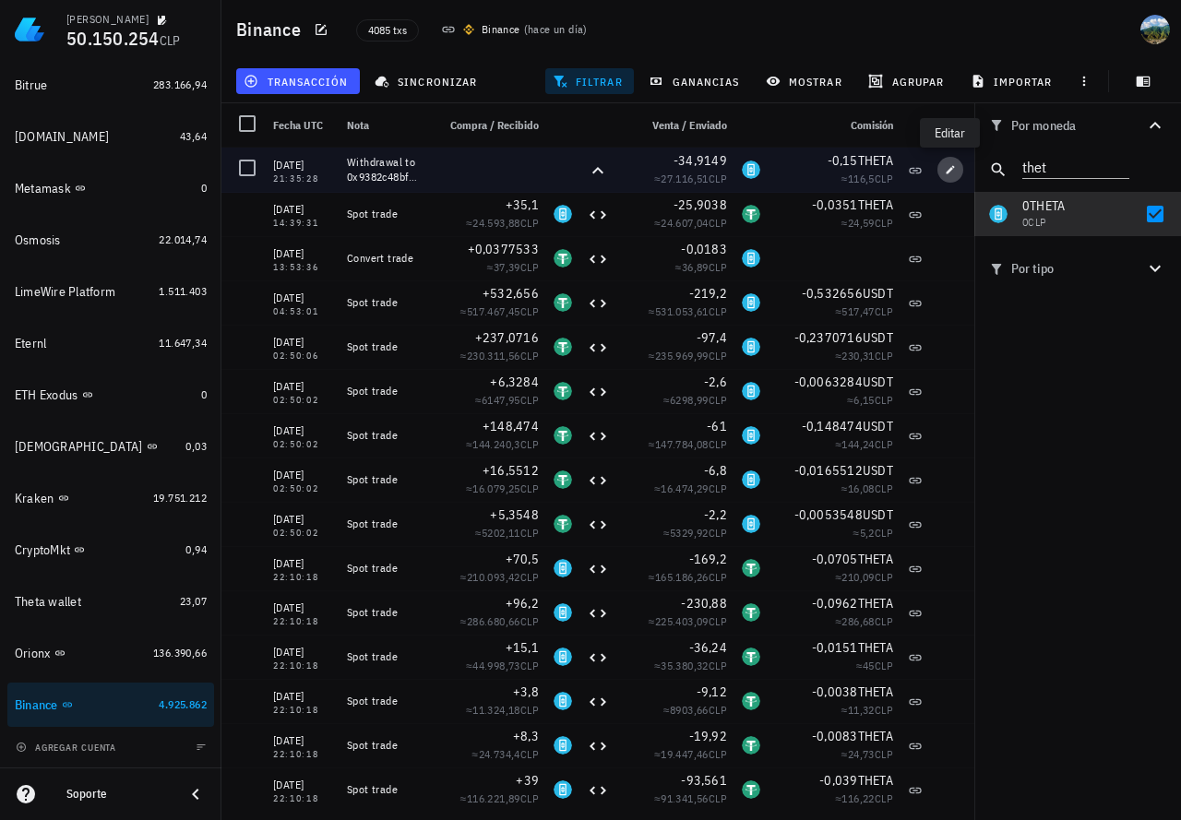
click at [945, 174] on icon "button" at bounding box center [950, 169] width 11 height 11
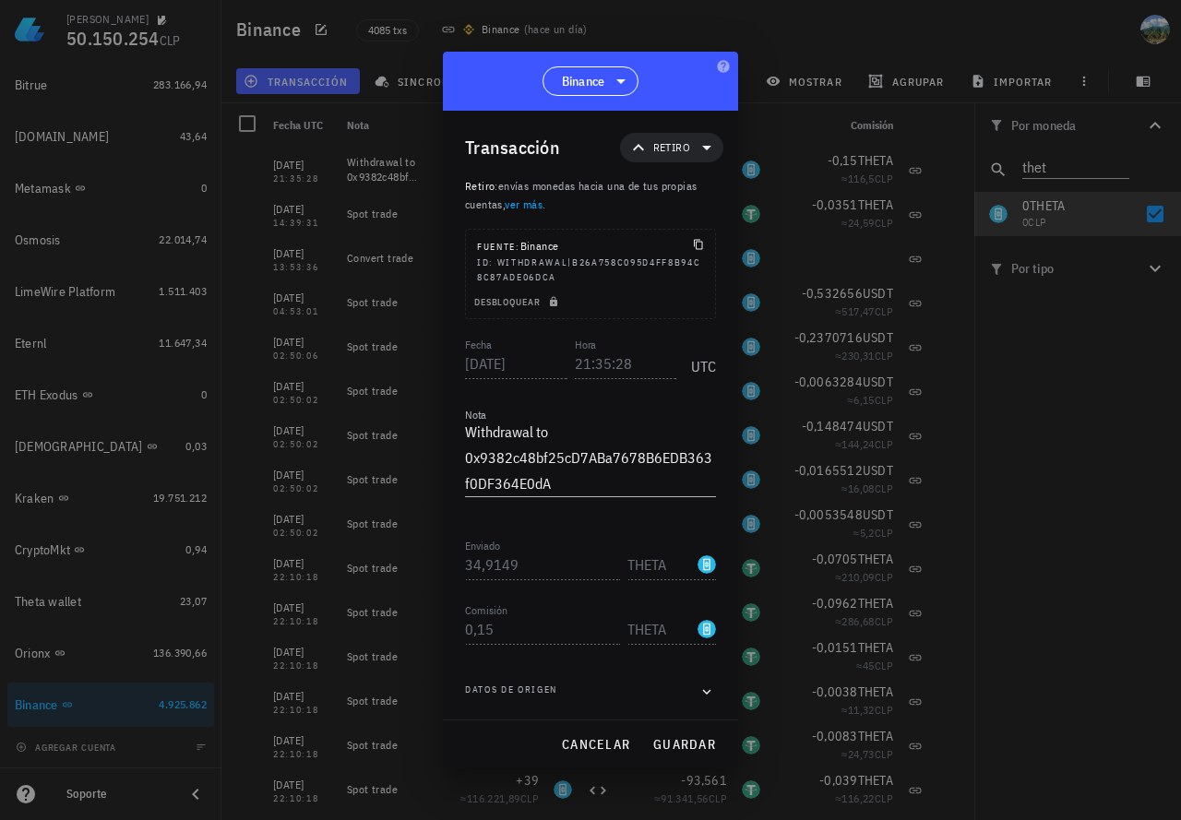
click at [427, 354] on div "Martín 50.150.254 CLP Inicio Portafolio Impuestos Transacciones Cuentas Total C…" at bounding box center [590, 410] width 1181 height 820
click at [552, 356] on div "Fecha 2025-07-14 Hora 21:35:28 UTC" at bounding box center [590, 359] width 251 height 50
click at [430, 558] on div "Martín 50.150.254 CLP Inicio Portafolio Impuestos Transacciones Cuentas Total C…" at bounding box center [590, 410] width 1181 height 820
click at [579, 739] on span "cancelar" at bounding box center [595, 744] width 69 height 17
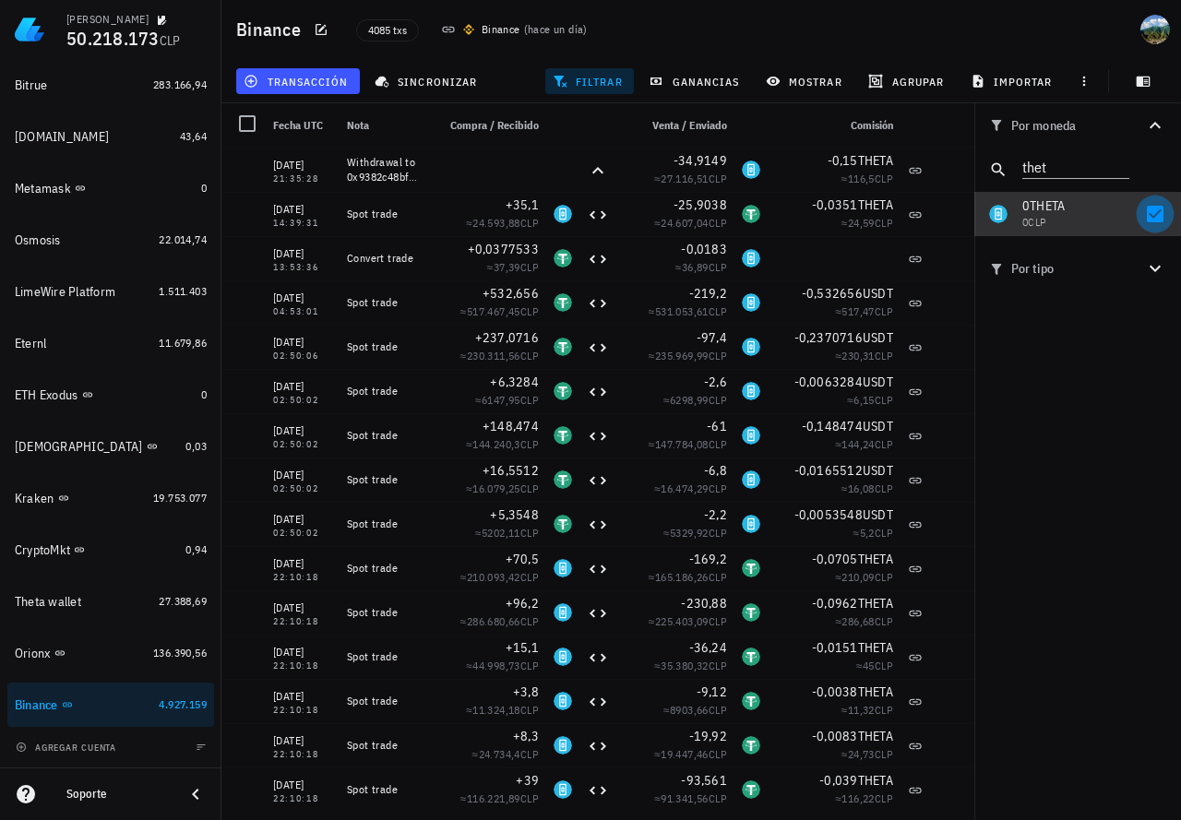
click at [1151, 215] on div at bounding box center [1155, 213] width 31 height 31
checkbox input "false"
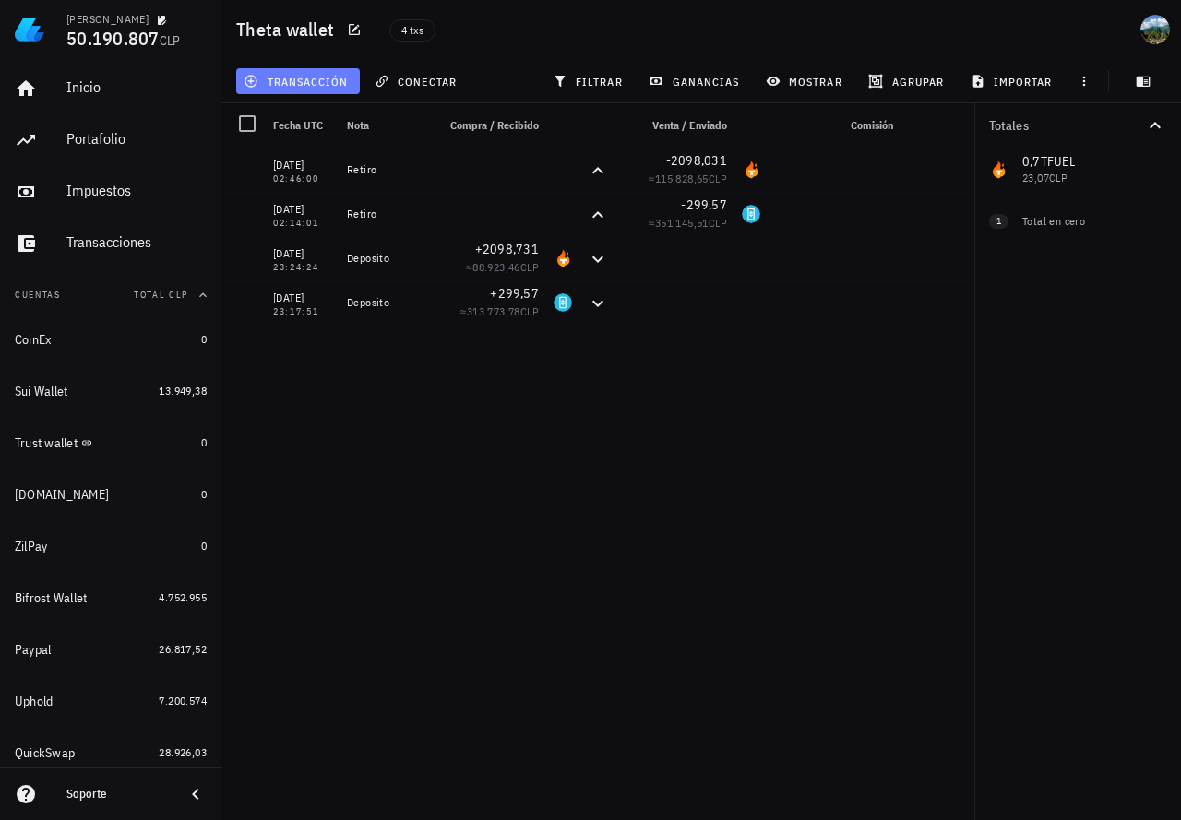
click at [317, 90] on button "transacción" at bounding box center [298, 81] width 124 height 26
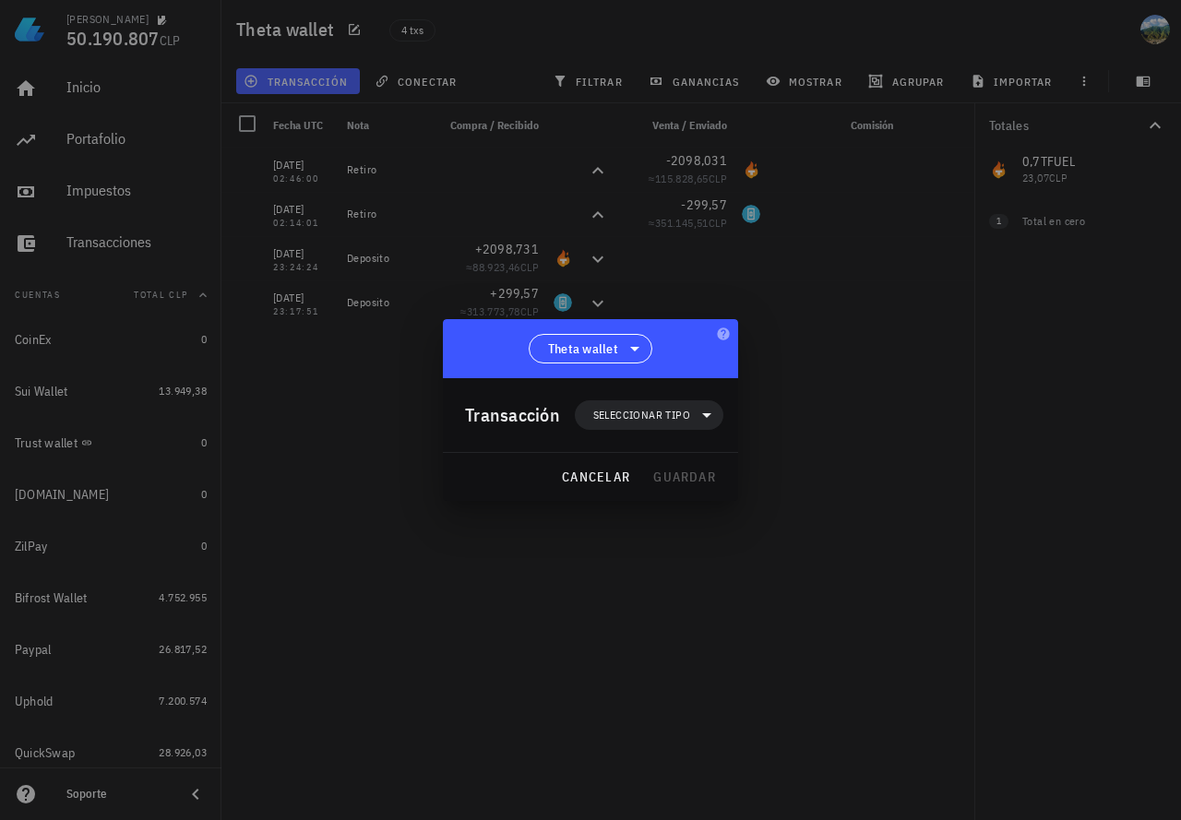
click at [651, 427] on div "[PERSON_NAME] 50.190.807 CLP Inicio [GEOGRAPHIC_DATA] Impuestos [GEOGRAPHIC_DAT…" at bounding box center [590, 410] width 1181 height 820
click at [636, 415] on span "Seleccionar tipo" at bounding box center [641, 415] width 97 height 18
click at [678, 567] on div "Transferencia" at bounding box center [659, 570] width 72 height 15
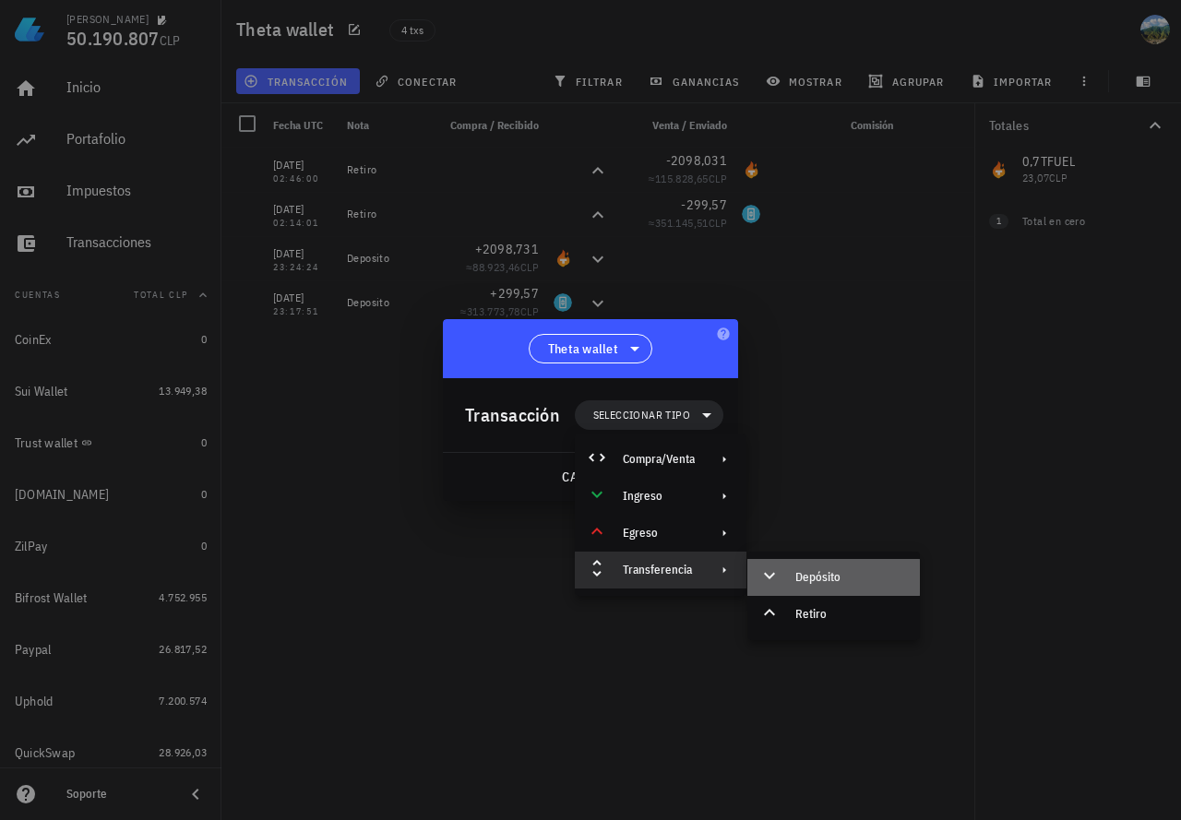
click at [812, 568] on div "Depósito" at bounding box center [833, 577] width 173 height 37
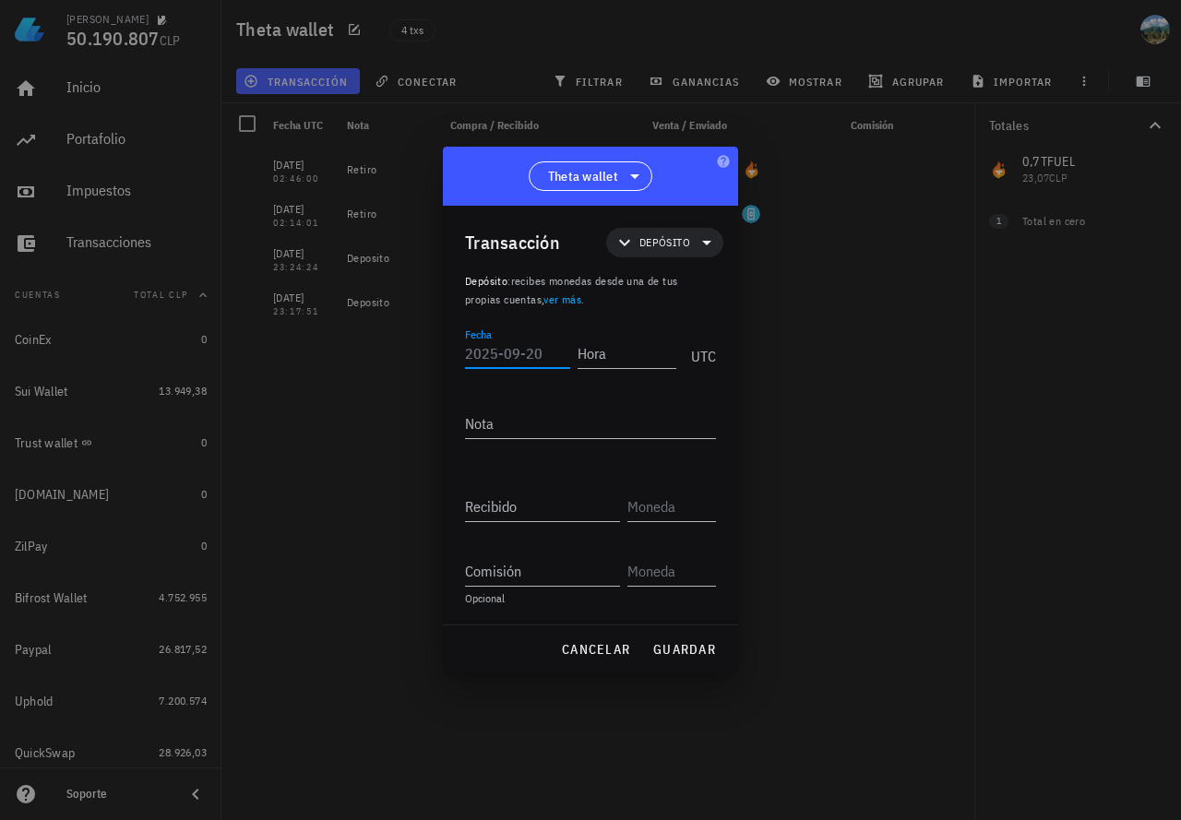
click at [516, 353] on input "Fecha" at bounding box center [517, 354] width 105 height 30
paste input "[DATE]"
type input "[DATE]"
click at [610, 350] on input "Hora" at bounding box center [626, 354] width 102 height 30
paste input "21:35:28"
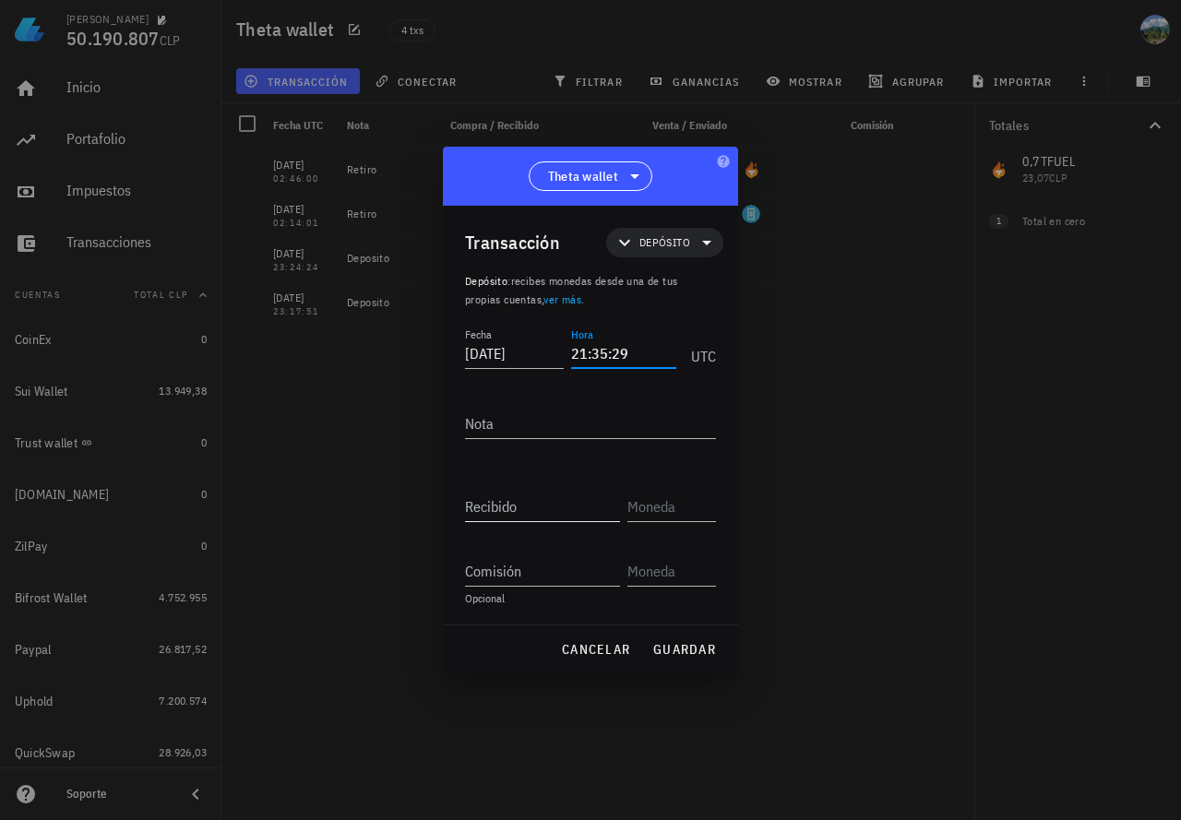
type input "21:35:29"
click at [497, 507] on input "Recibido" at bounding box center [542, 507] width 155 height 30
paste input "34,9149"
type input "34,9149"
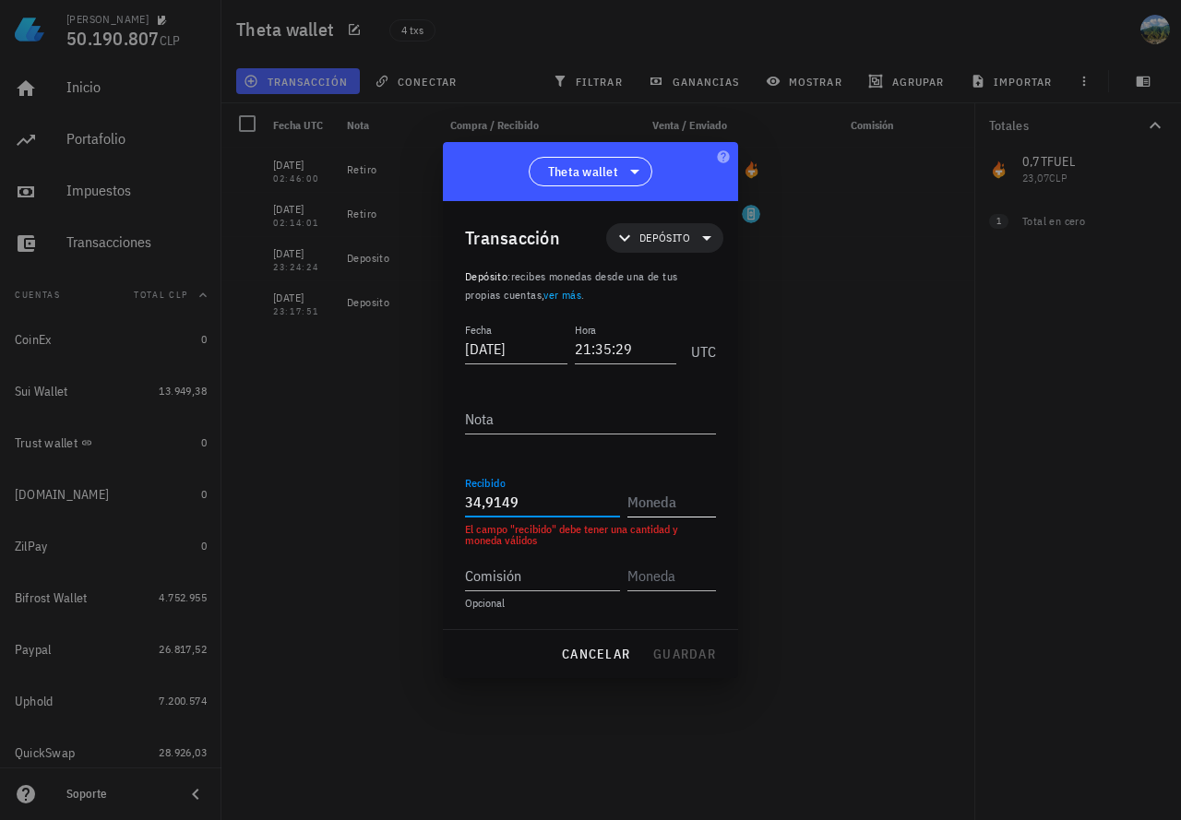
click at [659, 504] on input "text" at bounding box center [669, 502] width 85 height 30
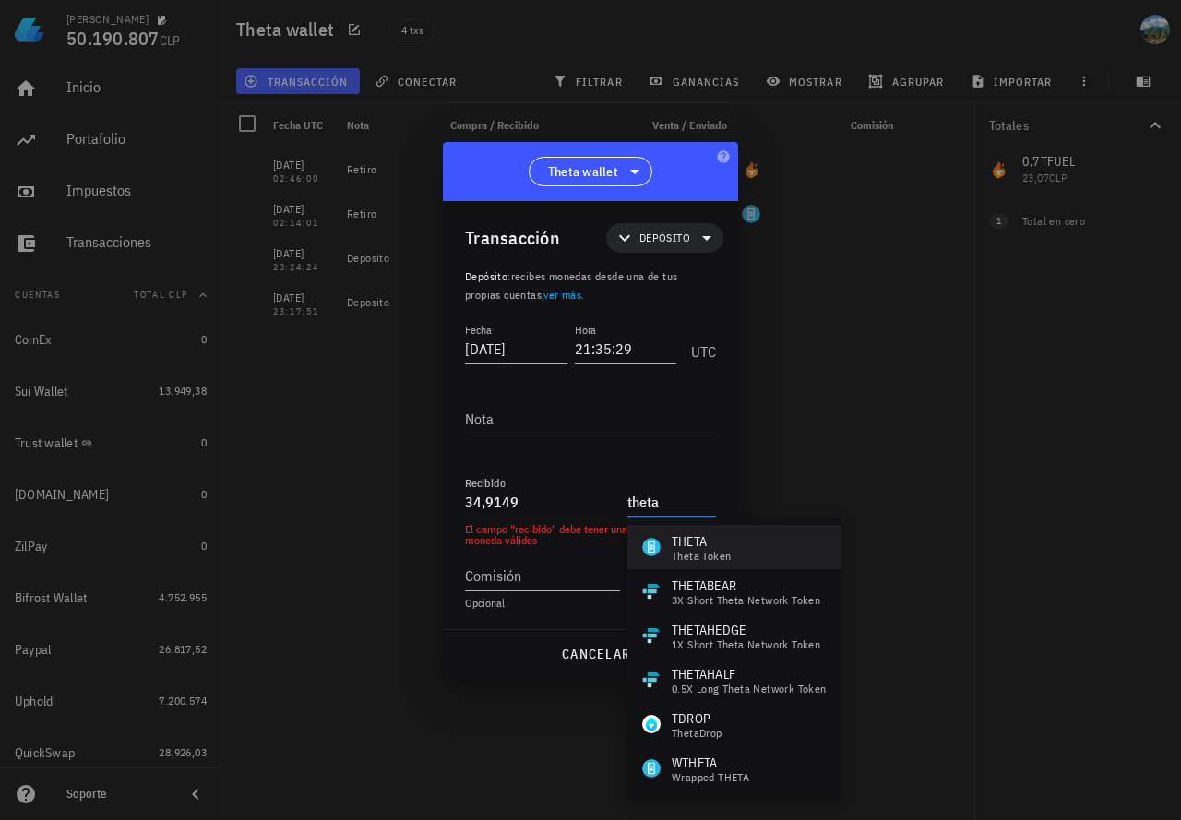
click at [744, 559] on div "THETA Theta Token" at bounding box center [734, 547] width 214 height 44
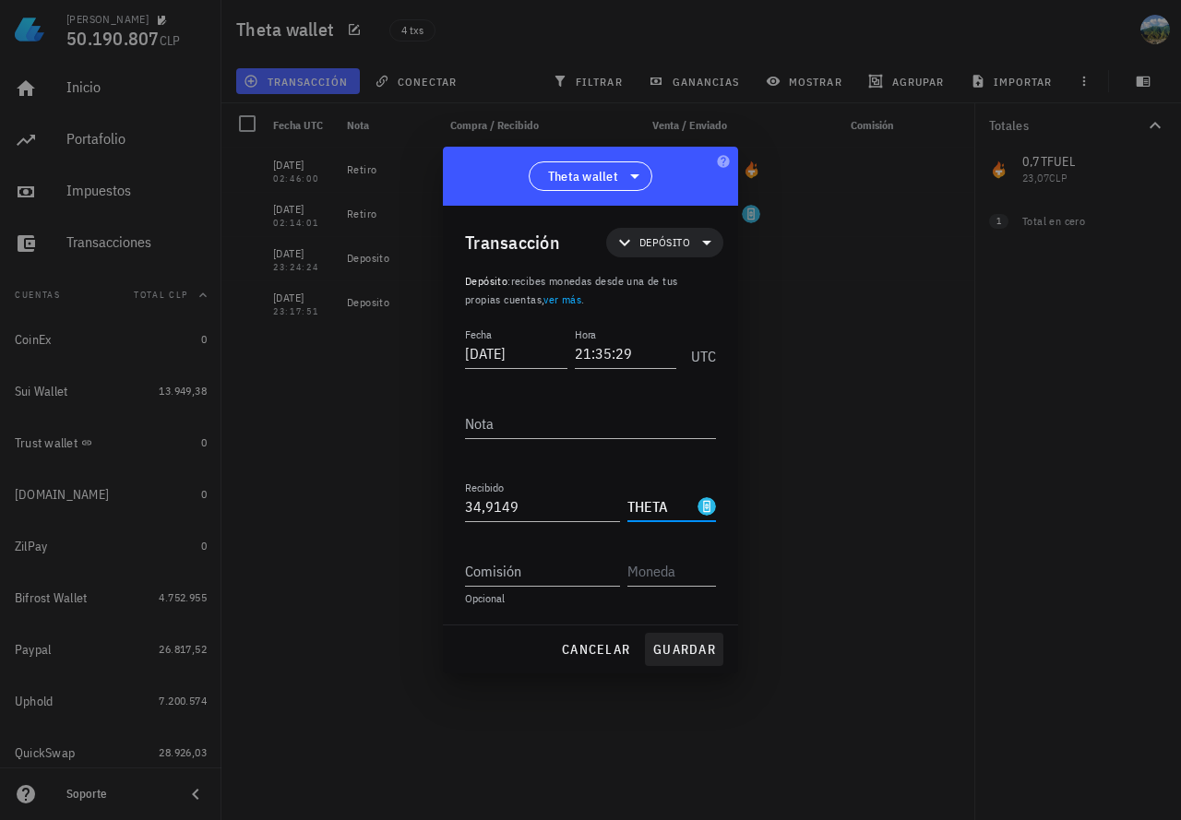
type input "THETA"
click at [674, 654] on span "guardar" at bounding box center [684, 649] width 64 height 17
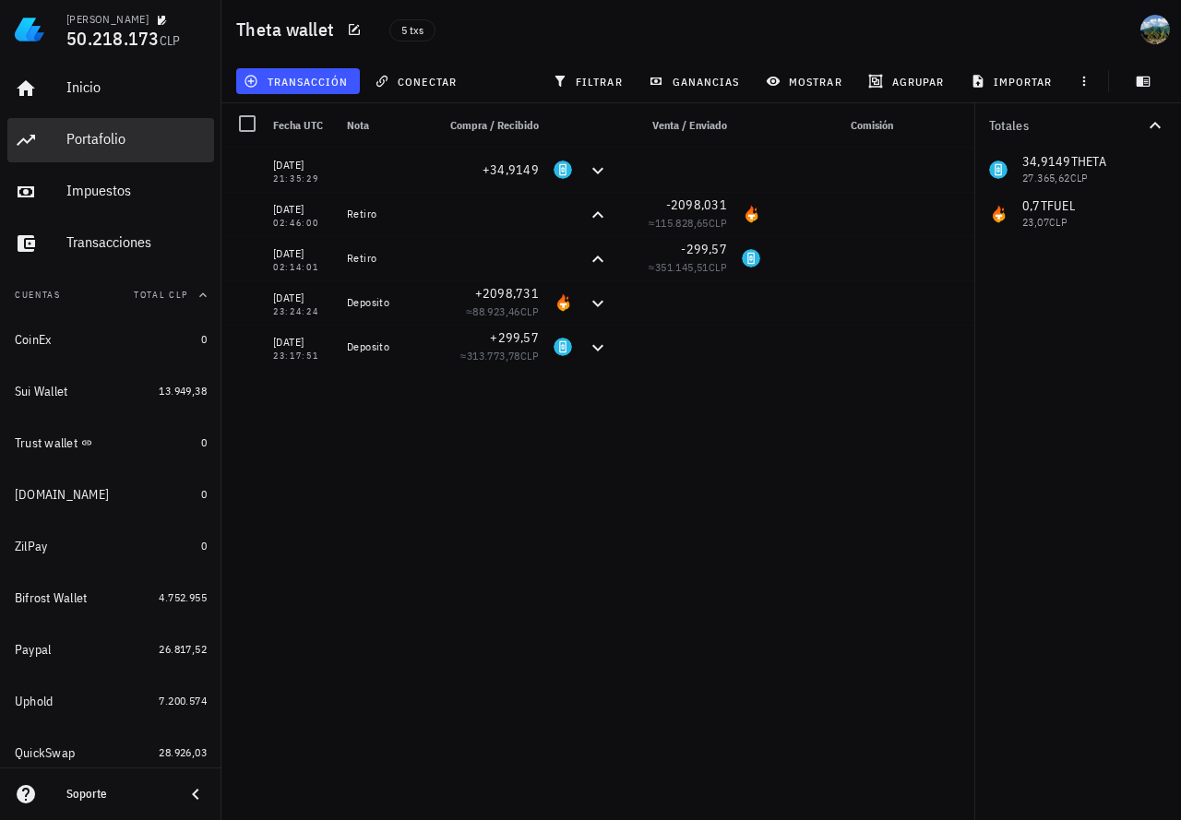
click at [121, 151] on div "Portafolio" at bounding box center [136, 140] width 140 height 42
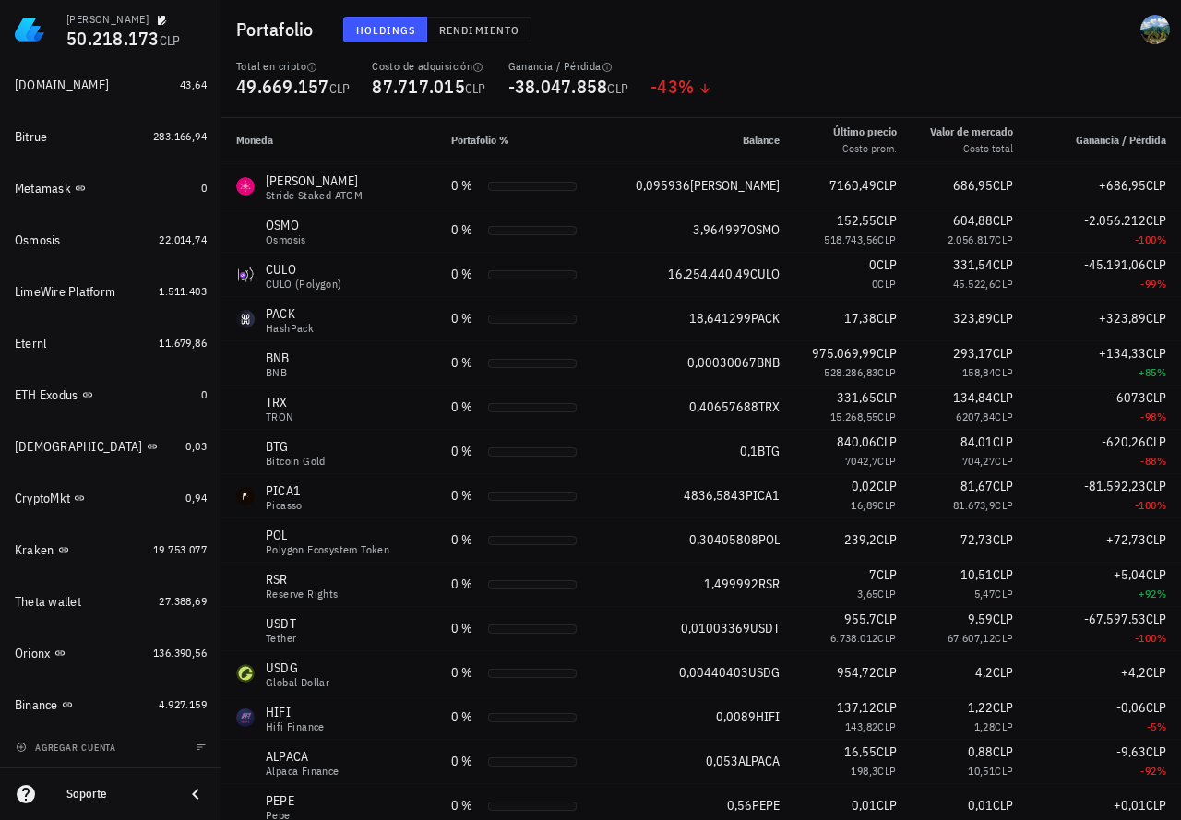
scroll to position [2736, 0]
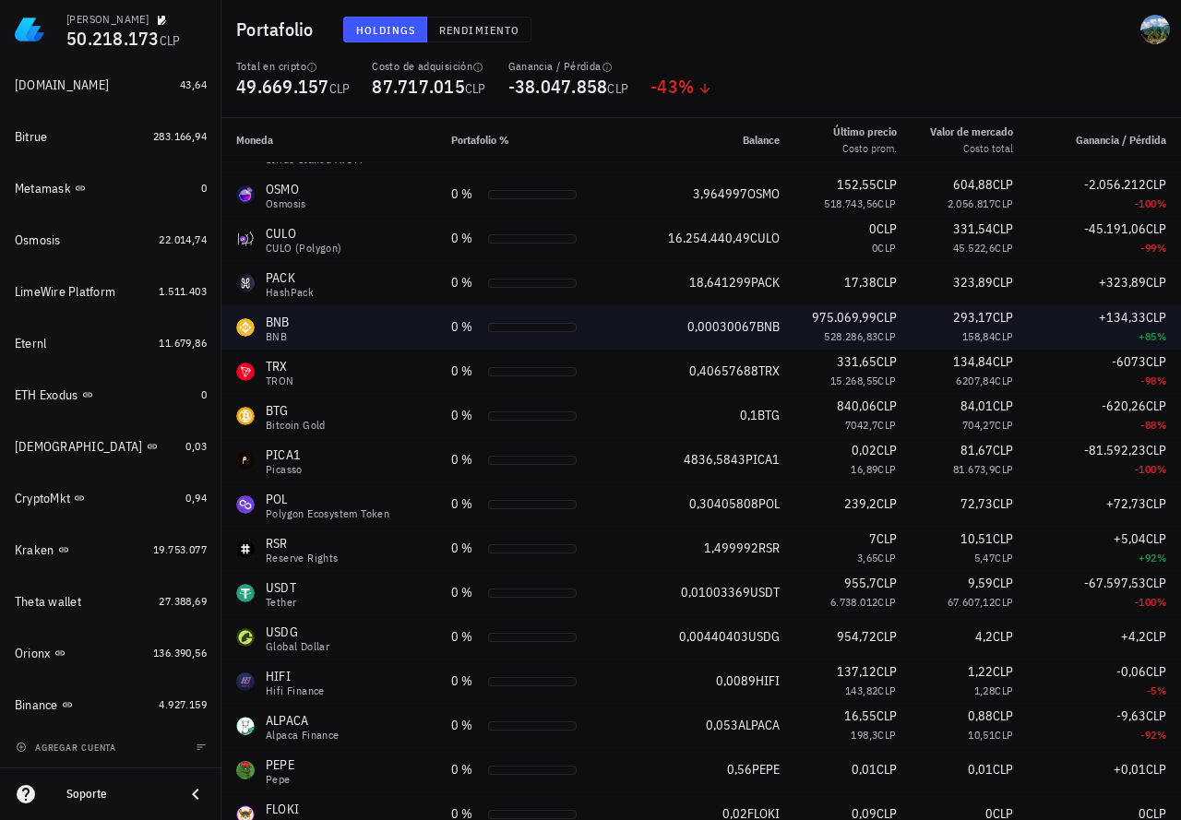
click at [274, 326] on div "BNB" at bounding box center [278, 322] width 24 height 18
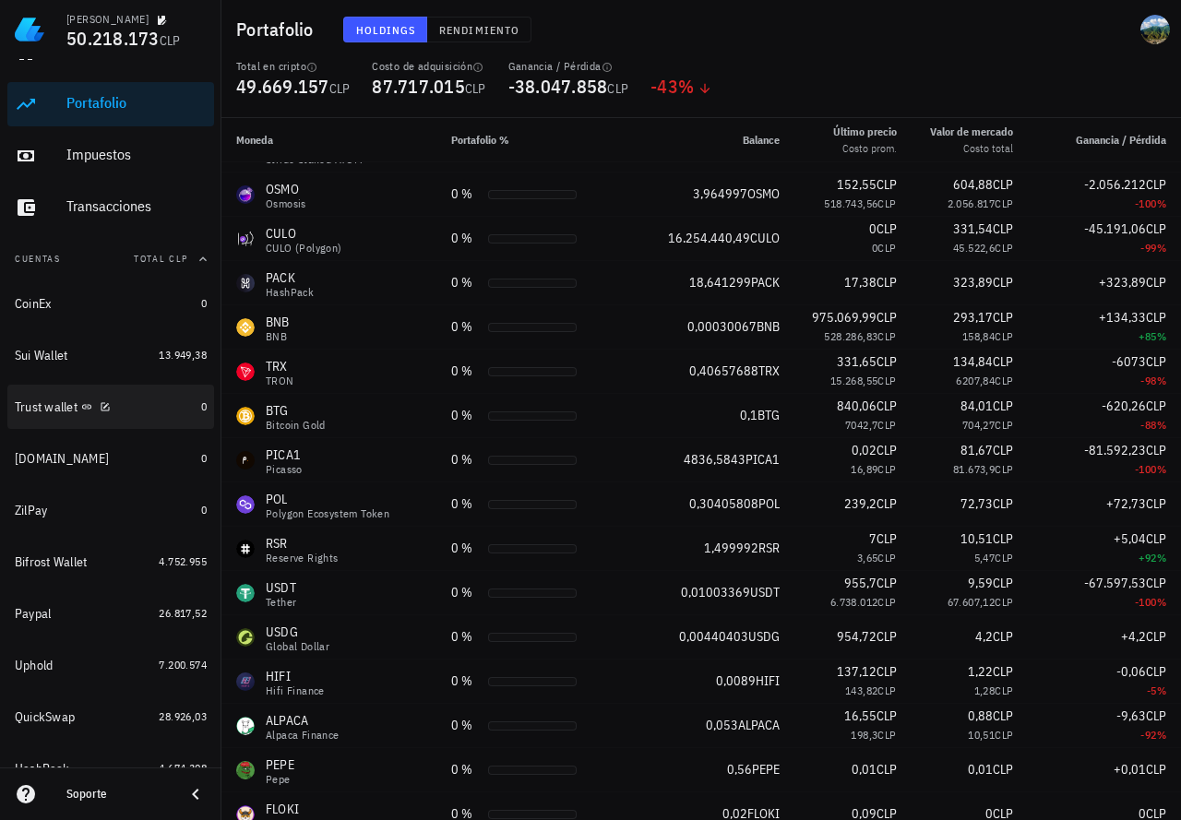
scroll to position [0, 0]
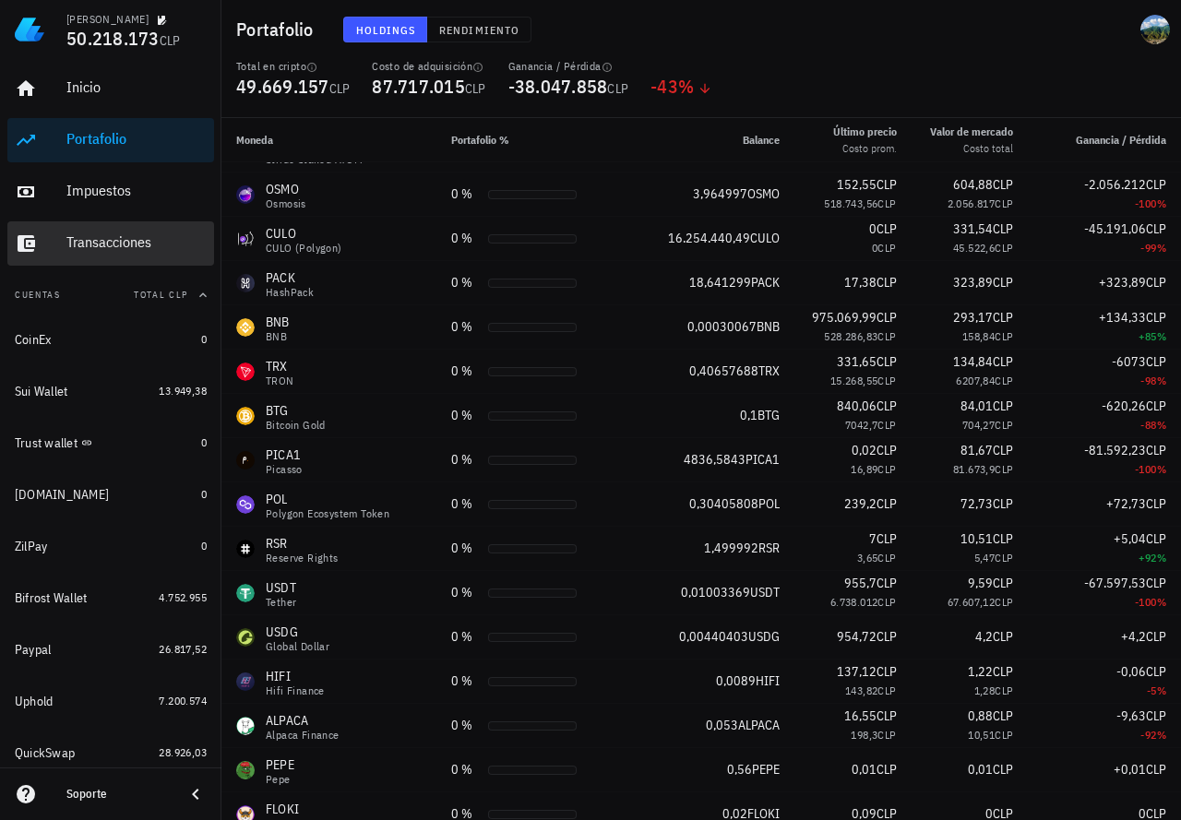
click at [93, 228] on div "Transacciones" at bounding box center [136, 243] width 140 height 42
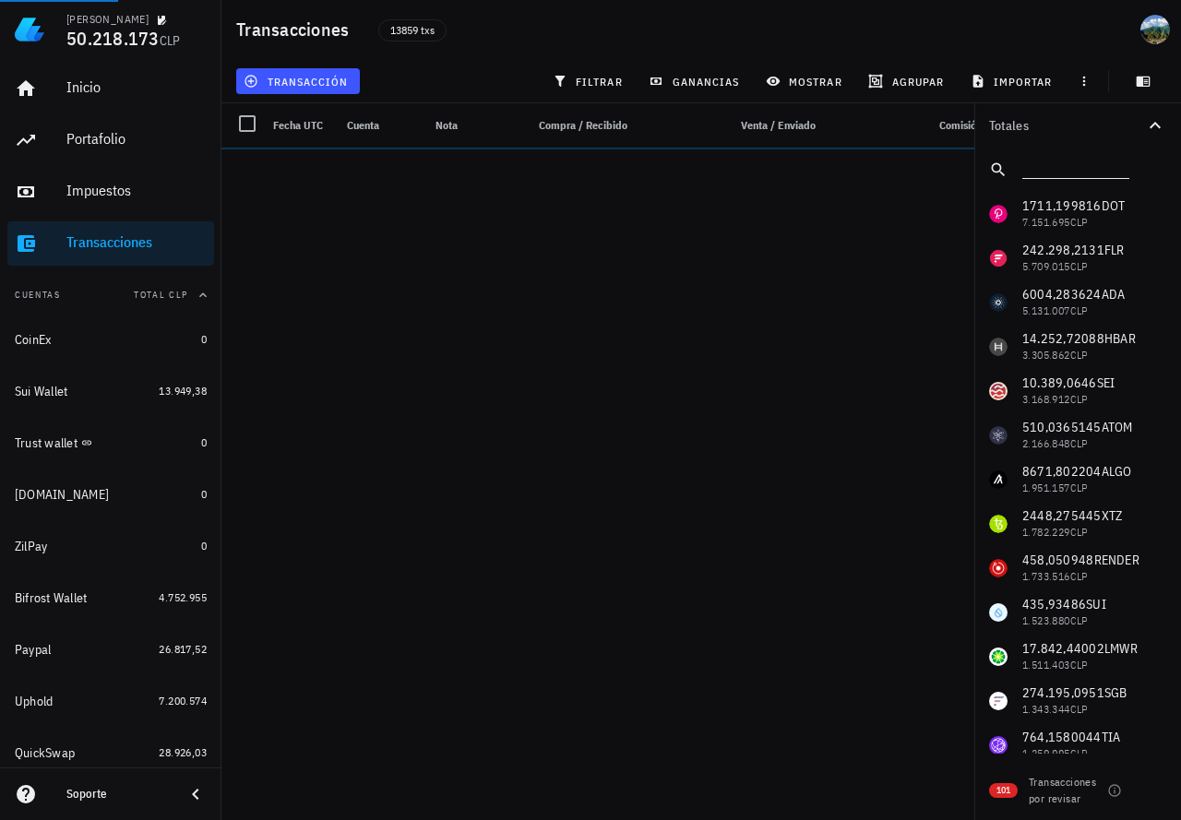
click at [1036, 166] on input "text" at bounding box center [1073, 166] width 103 height 24
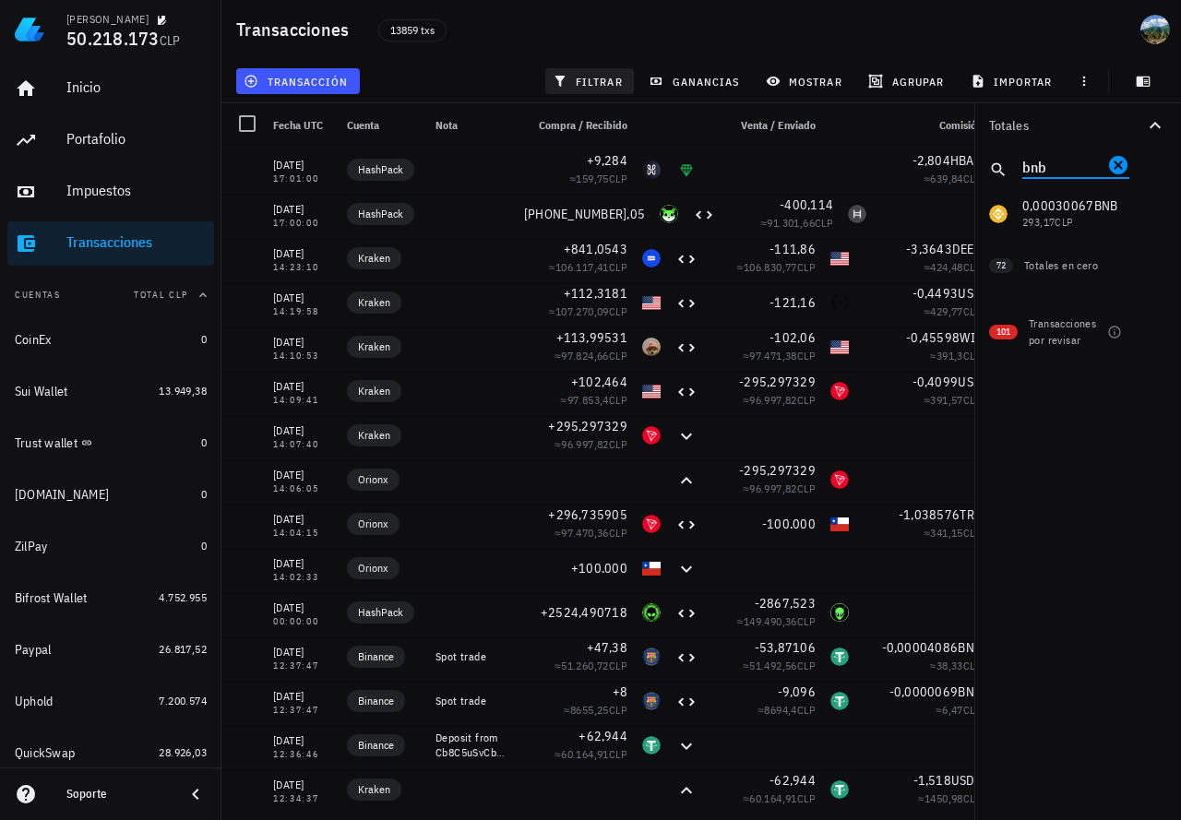
type input "bnb"
click at [580, 78] on span "filtrar" at bounding box center [589, 81] width 66 height 15
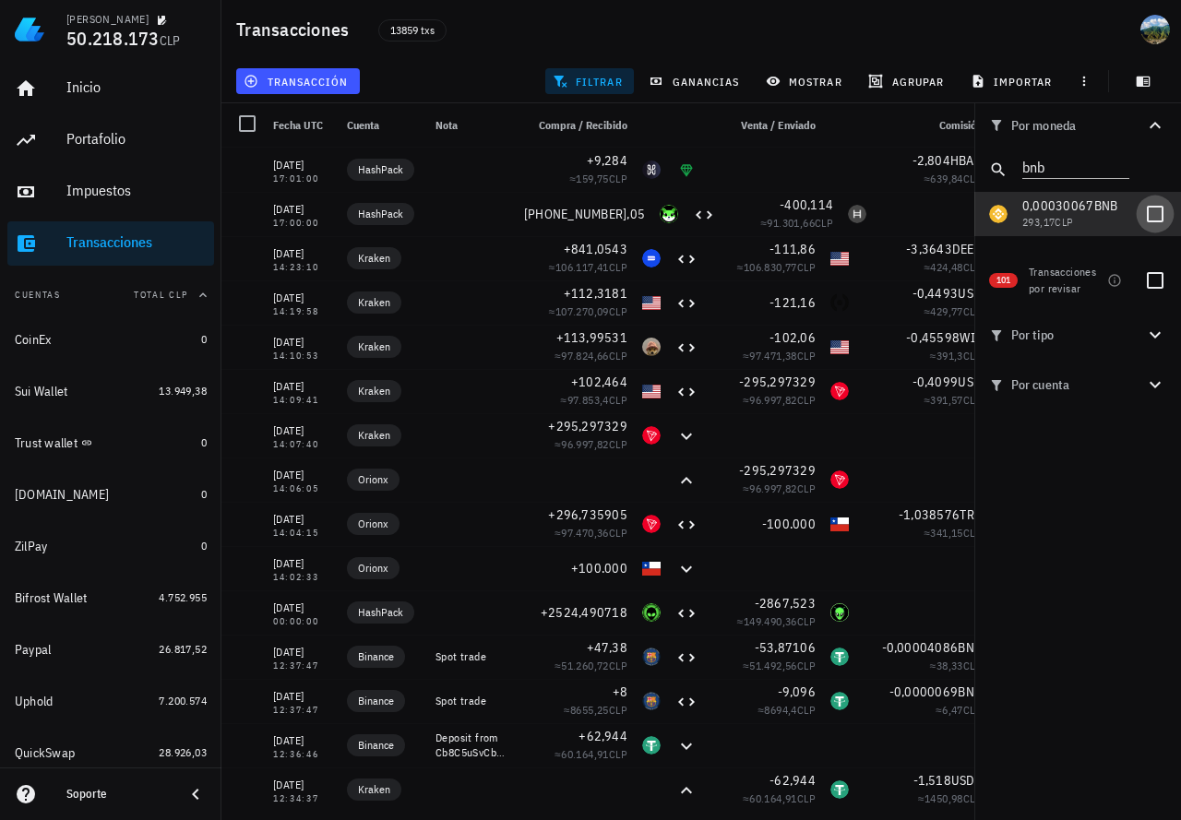
click at [1150, 212] on div at bounding box center [1155, 213] width 31 height 31
checkbox input "true"
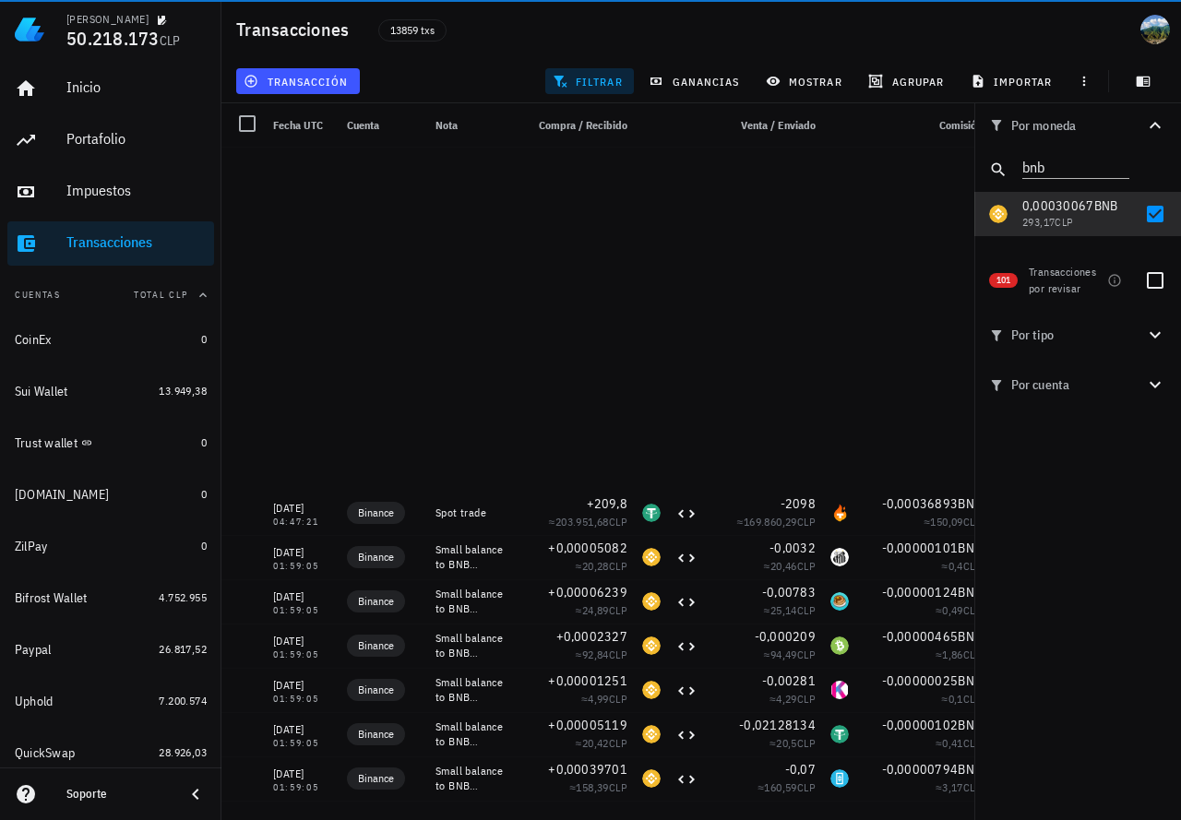
scroll to position [830, 0]
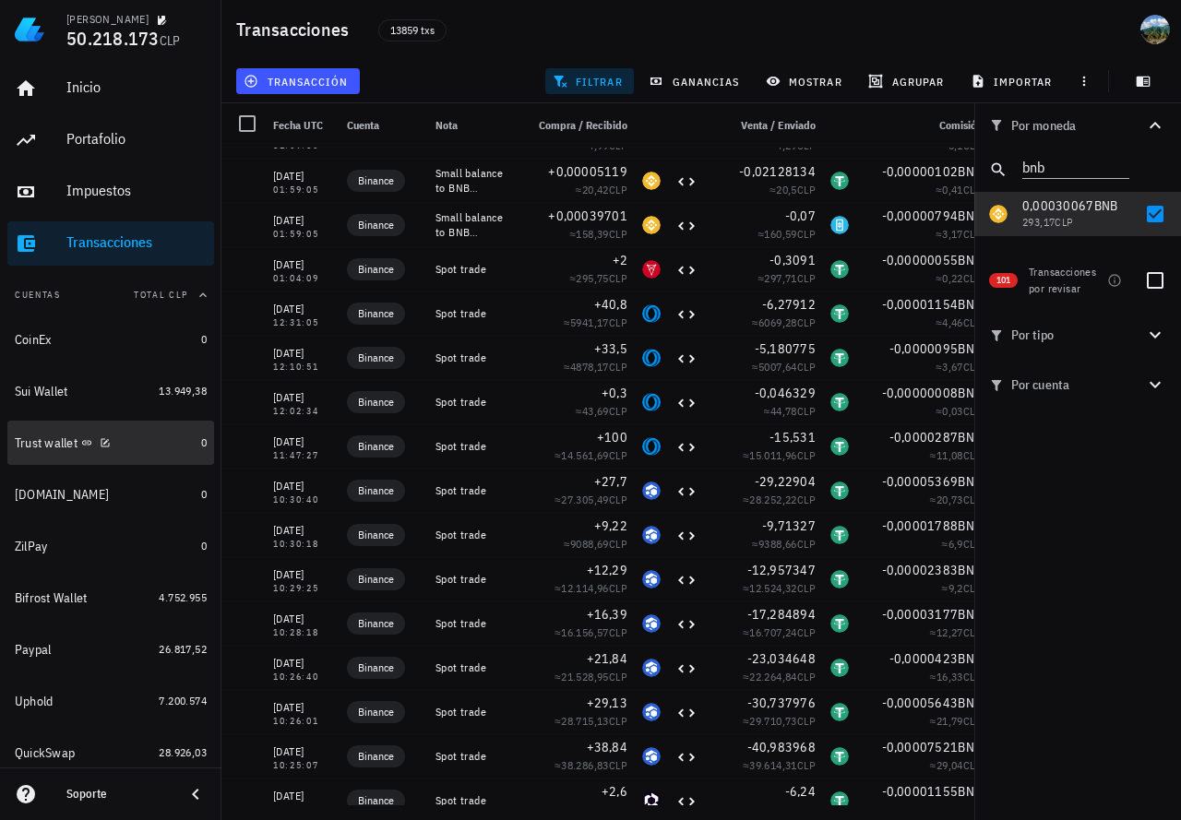
drag, startPoint x: 163, startPoint y: 443, endPoint x: 233, endPoint y: 323, distance: 139.0
click at [163, 443] on div "Trust wallet" at bounding box center [104, 444] width 179 height 18
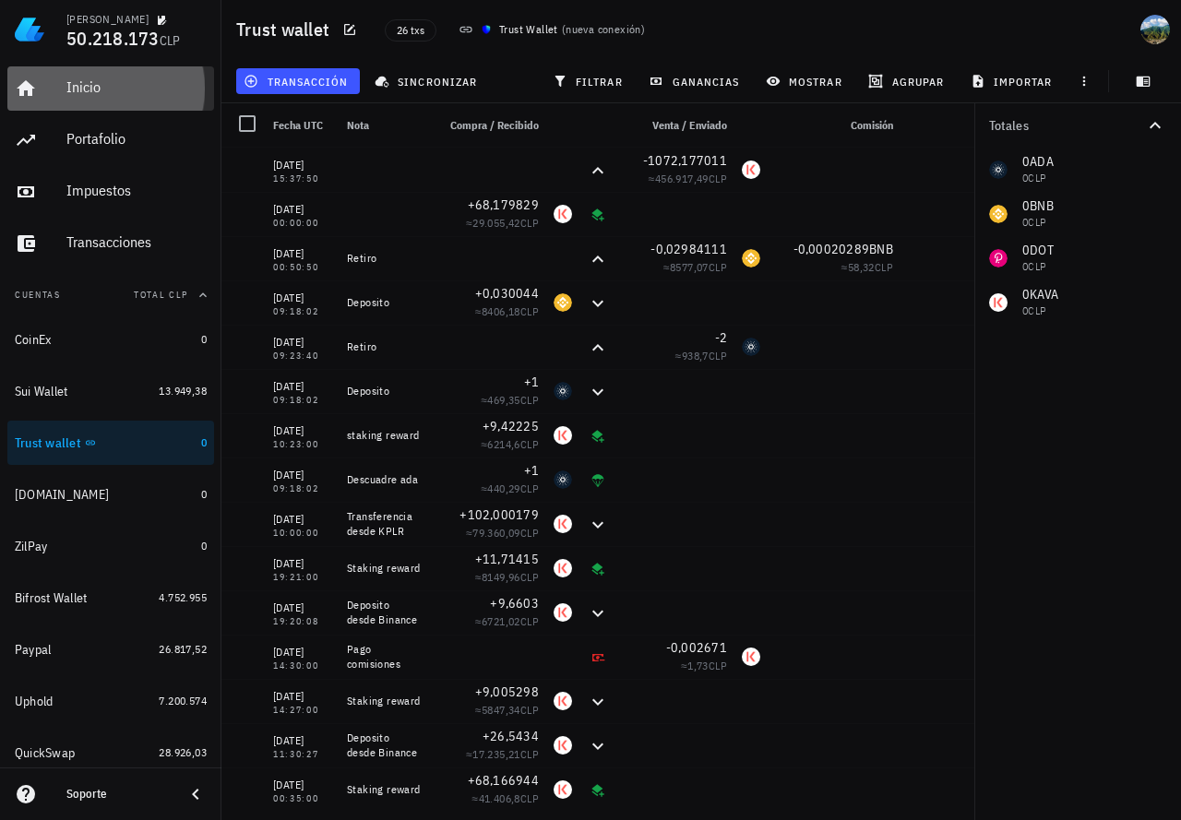
click at [76, 99] on div "Inicio" at bounding box center [136, 88] width 140 height 42
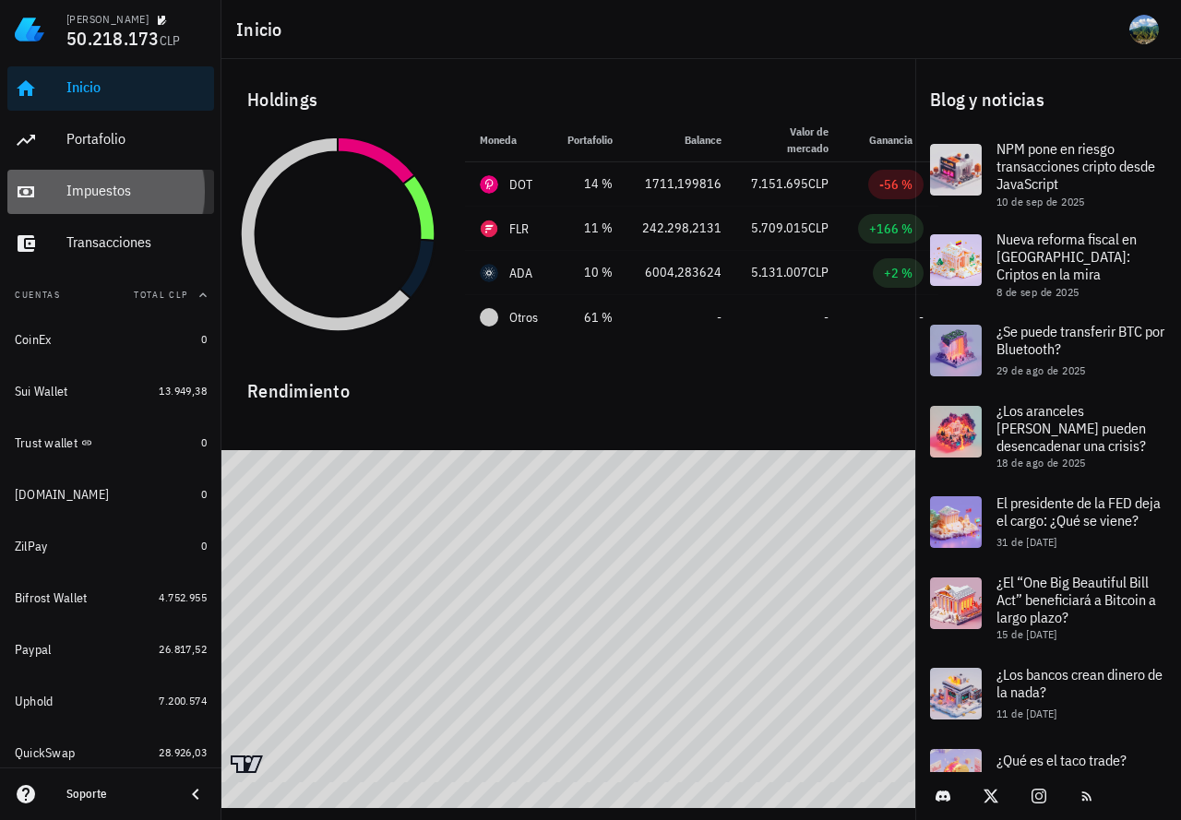
click at [96, 185] on div "Impuestos" at bounding box center [136, 191] width 140 height 18
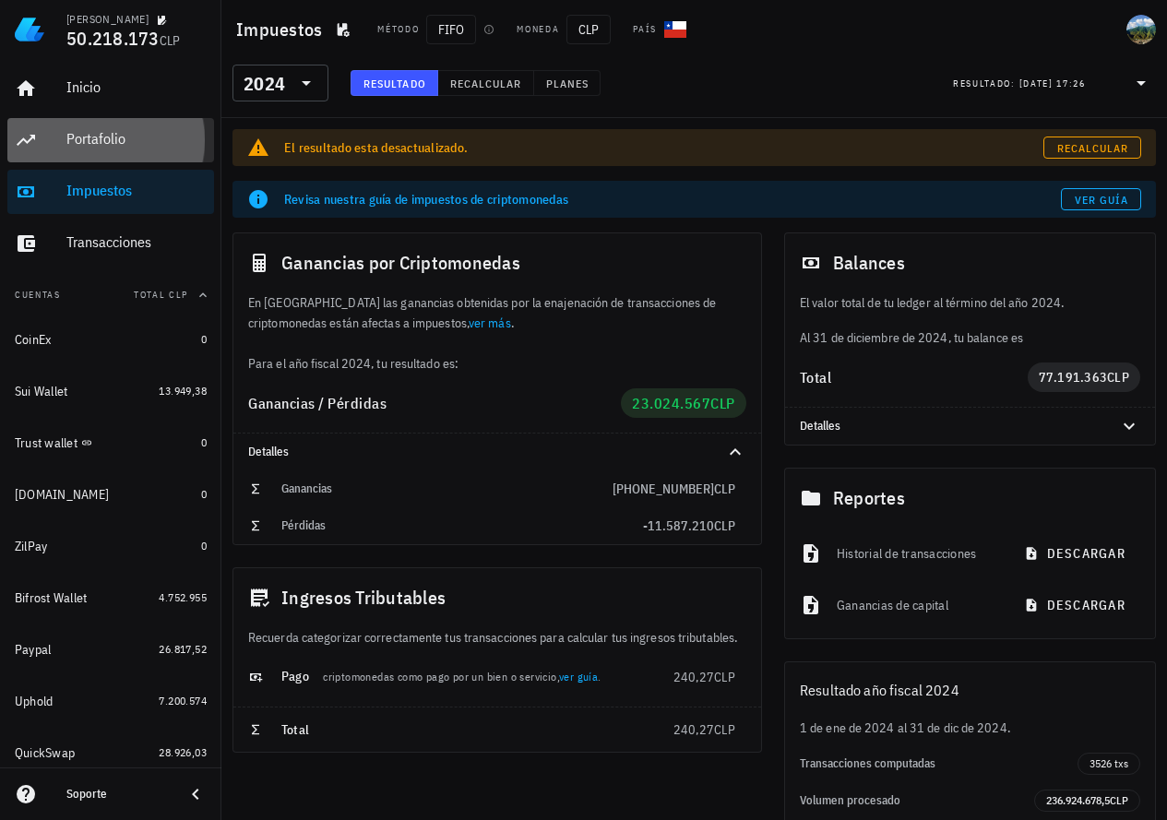
click at [98, 149] on div "Portafolio" at bounding box center [136, 140] width 140 height 42
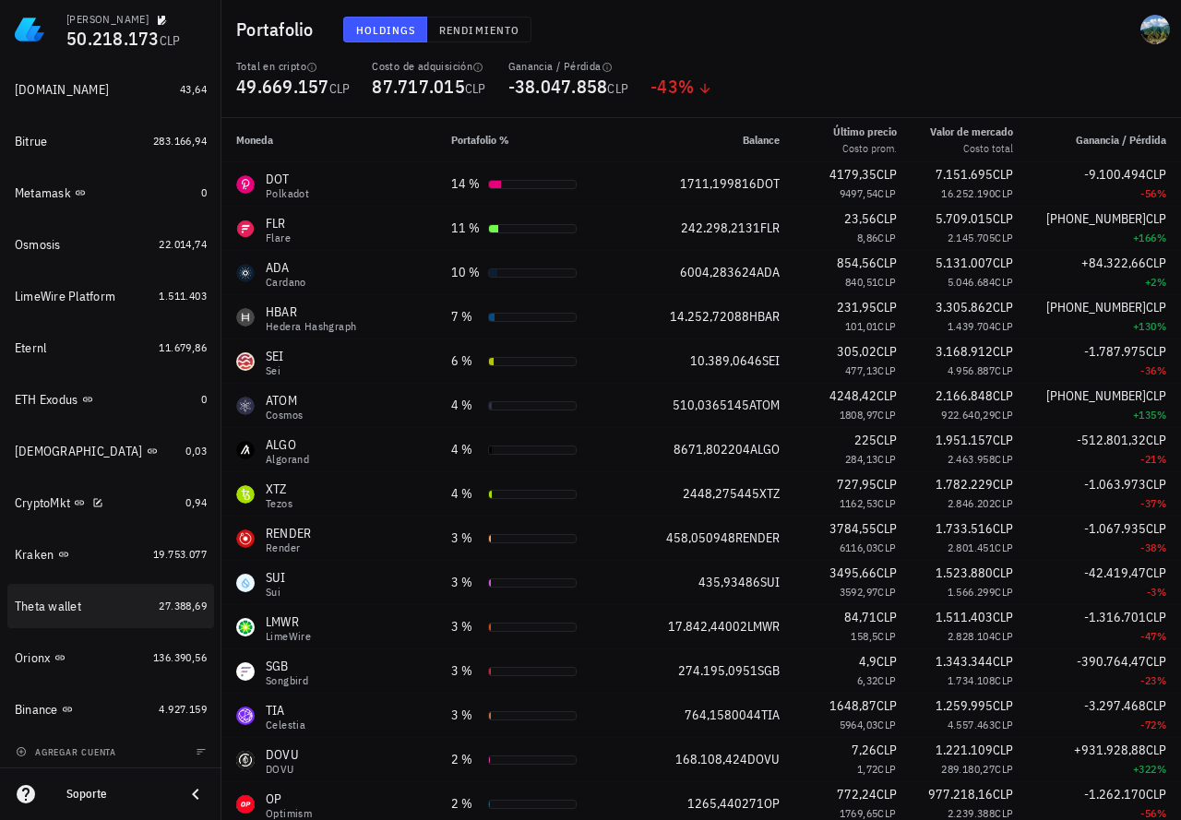
scroll to position [1340, 0]
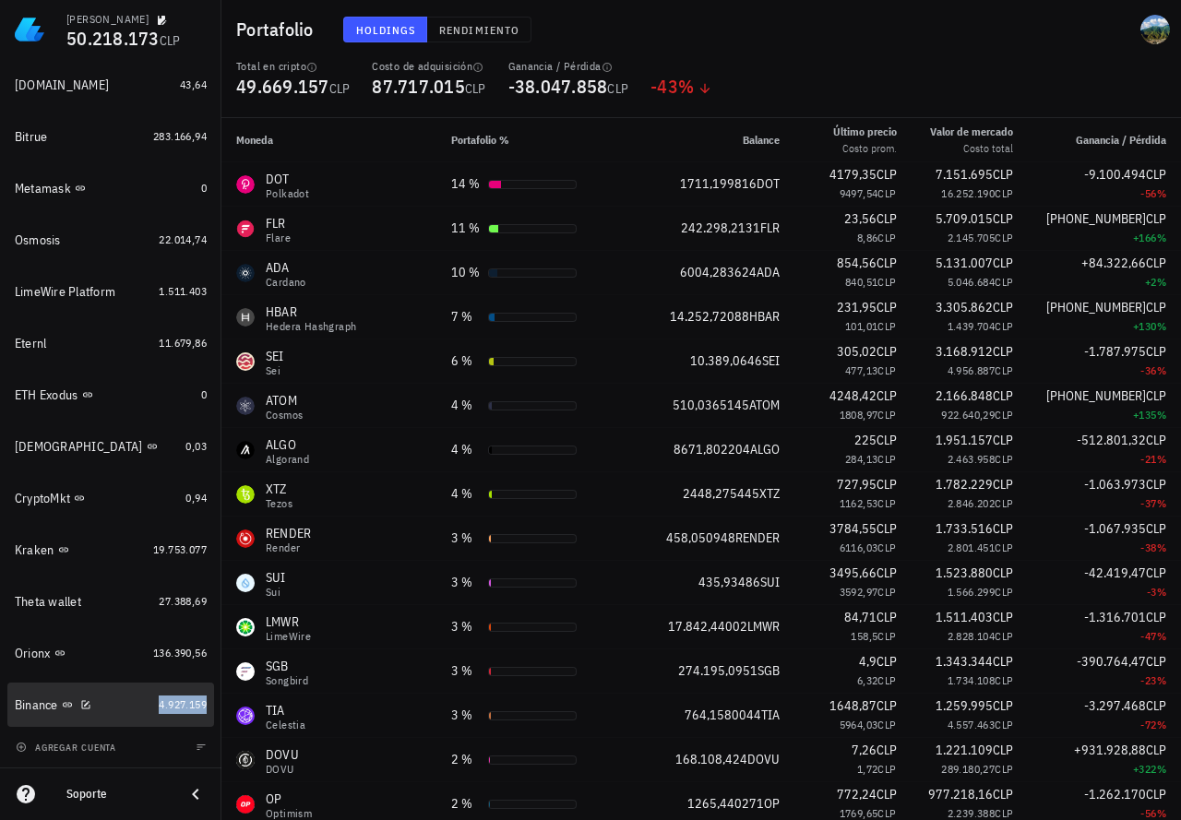
drag, startPoint x: 187, startPoint y: 707, endPoint x: 216, endPoint y: 365, distance: 342.6
click at [187, 707] on span "4.927.159" at bounding box center [183, 705] width 48 height 14
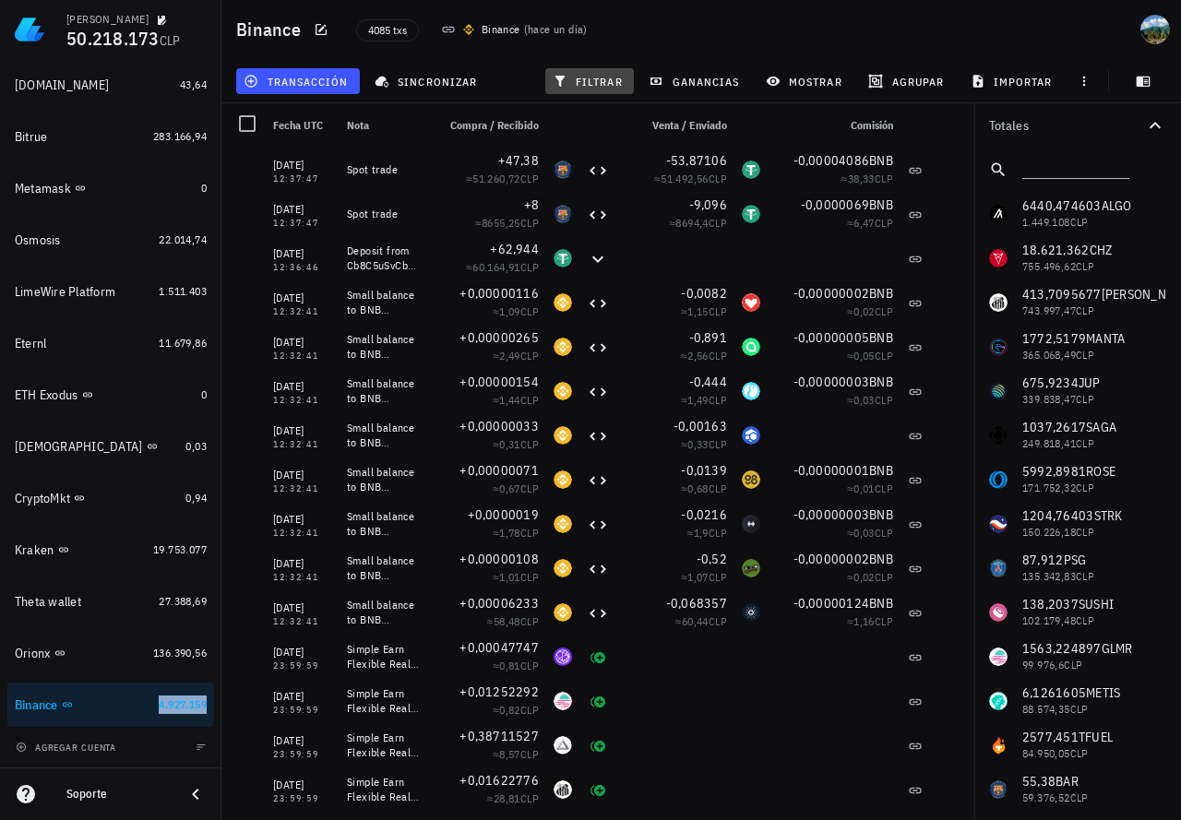
click at [603, 78] on span "filtrar" at bounding box center [589, 81] width 66 height 15
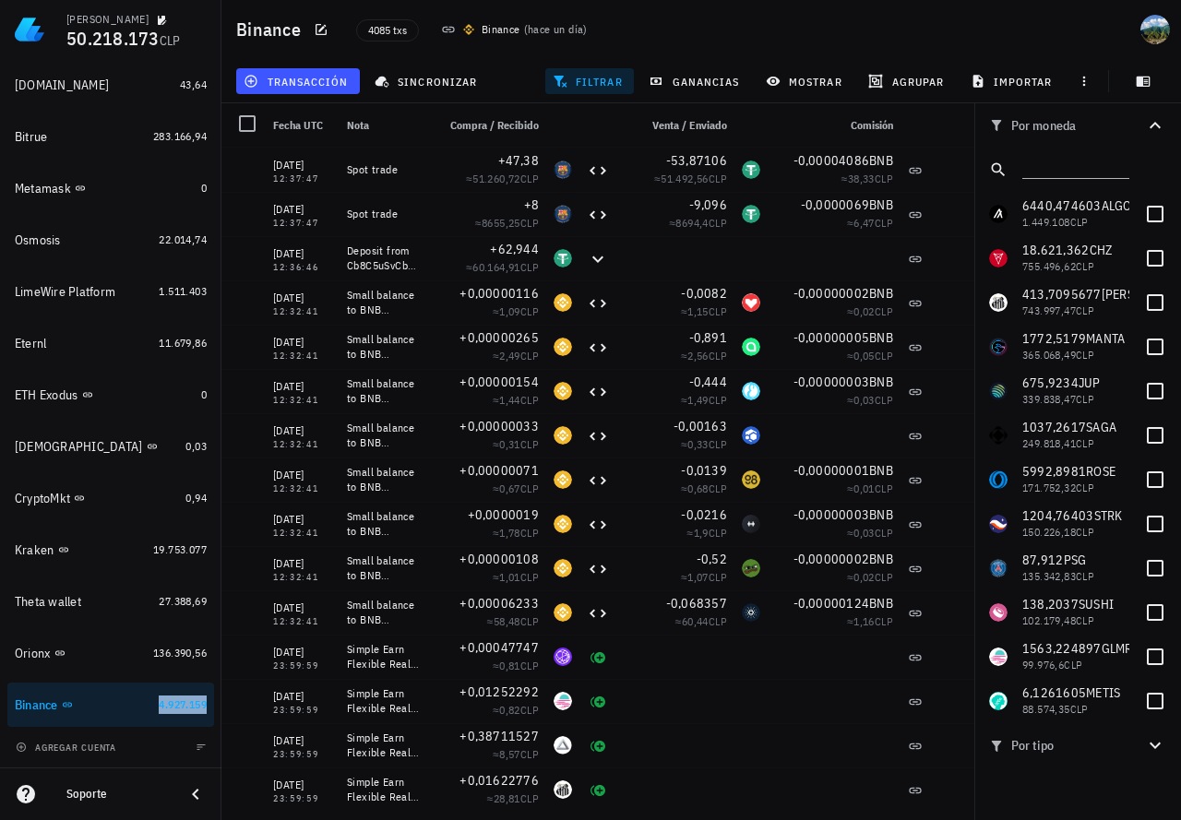
click at [600, 88] on span "filtrar" at bounding box center [589, 81] width 66 height 15
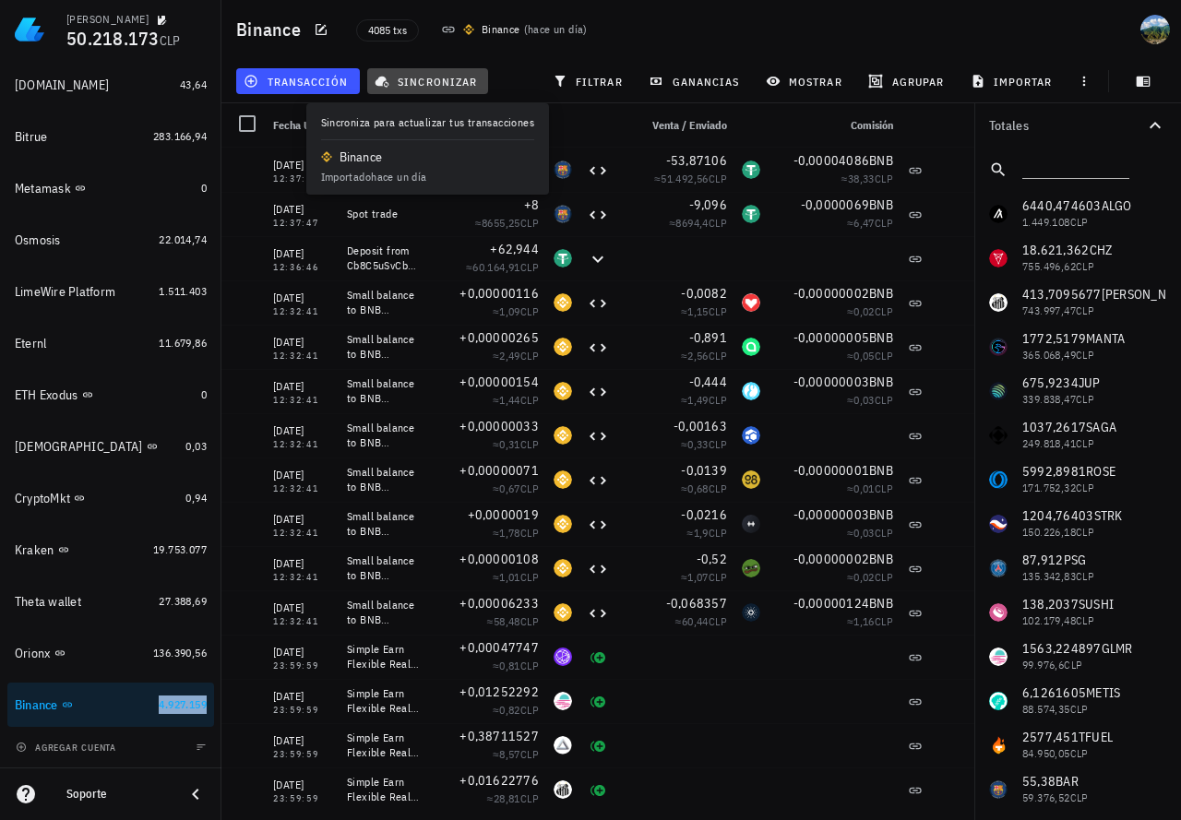
click at [448, 91] on button "sincronizar" at bounding box center [428, 81] width 122 height 26
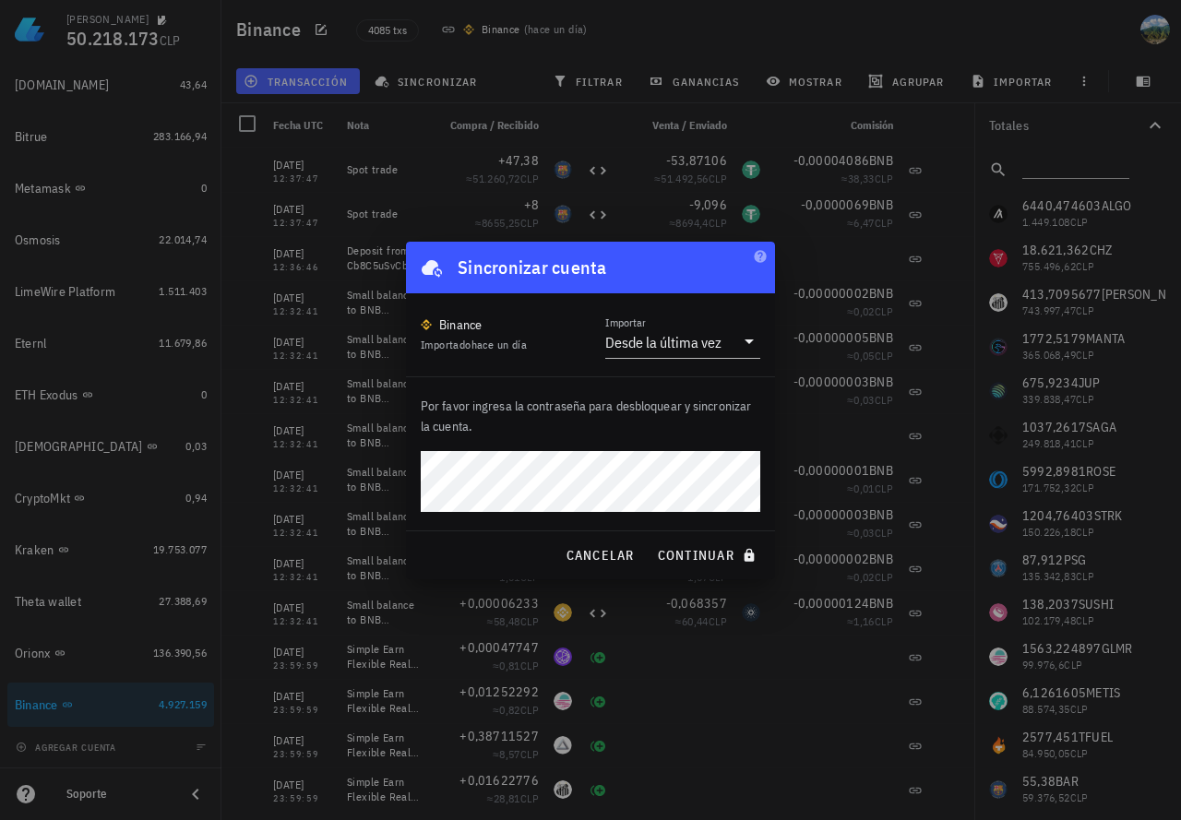
click at [650, 539] on button "continuar" at bounding box center [709, 555] width 118 height 33
